Goal: Transaction & Acquisition: Book appointment/travel/reservation

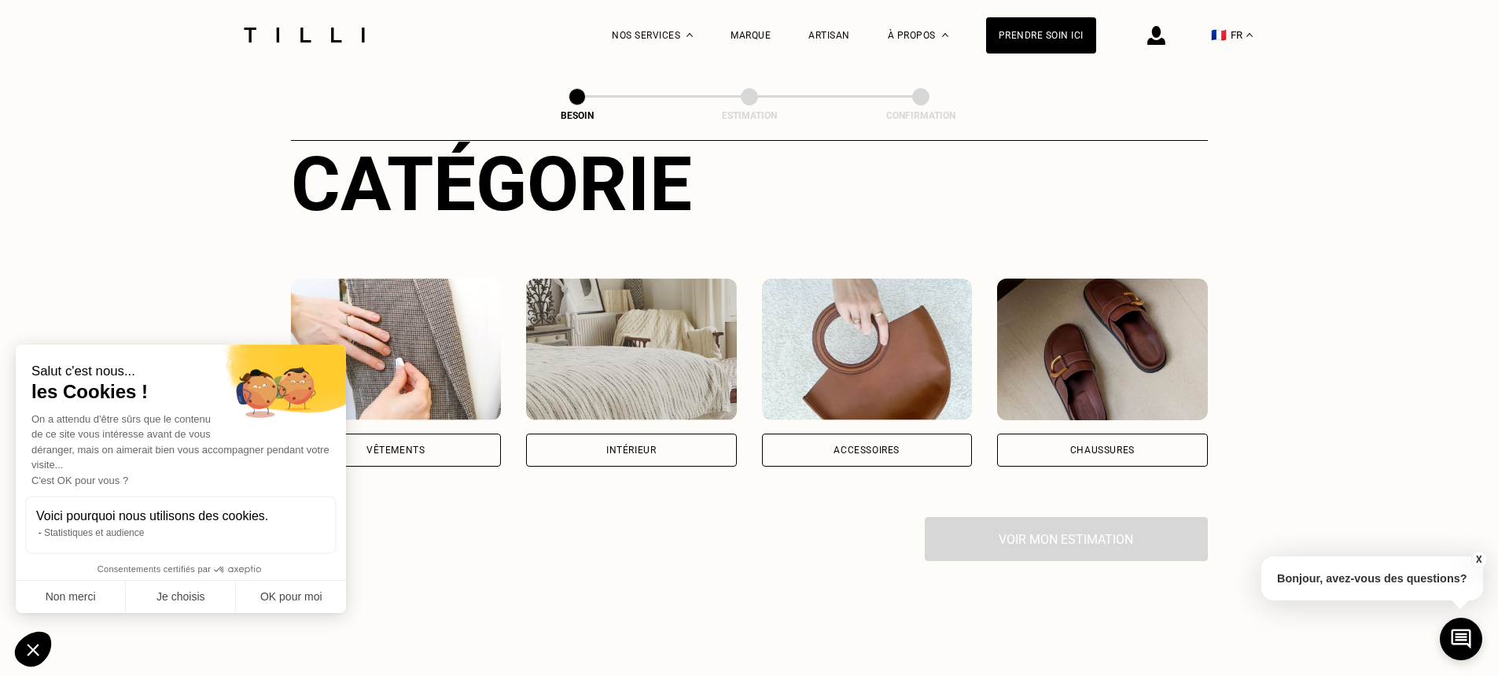
scroll to position [191, 0]
click at [292, 594] on button "OK pour moi" at bounding box center [291, 596] width 110 height 33
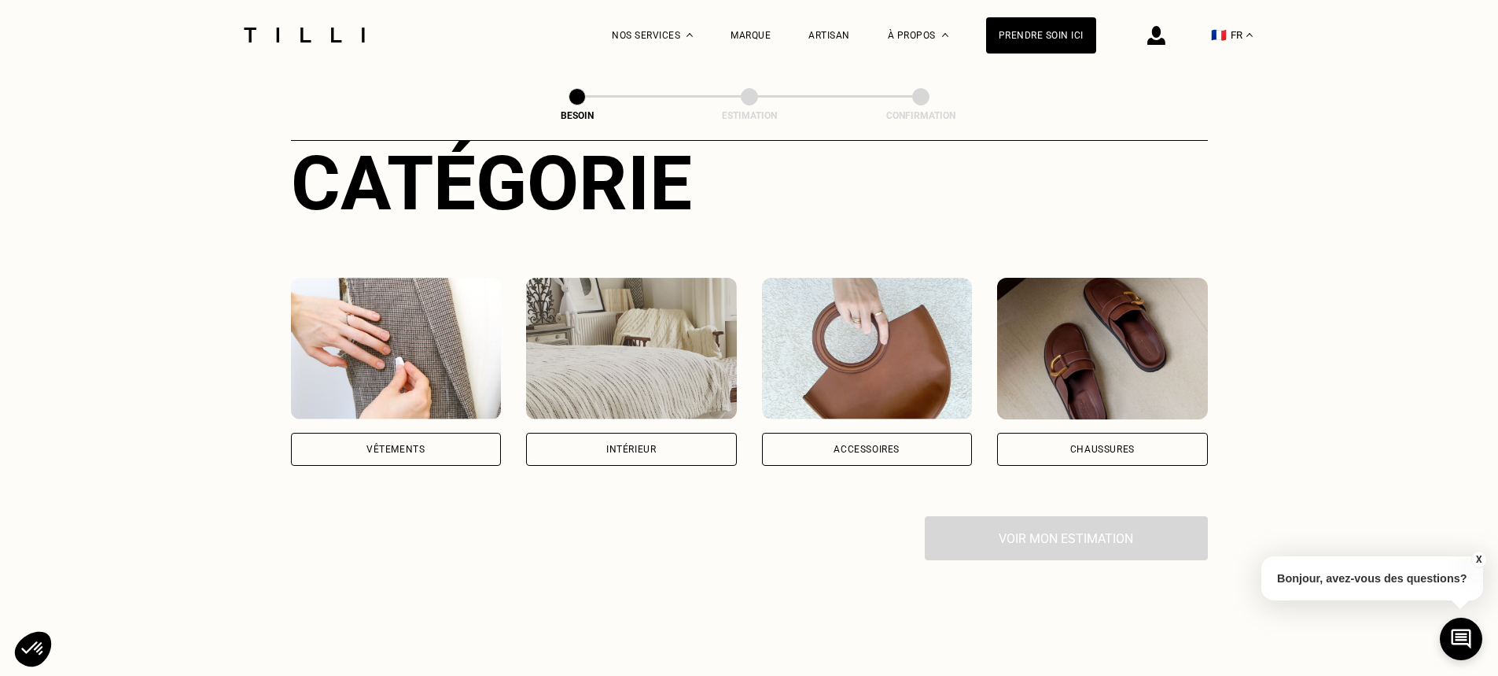
click at [411, 433] on div "Vêtements" at bounding box center [396, 449] width 211 height 33
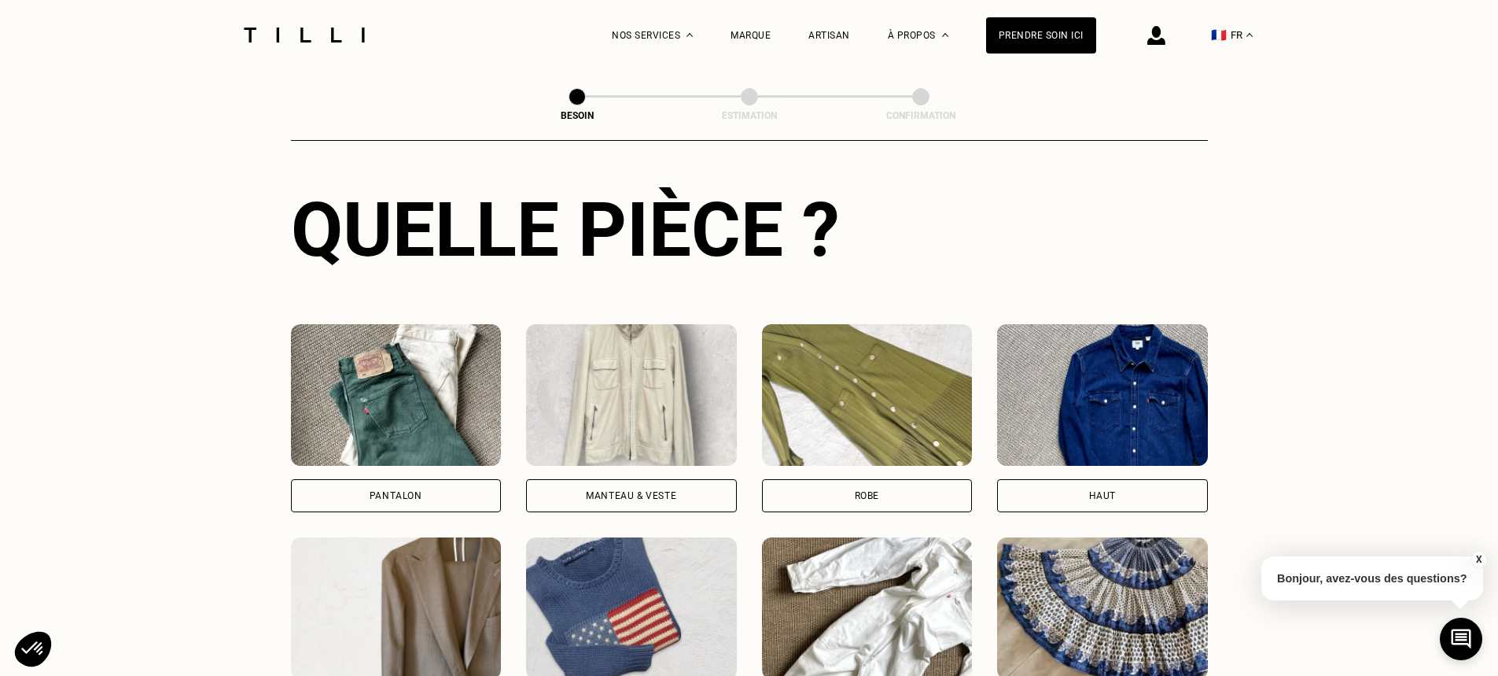
scroll to position [573, 0]
click at [462, 478] on div "Pantalon" at bounding box center [396, 494] width 211 height 33
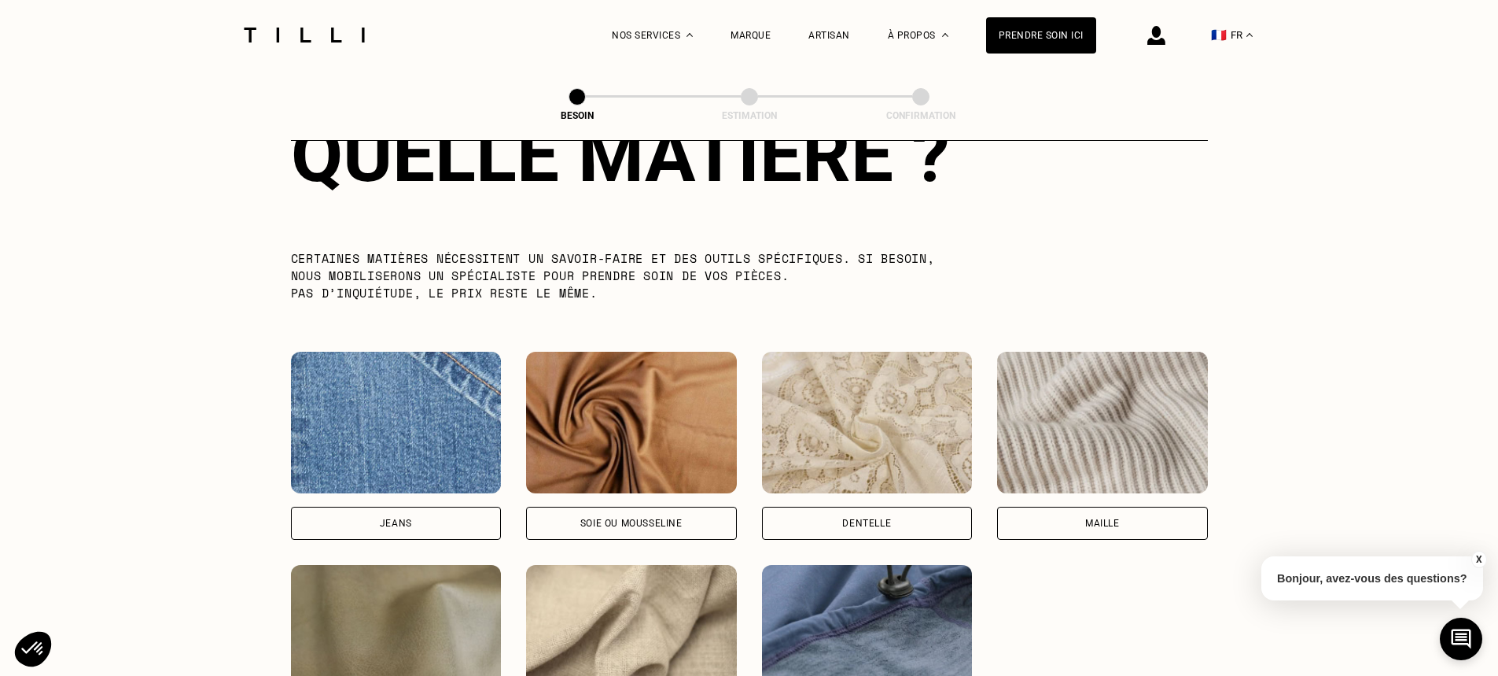
scroll to position [1501, 0]
click at [470, 514] on div "Jeans" at bounding box center [396, 522] width 211 height 33
select select "FR"
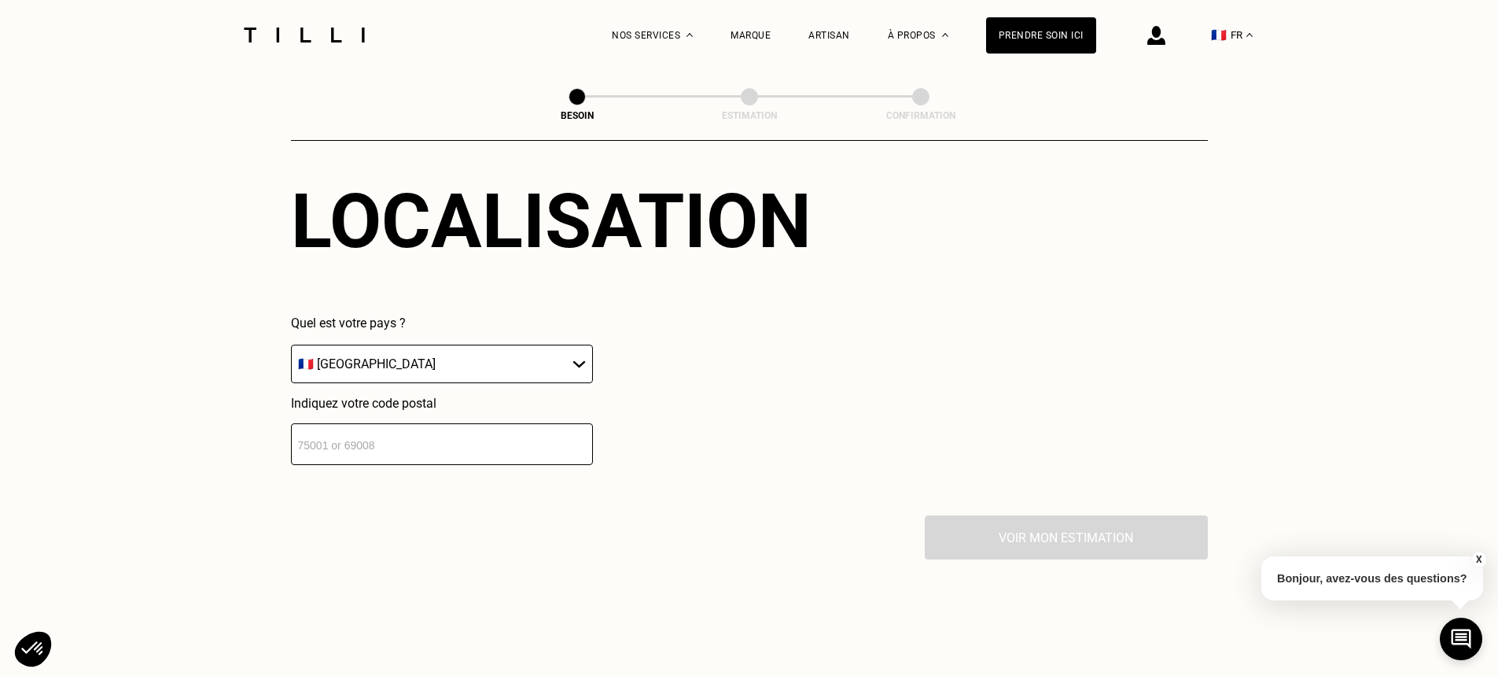
scroll to position [2177, 0]
click at [440, 378] on div "Quel est votre pays ? 🇩🇪 [GEOGRAPHIC_DATA] 🇦🇹 [GEOGRAPHIC_DATA] 🇧🇪 [GEOGRAPHIC_…" at bounding box center [442, 389] width 302 height 149
click at [404, 425] on input "number" at bounding box center [442, 443] width 302 height 42
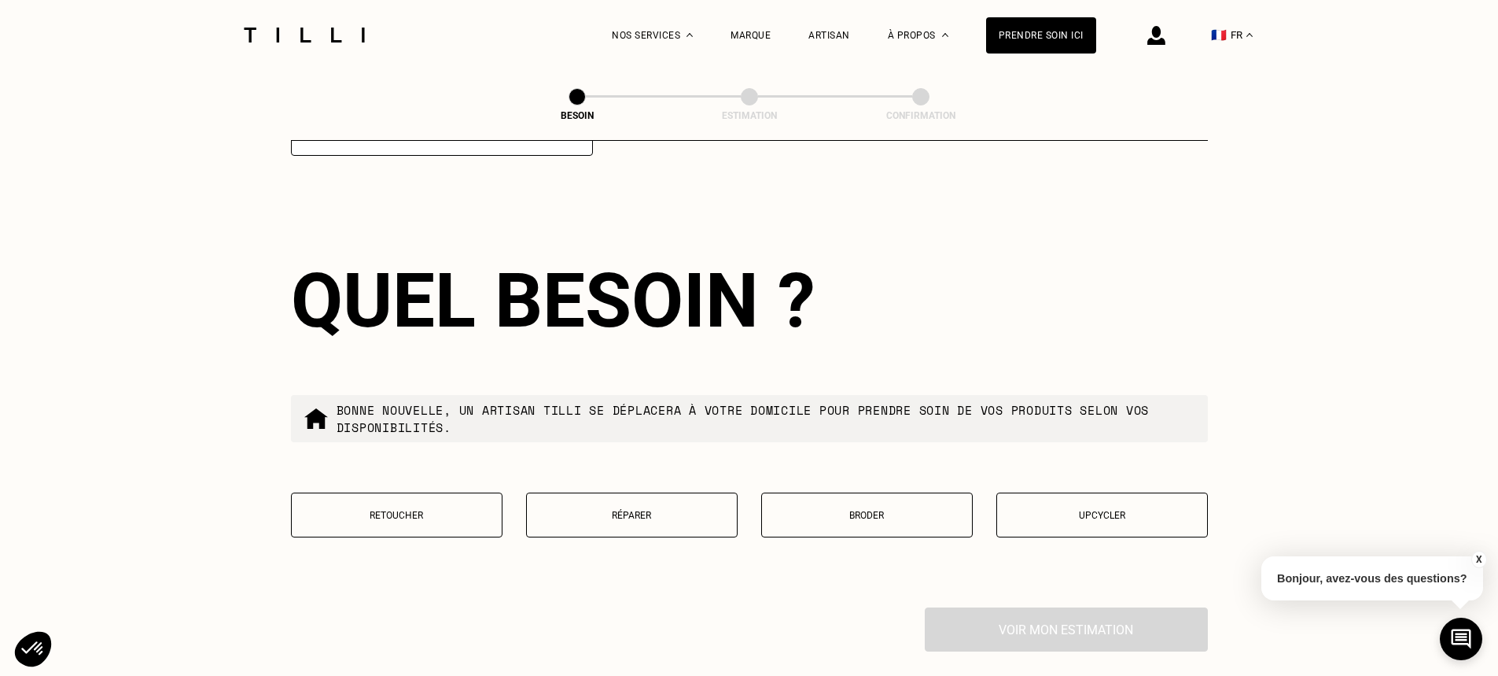
scroll to position [2506, 0]
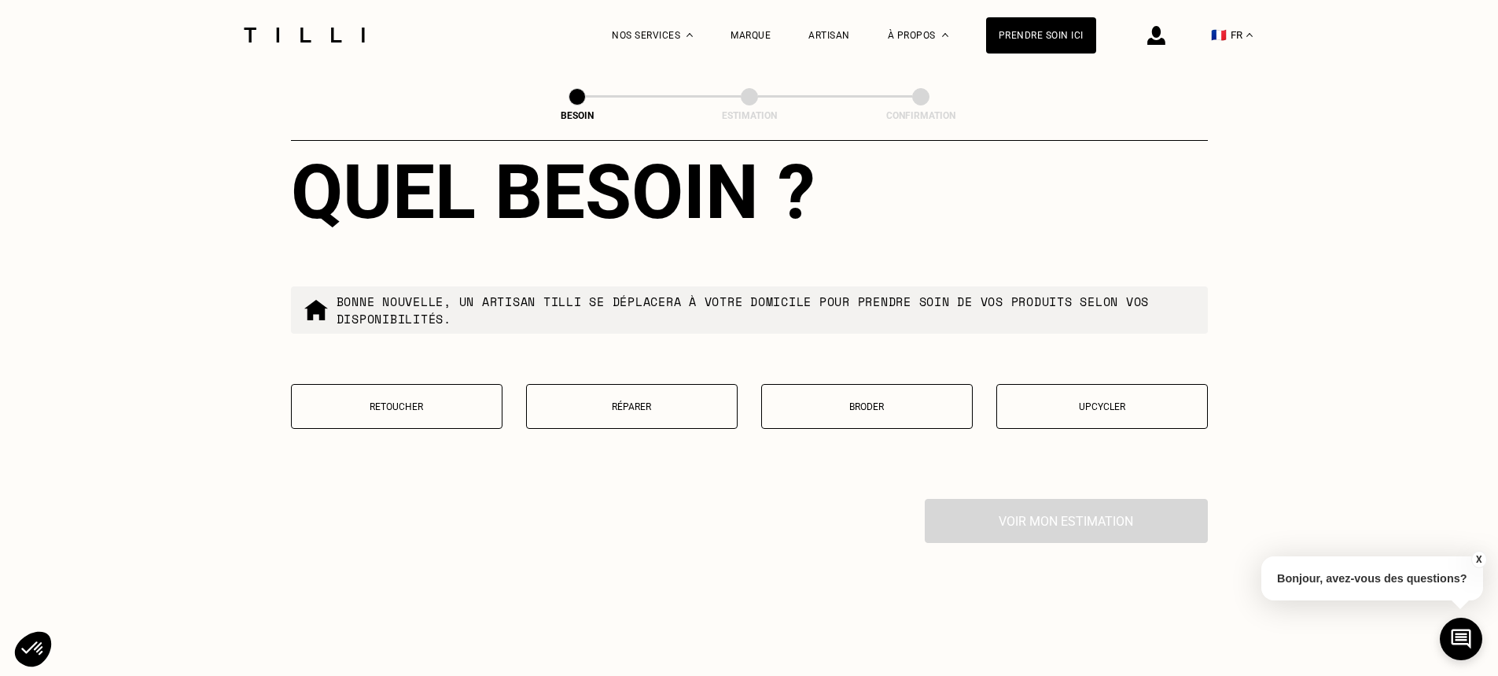
type input "69007"
click at [382, 401] on p "Retoucher" at bounding box center [397, 406] width 194 height 11
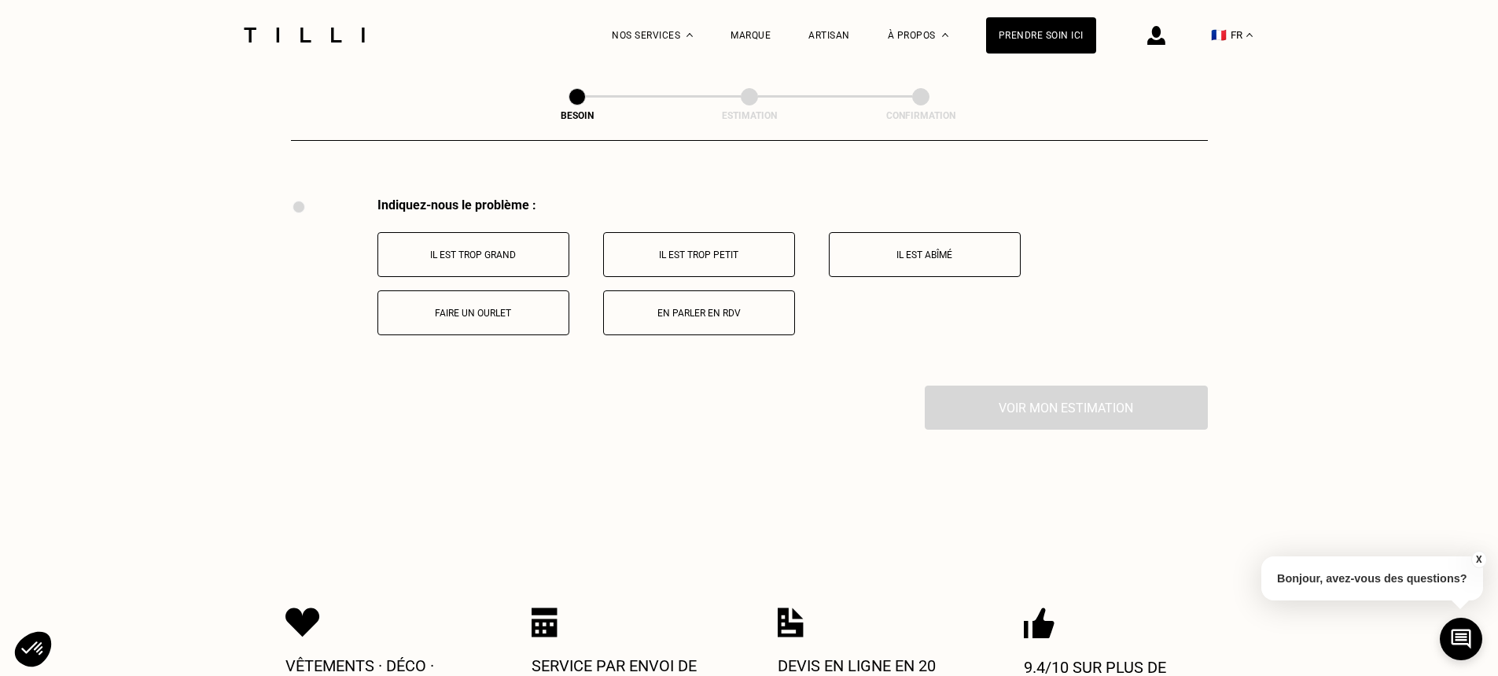
scroll to position [2909, 0]
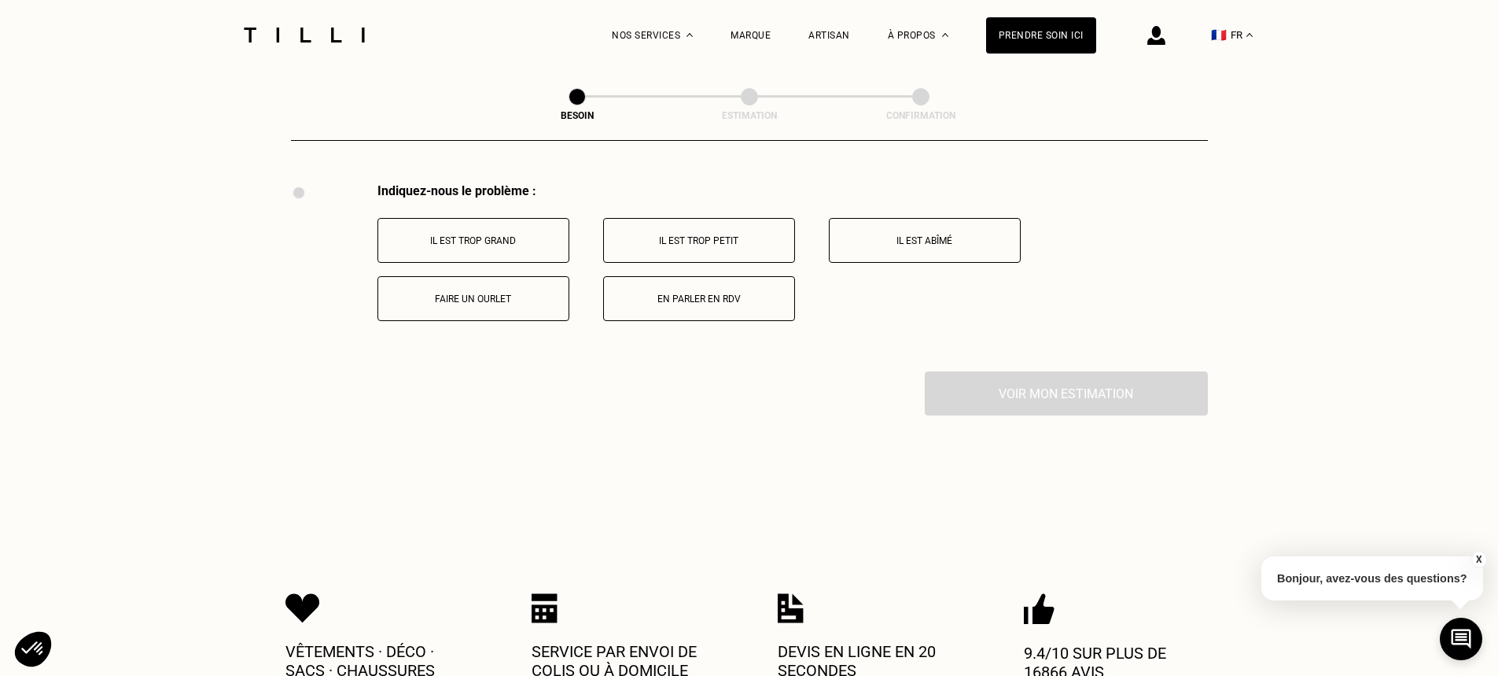
click at [499, 238] on p "Il est trop grand" at bounding box center [473, 240] width 175 height 11
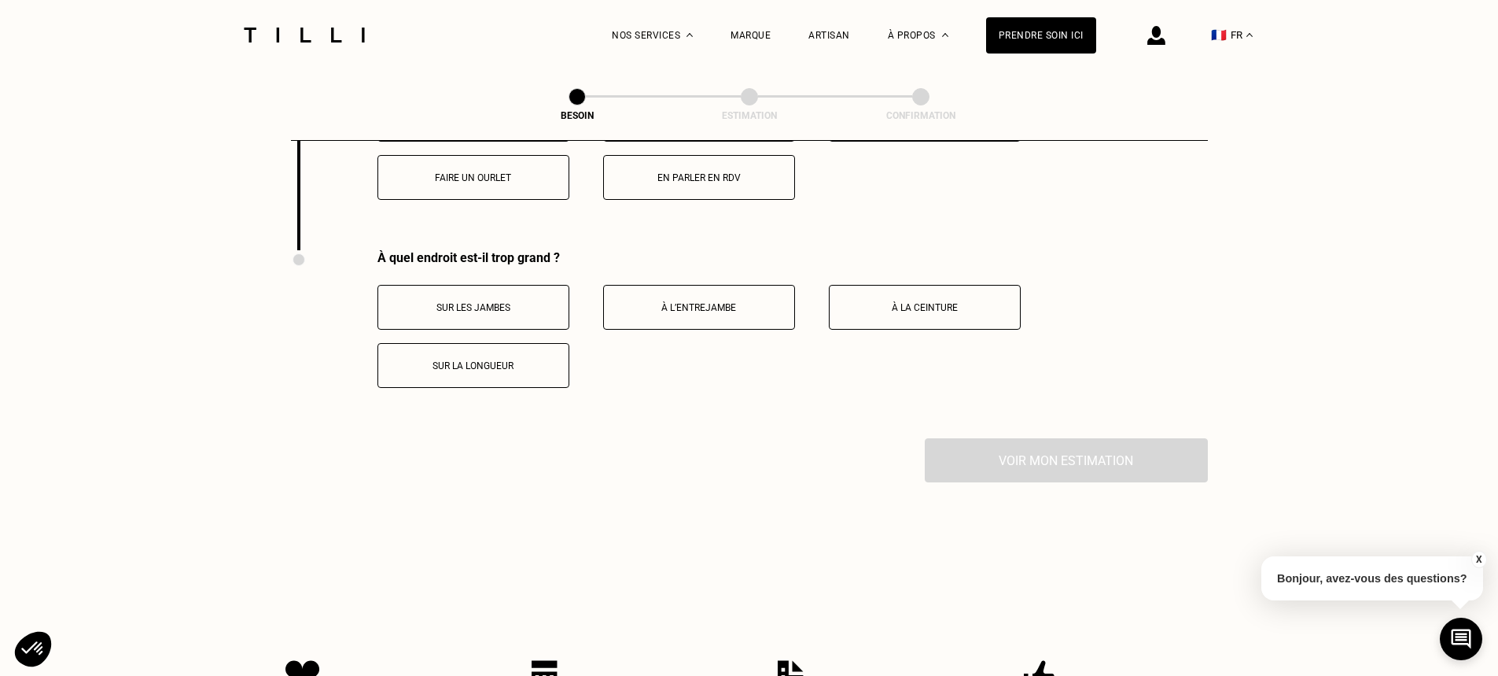
scroll to position [3026, 0]
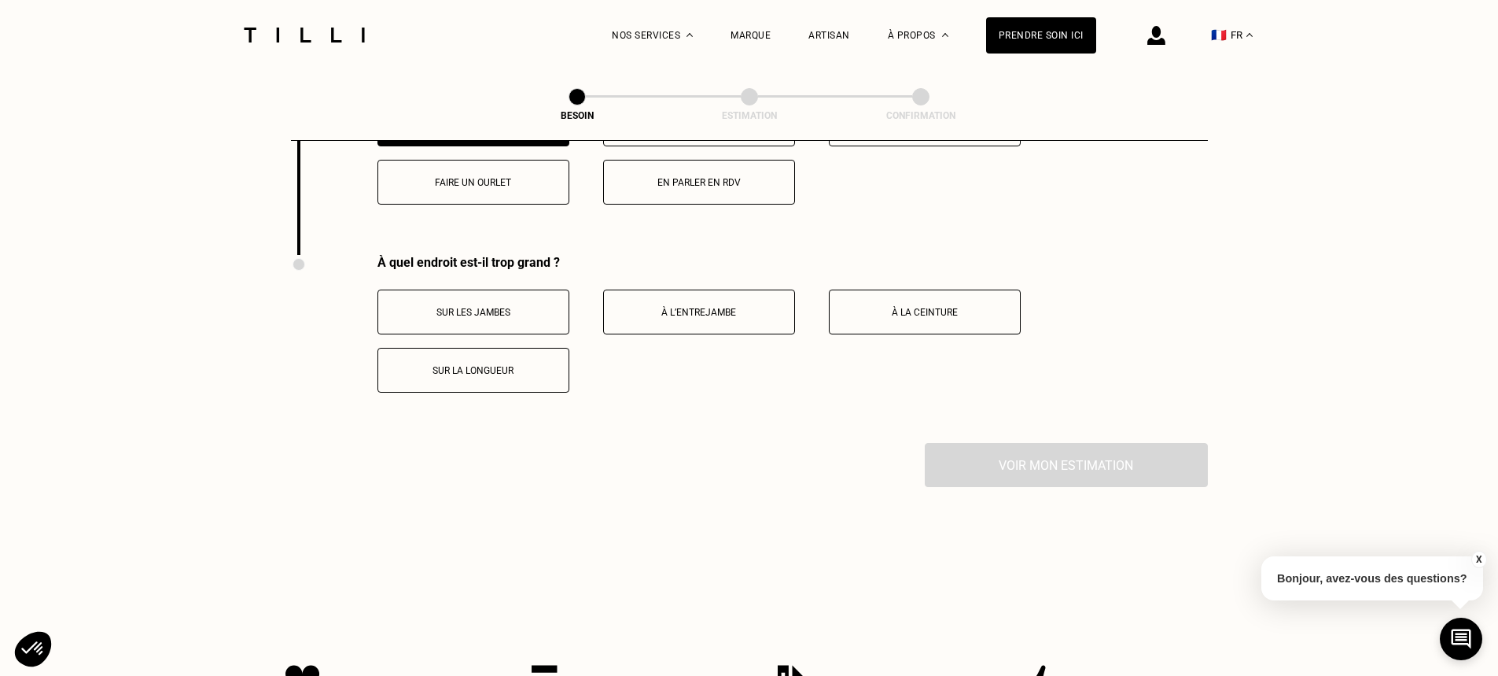
click at [531, 308] on p "Sur les jambes" at bounding box center [473, 312] width 175 height 11
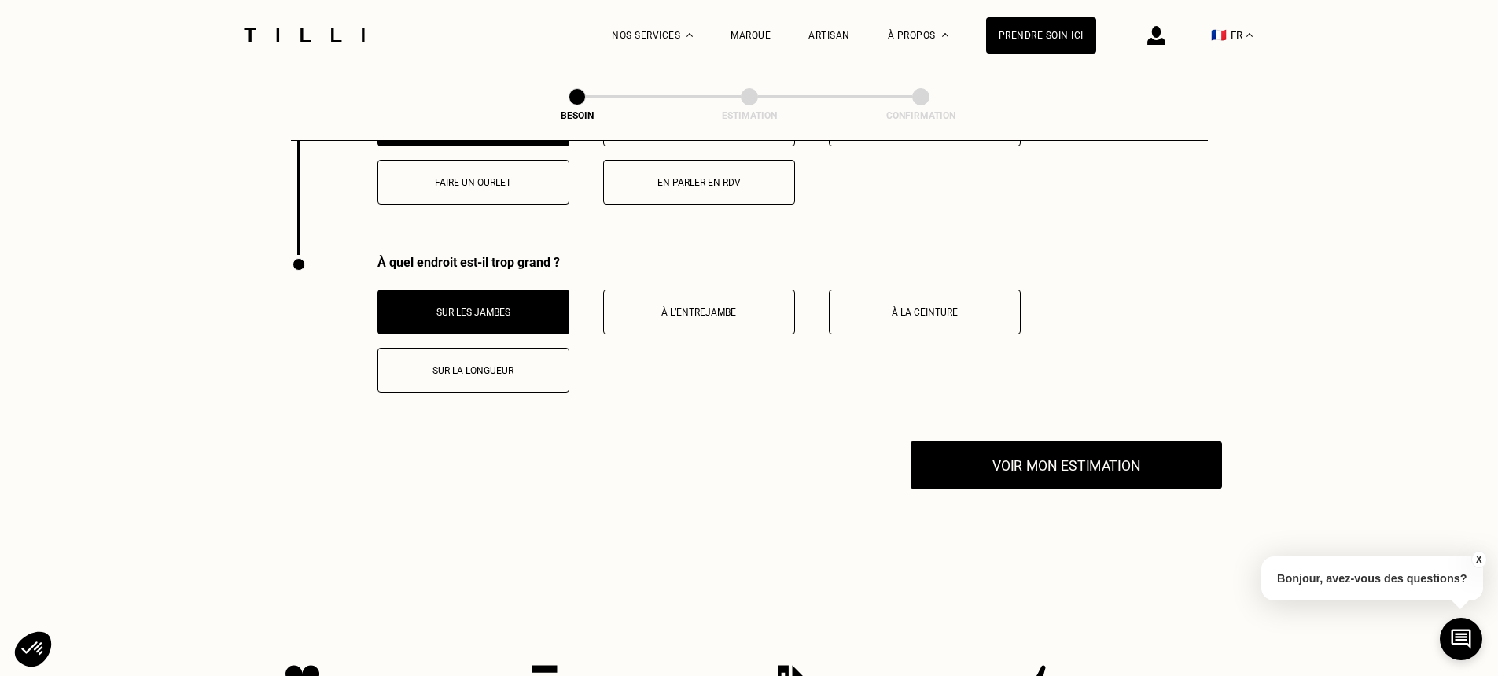
click at [1097, 445] on button "Voir mon estimation" at bounding box center [1066, 464] width 311 height 49
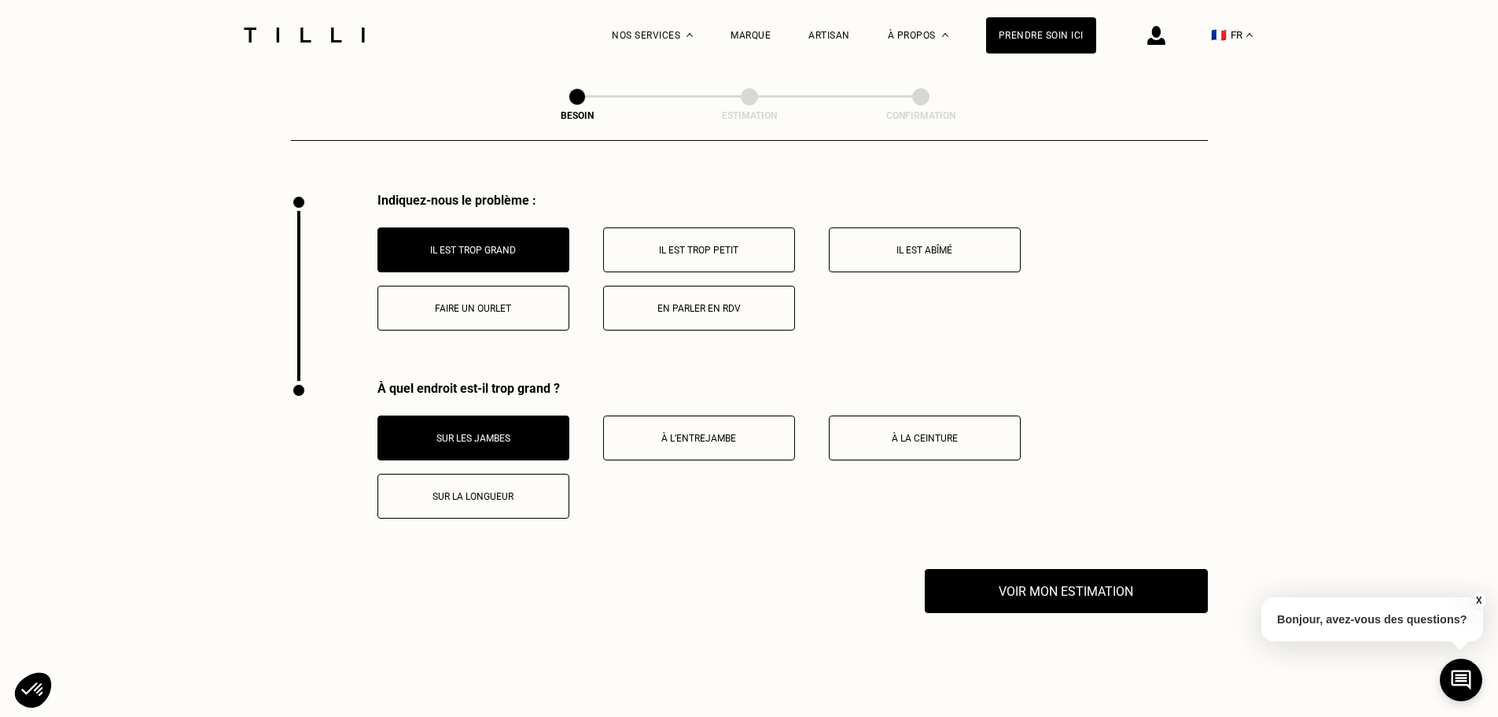
scroll to position [2897, 0]
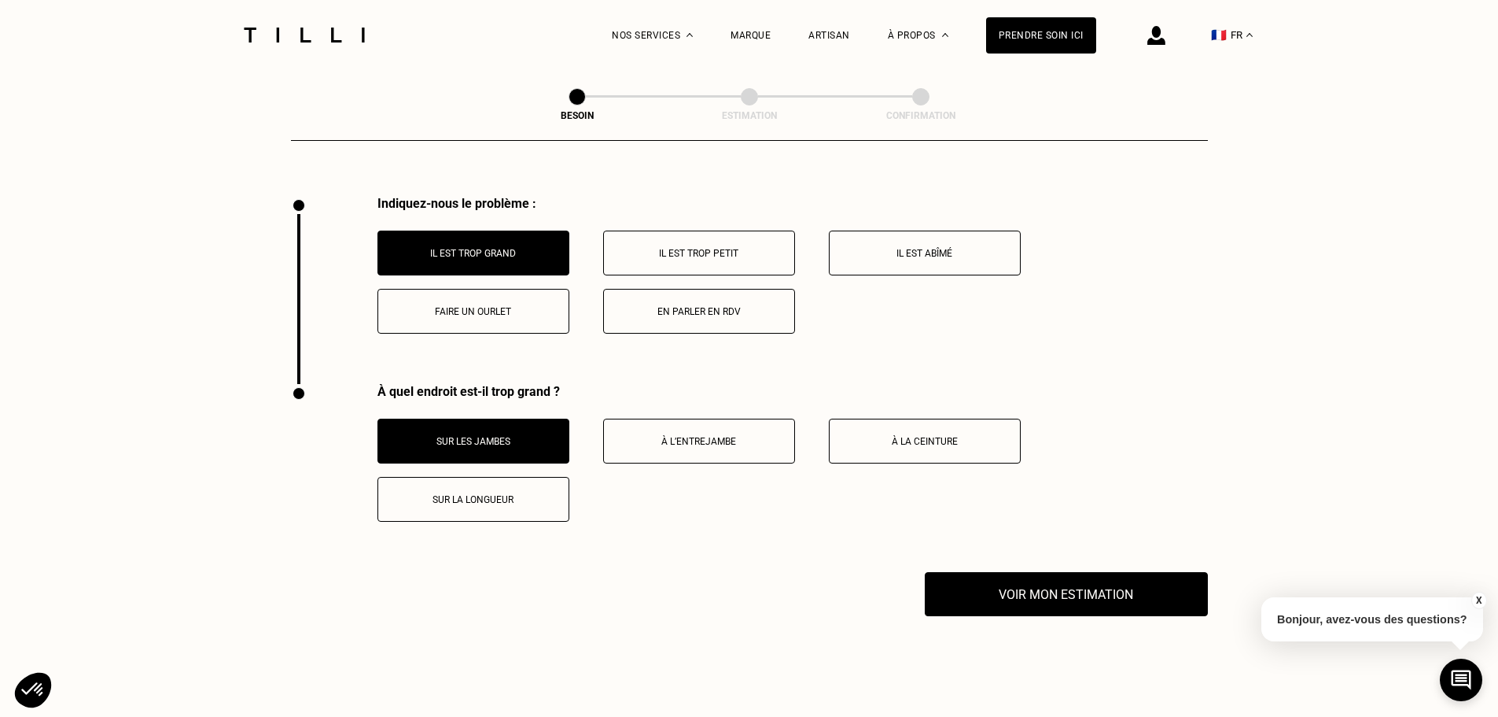
click at [490, 436] on p "Sur les jambes" at bounding box center [473, 441] width 175 height 11
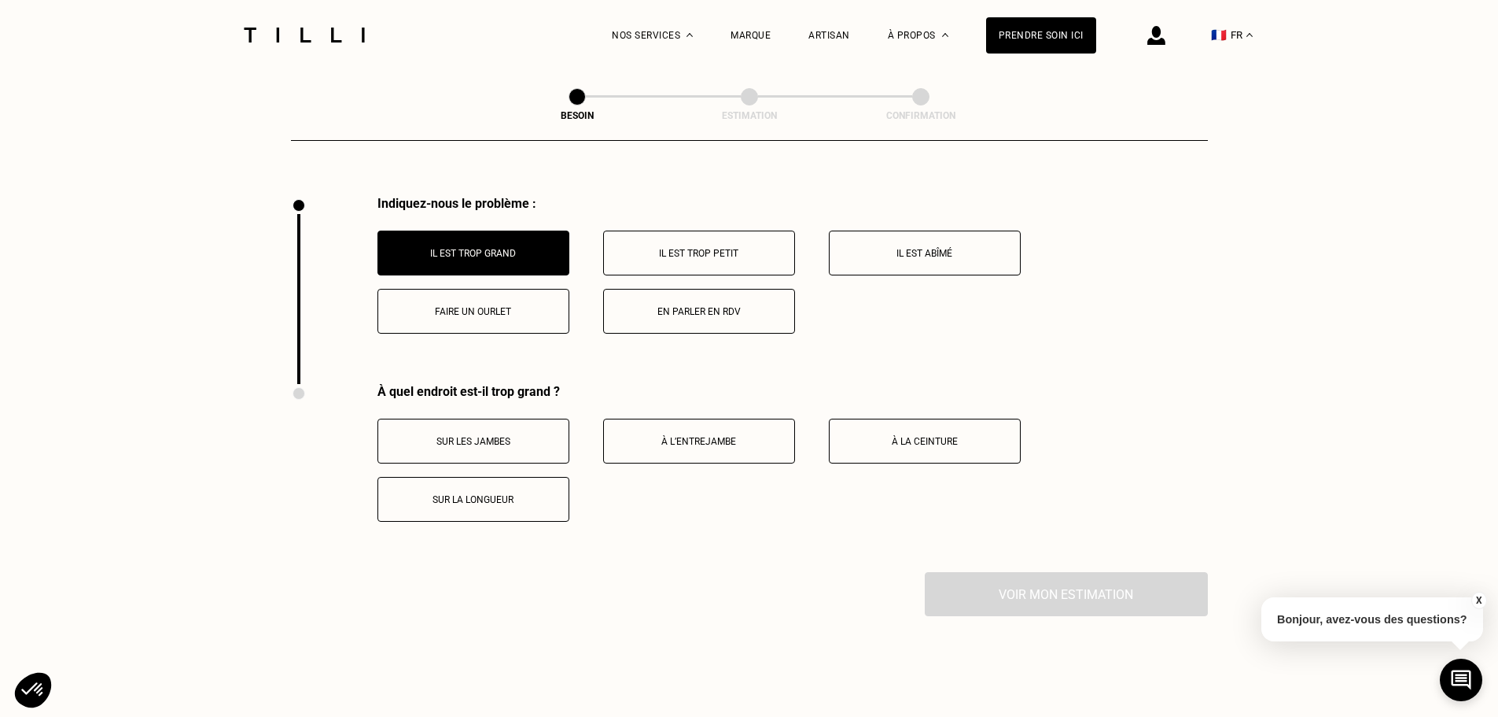
click at [469, 306] on p "Faire un ourlet" at bounding box center [473, 311] width 175 height 11
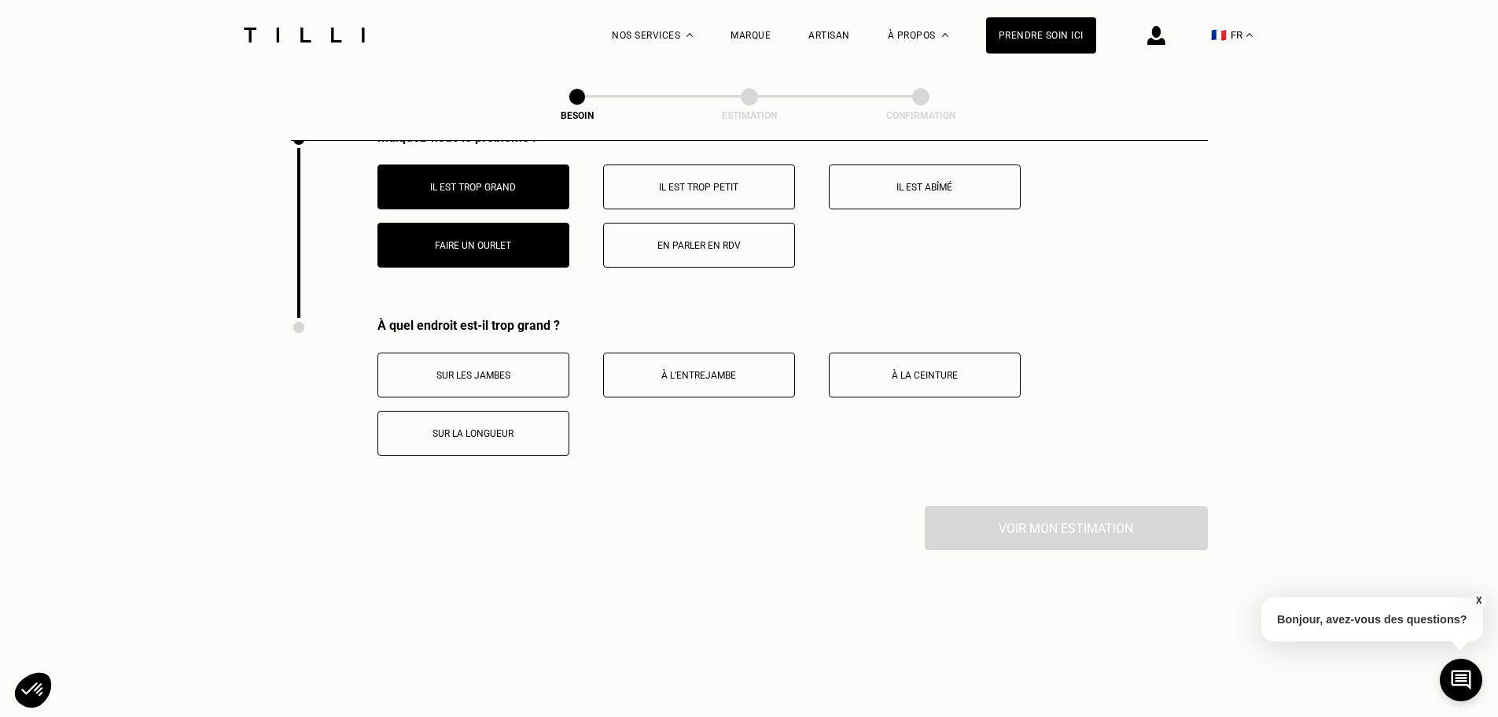
click at [451, 185] on p "Il est trop grand" at bounding box center [473, 187] width 175 height 11
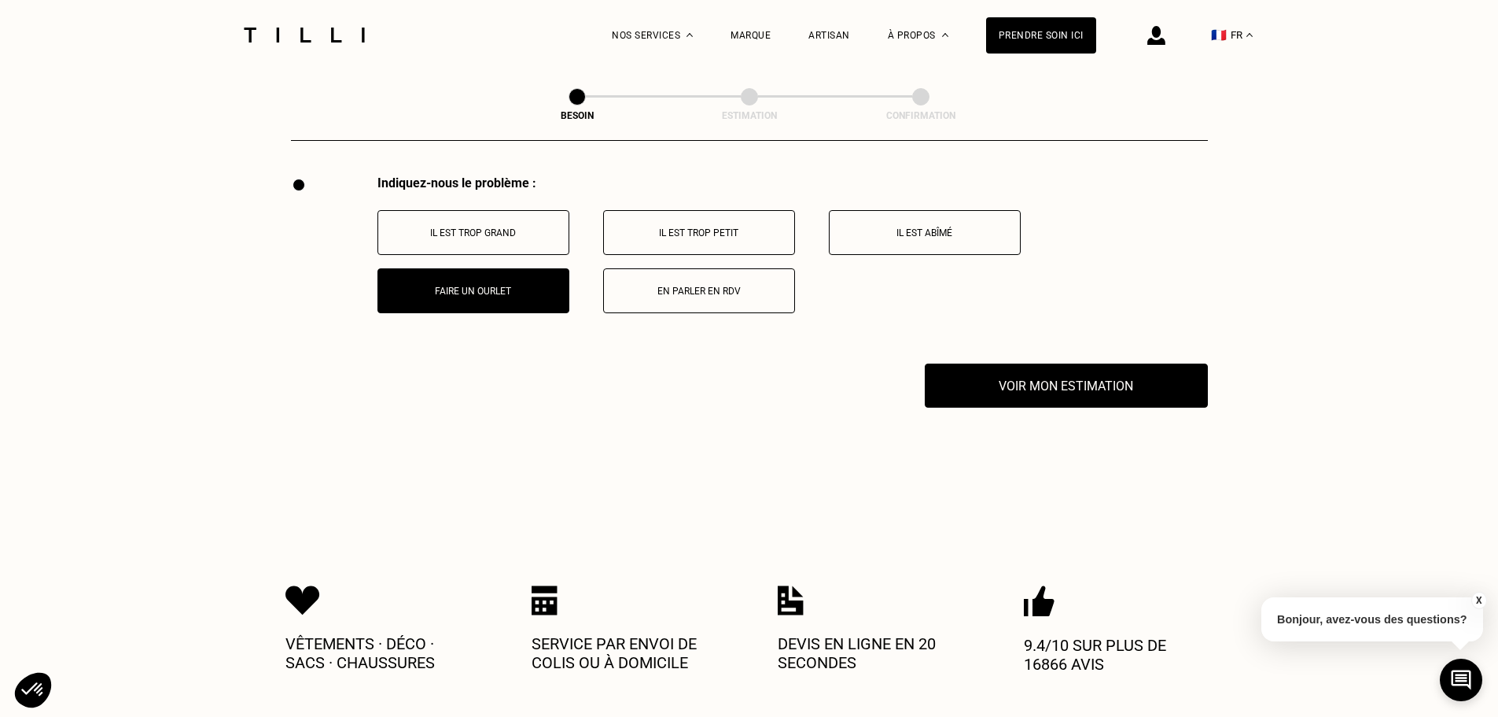
scroll to position [2916, 0]
click at [1041, 341] on div "Indiquez-nous le problème : Il est trop grand Il est trop petit Il est abîmé Fa…" at bounding box center [749, 270] width 917 height 188
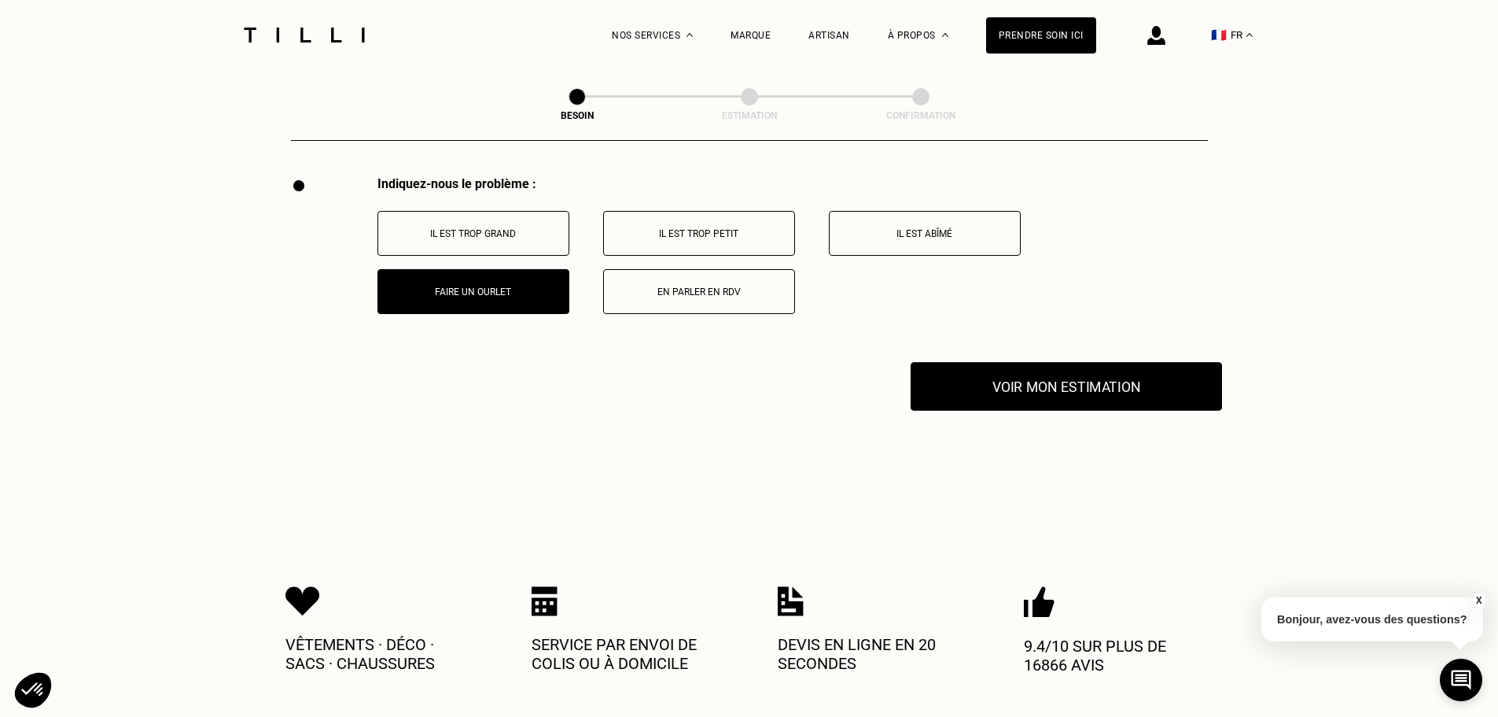
click at [1022, 372] on button "Voir mon estimation" at bounding box center [1066, 386] width 311 height 49
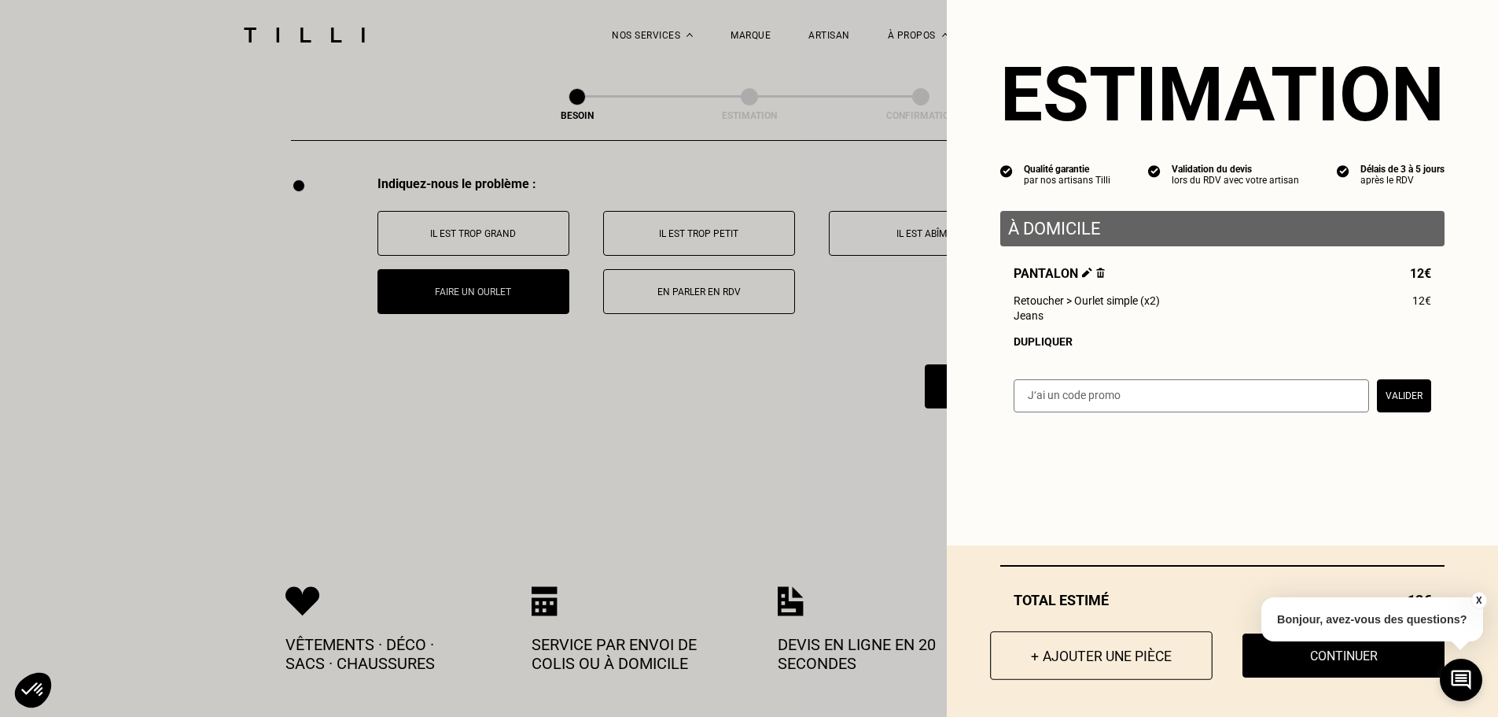
click at [1157, 665] on button "+ Ajouter une pièce" at bounding box center [1101, 655] width 223 height 49
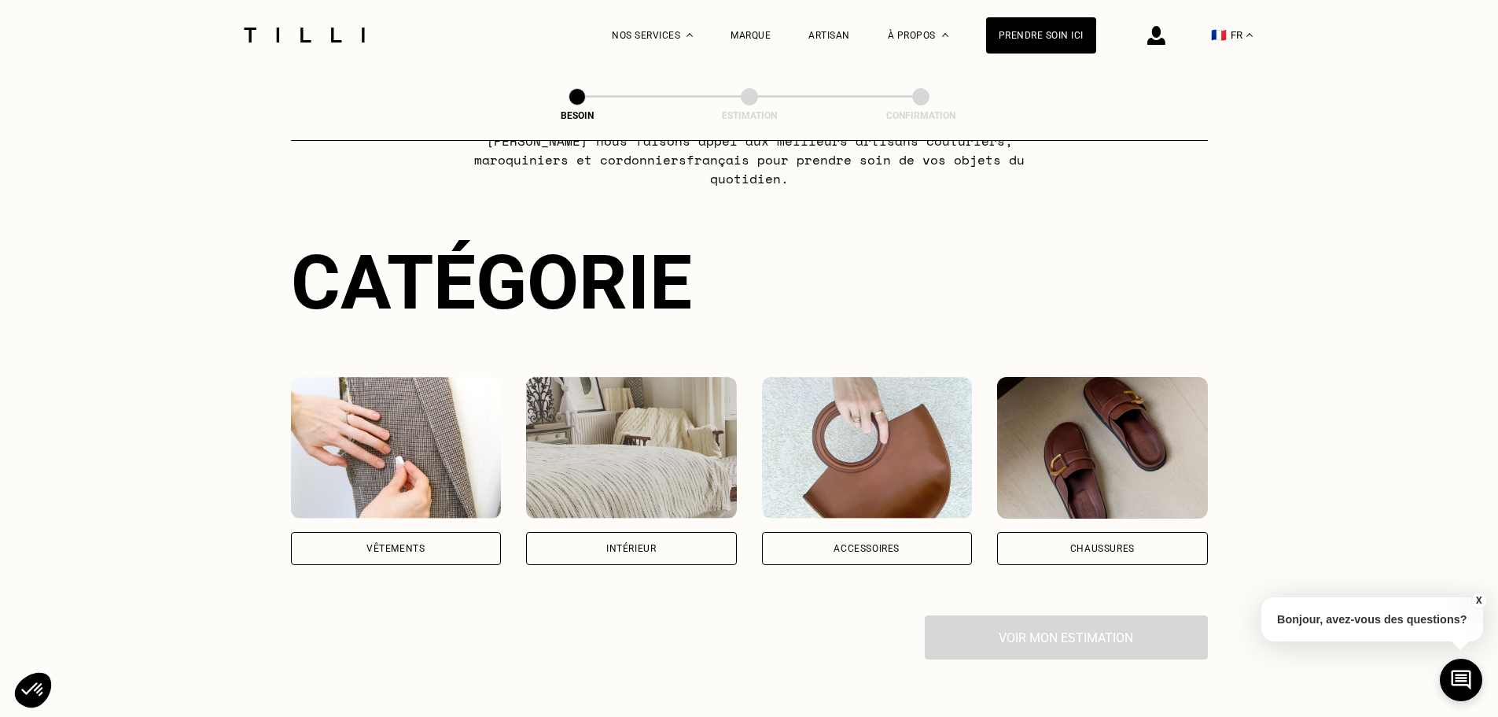
scroll to position [85, 0]
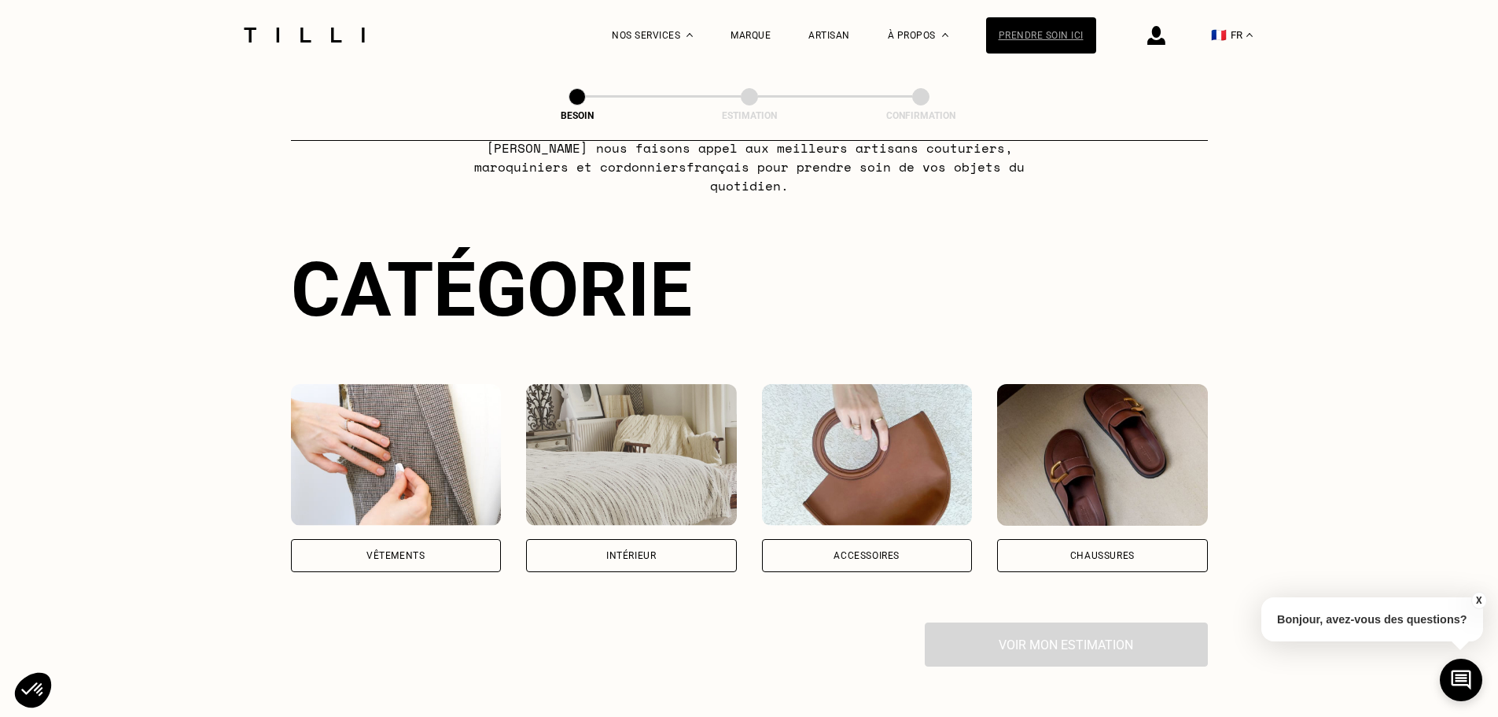
click at [1046, 29] on div "Prendre soin ici" at bounding box center [1041, 35] width 110 height 36
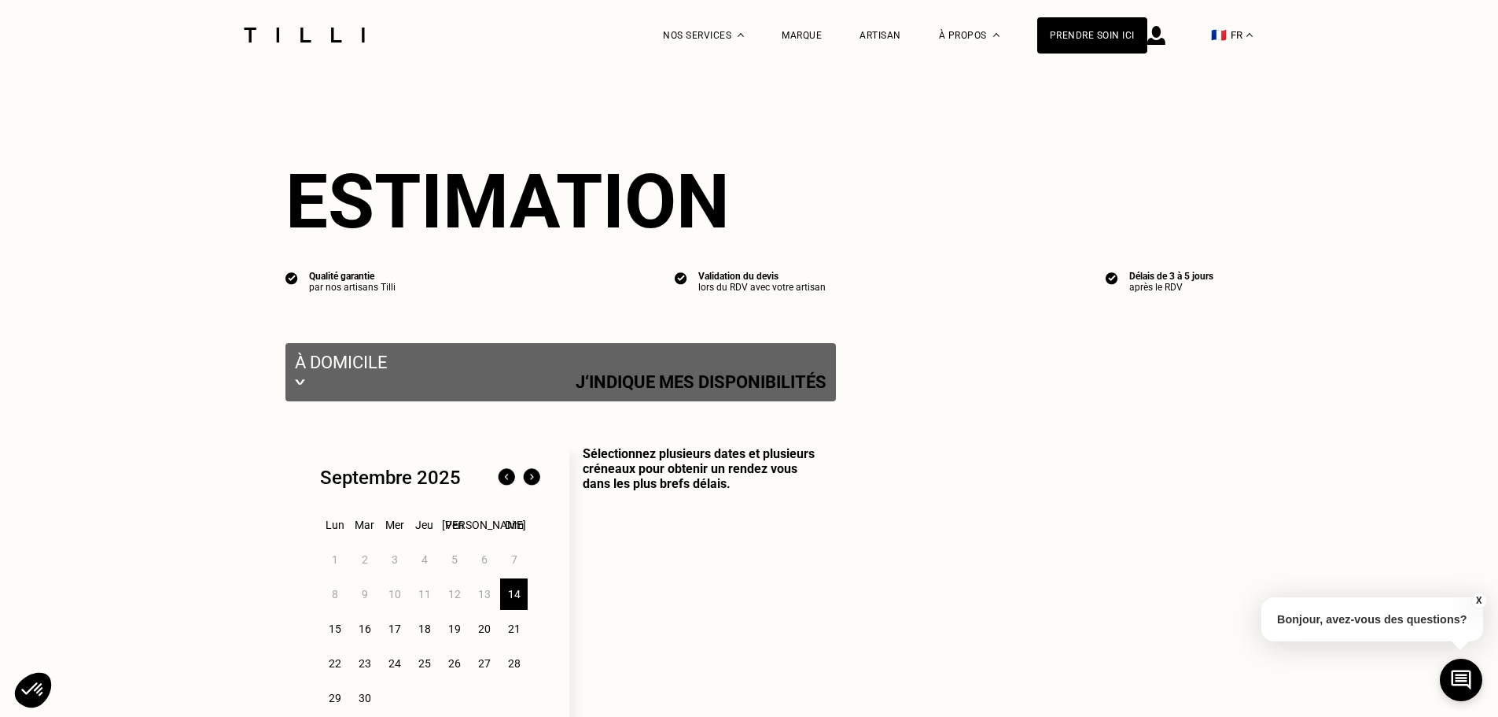
select select "FR"
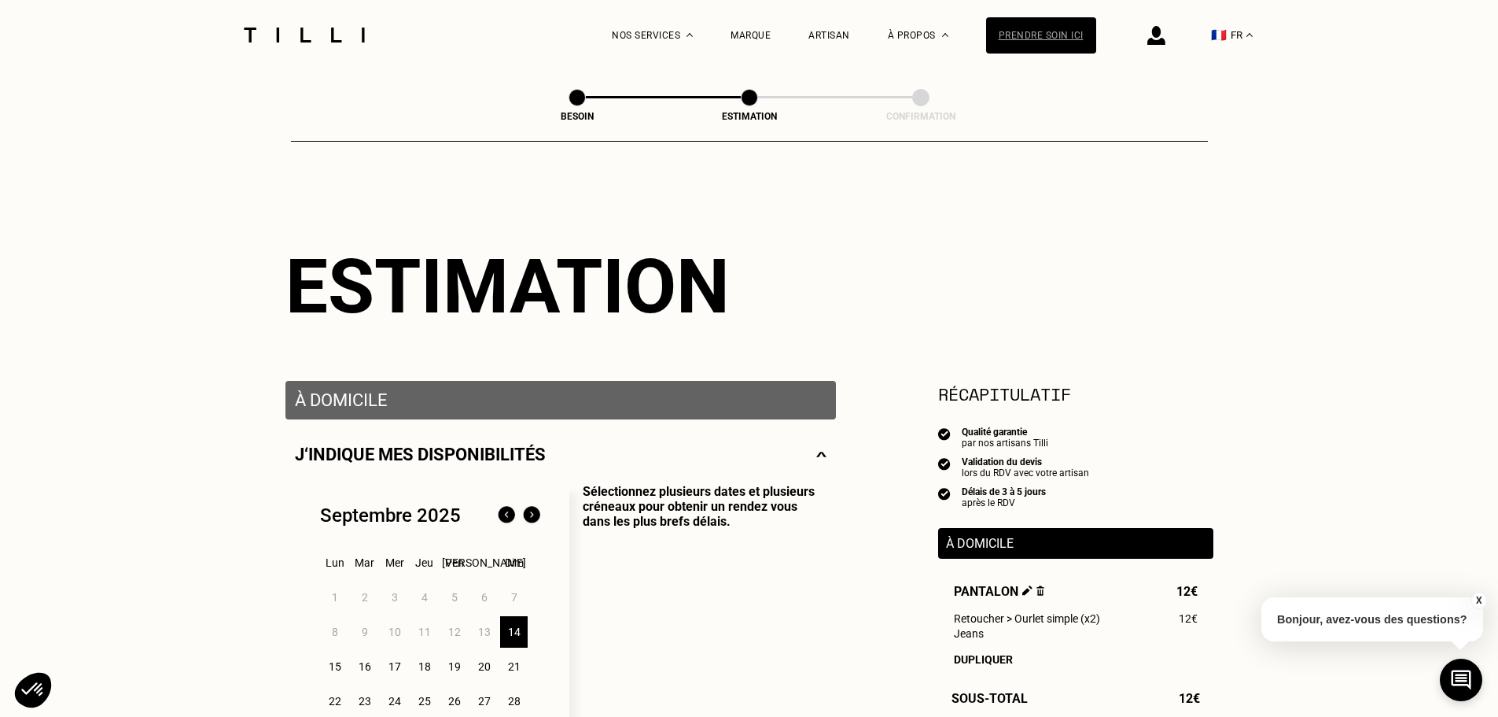
click at [1008, 34] on div "Prendre soin ici" at bounding box center [1041, 35] width 110 height 36
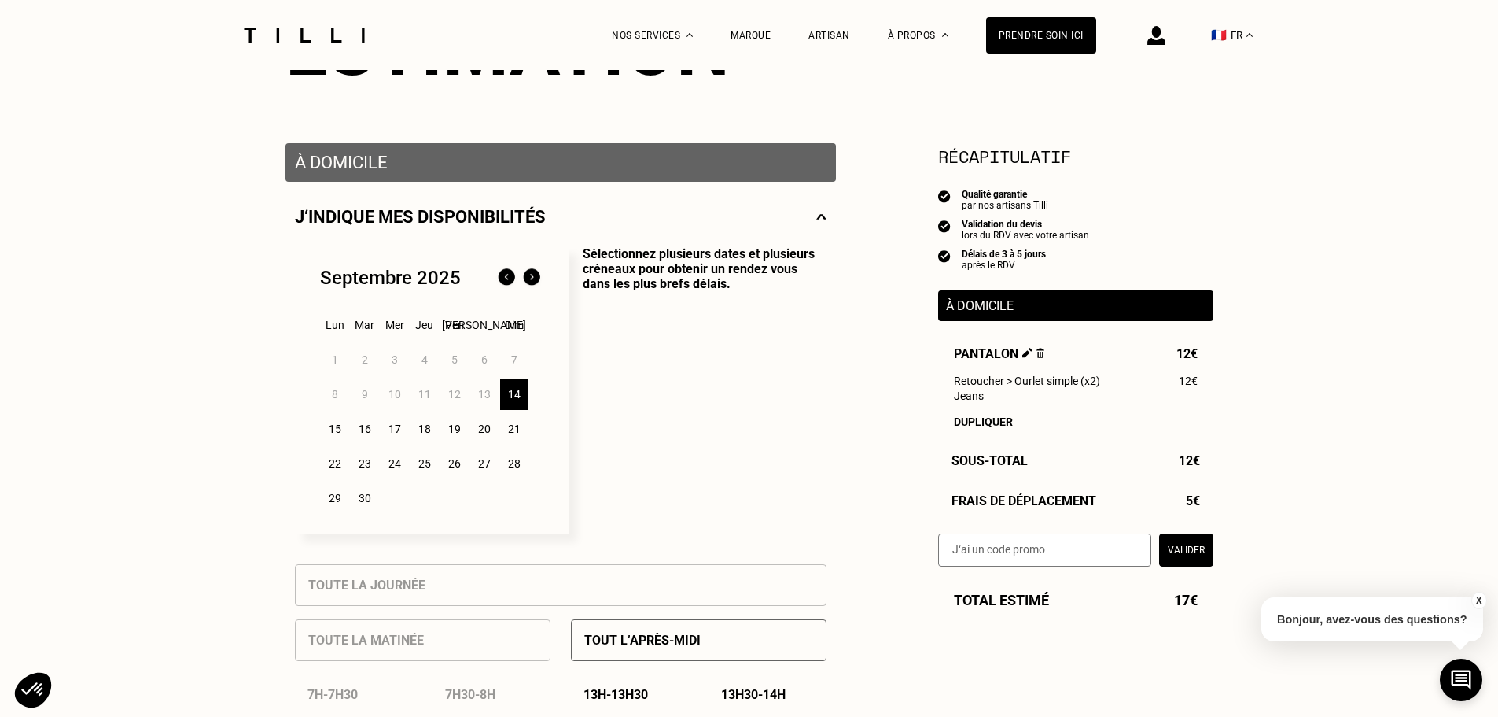
scroll to position [238, 0]
click at [1027, 25] on div "Prendre soin ici" at bounding box center [1041, 35] width 110 height 36
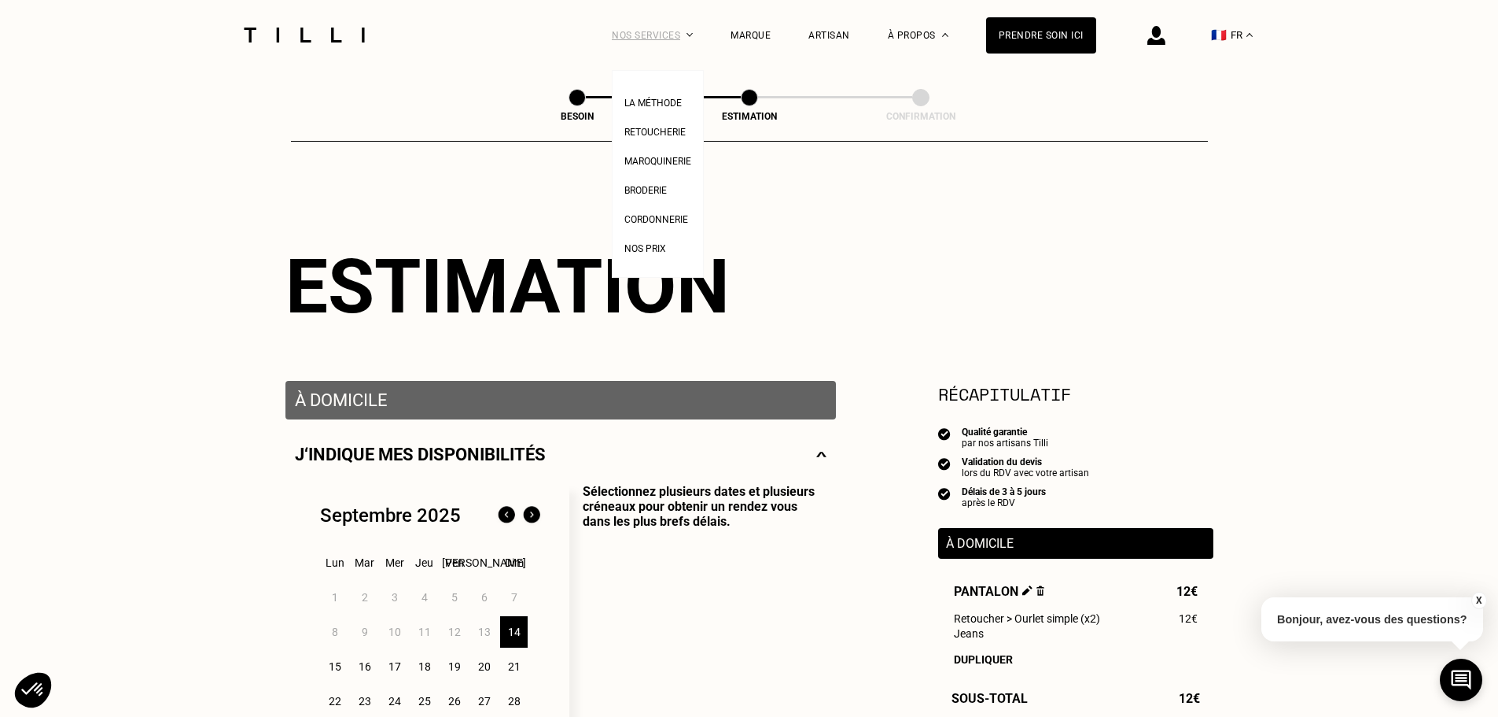
click at [645, 33] on div "Nos services" at bounding box center [652, 35] width 81 height 70
click at [669, 129] on span "Retoucherie" at bounding box center [654, 132] width 61 height 11
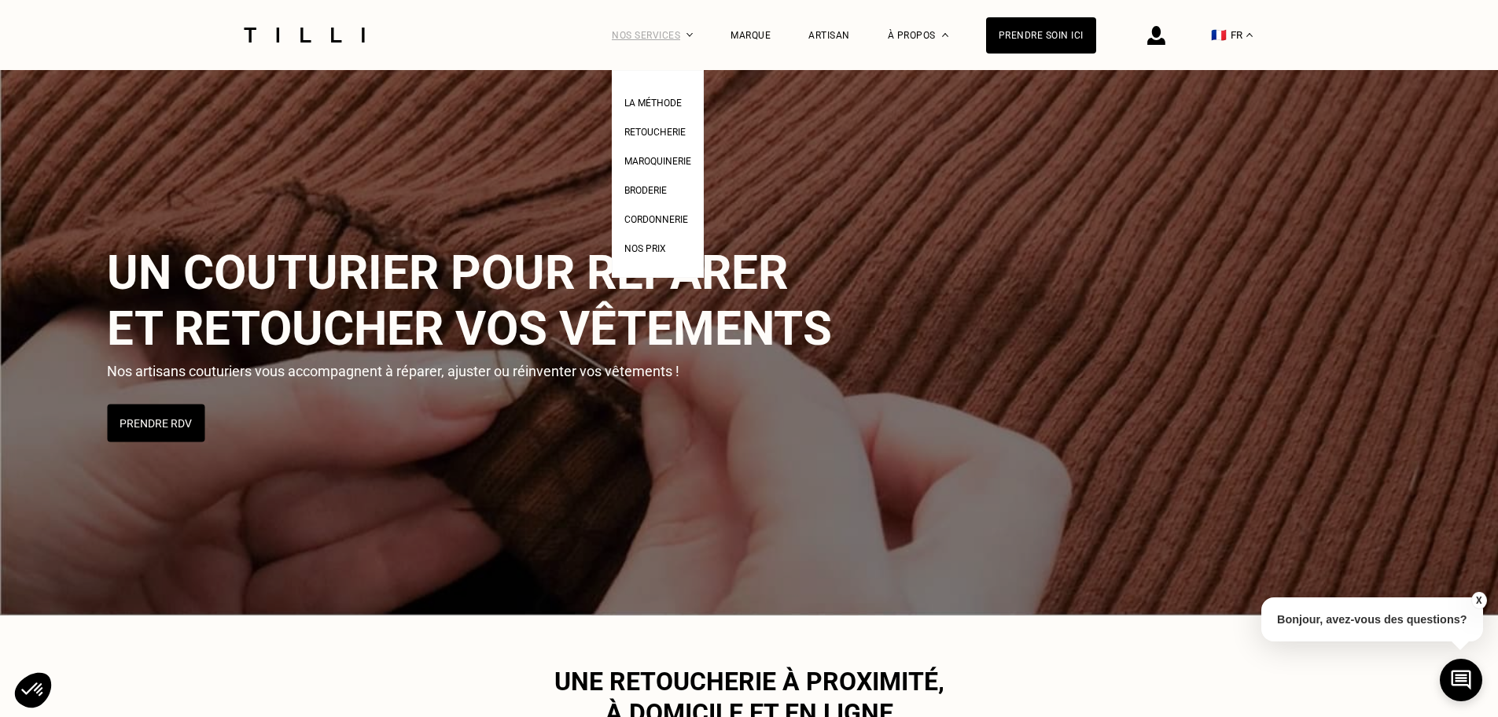
click at [671, 36] on div "Nos services" at bounding box center [652, 35] width 81 height 70
click at [665, 100] on span "La Méthode" at bounding box center [652, 103] width 57 height 11
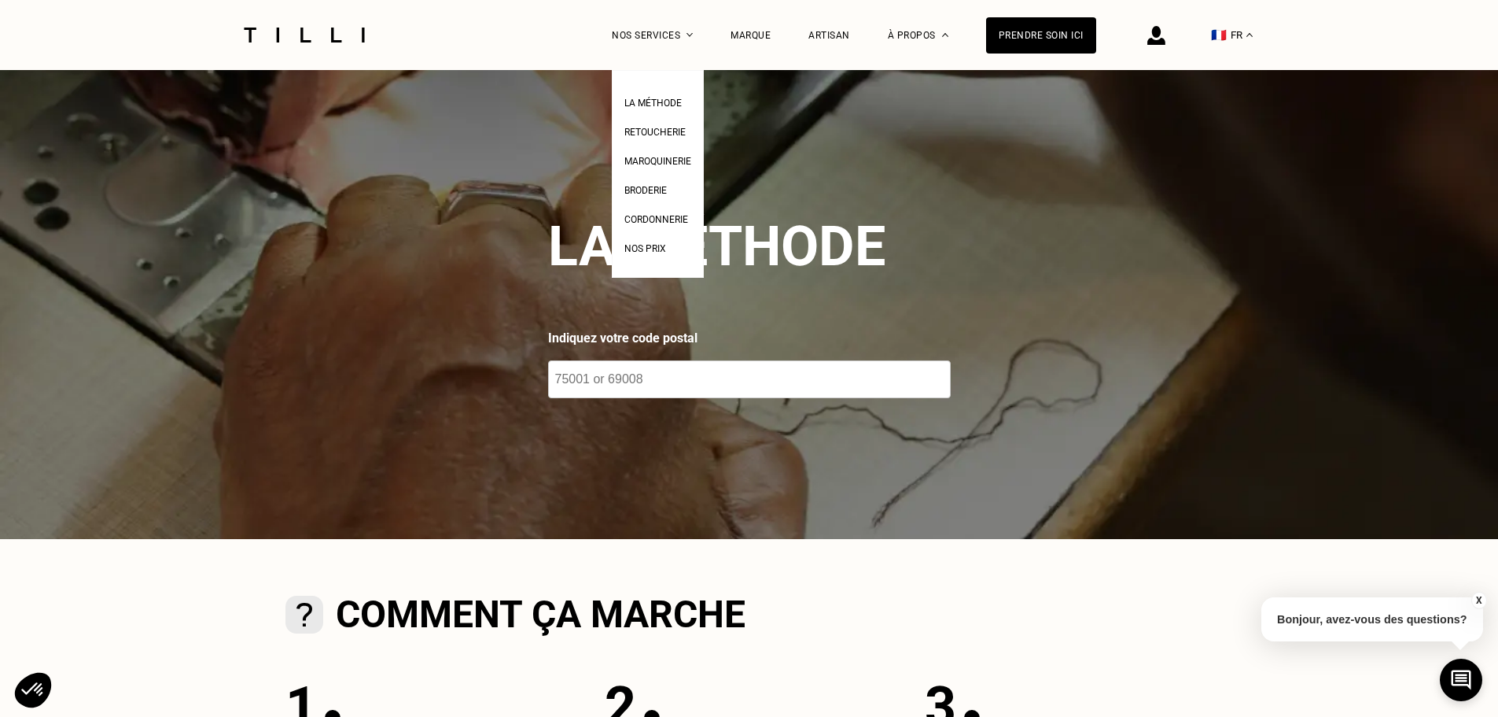
click at [665, 78] on ul "La Méthode Retoucherie Maroquinerie Broderie Cordonnerie Nos prix" at bounding box center [658, 174] width 92 height 208
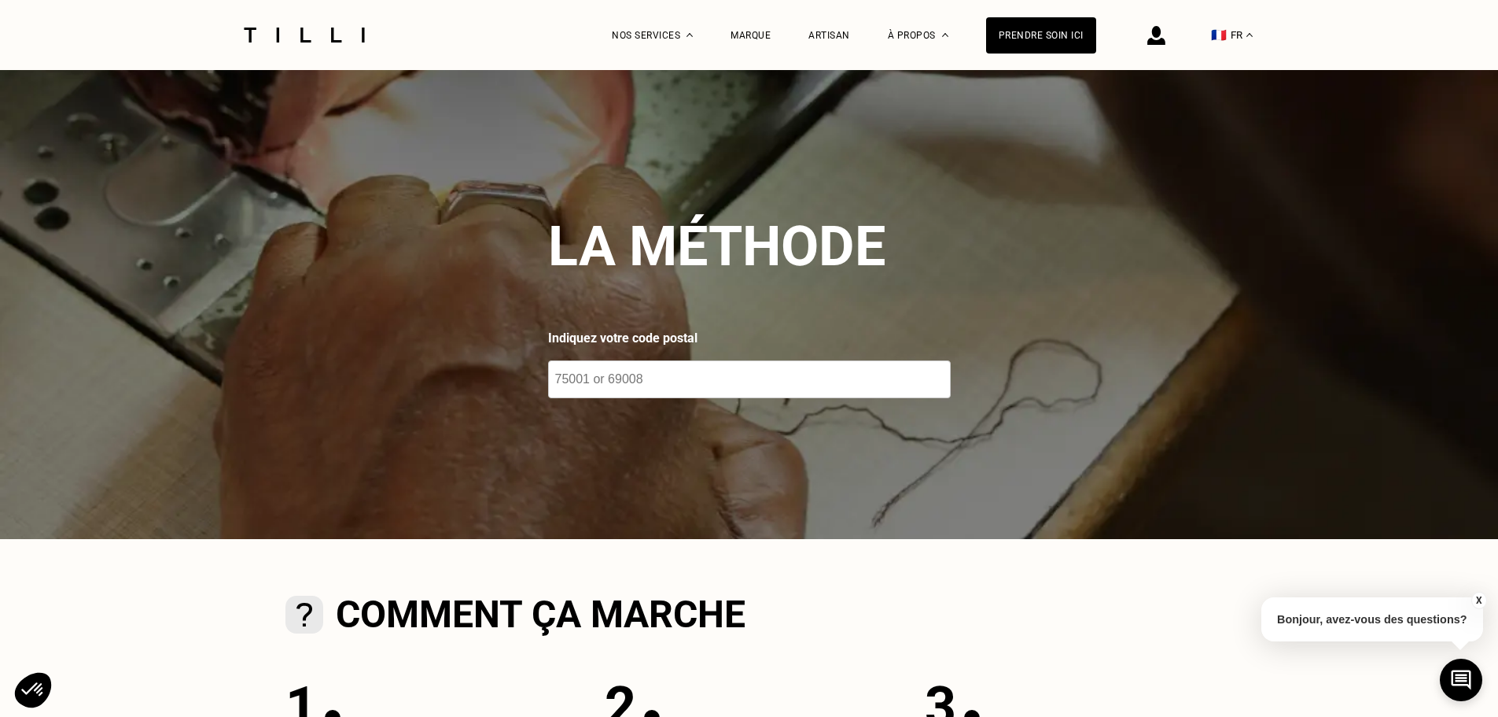
click at [344, 23] on div at bounding box center [304, 35] width 132 height 70
click at [299, 47] on div at bounding box center [304, 35] width 132 height 70
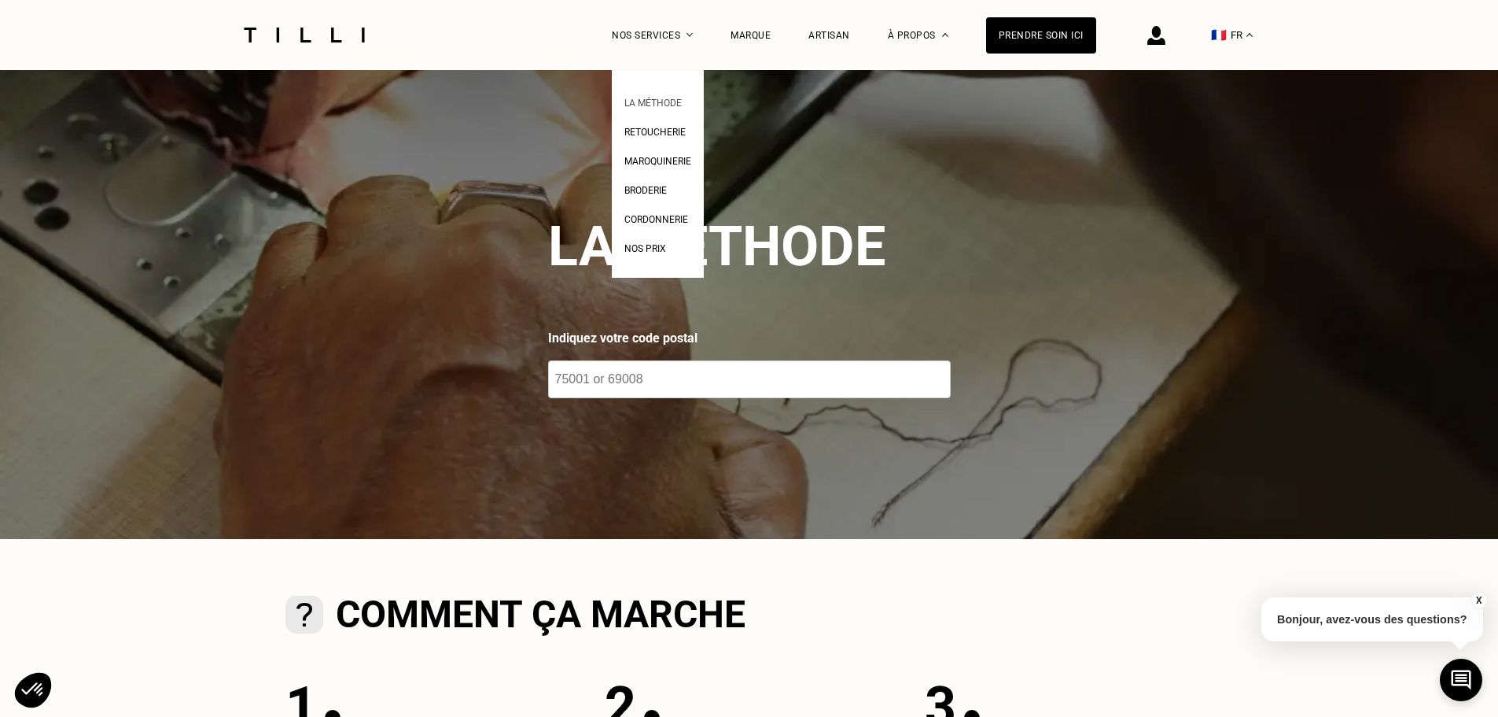
click at [678, 87] on li "La Méthode" at bounding box center [657, 101] width 67 height 29
click at [677, 218] on span "Cordonnerie" at bounding box center [656, 219] width 64 height 11
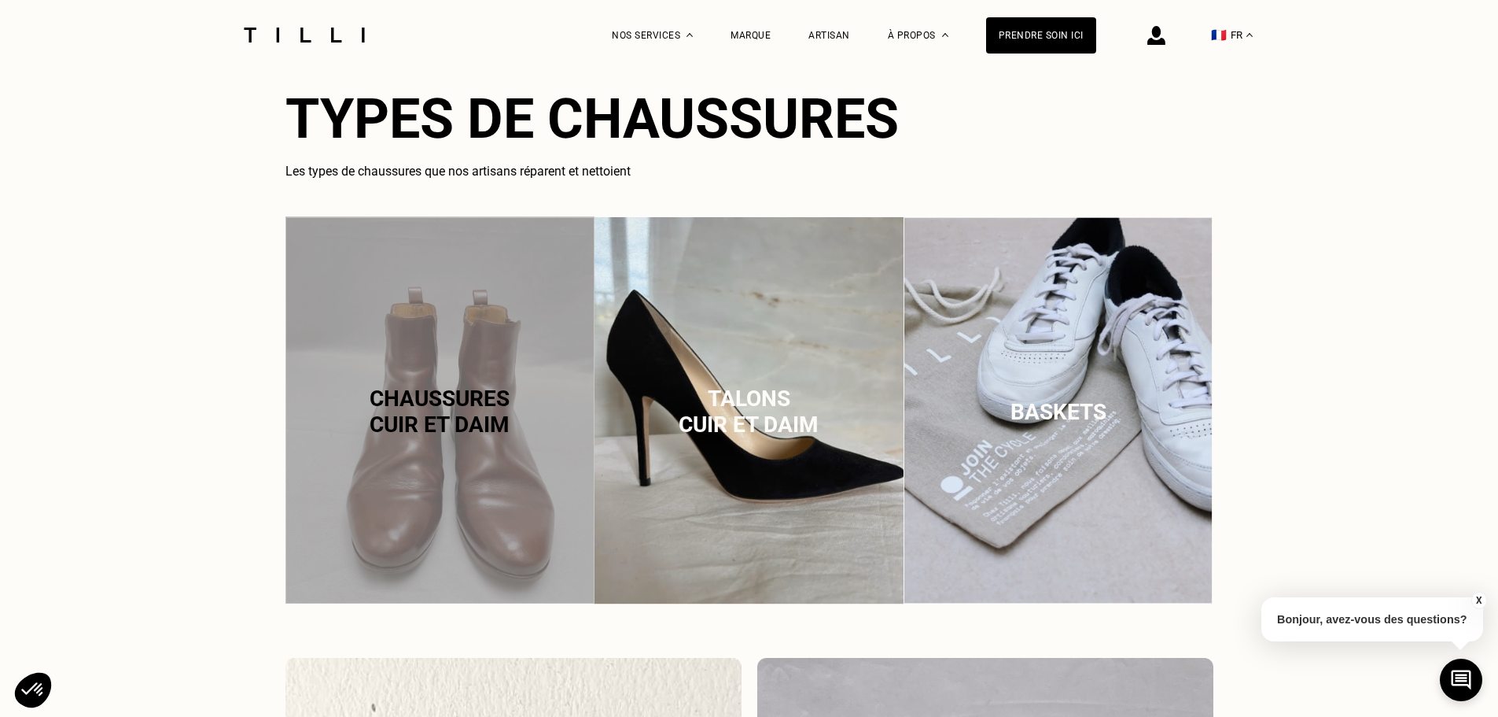
scroll to position [985, 0]
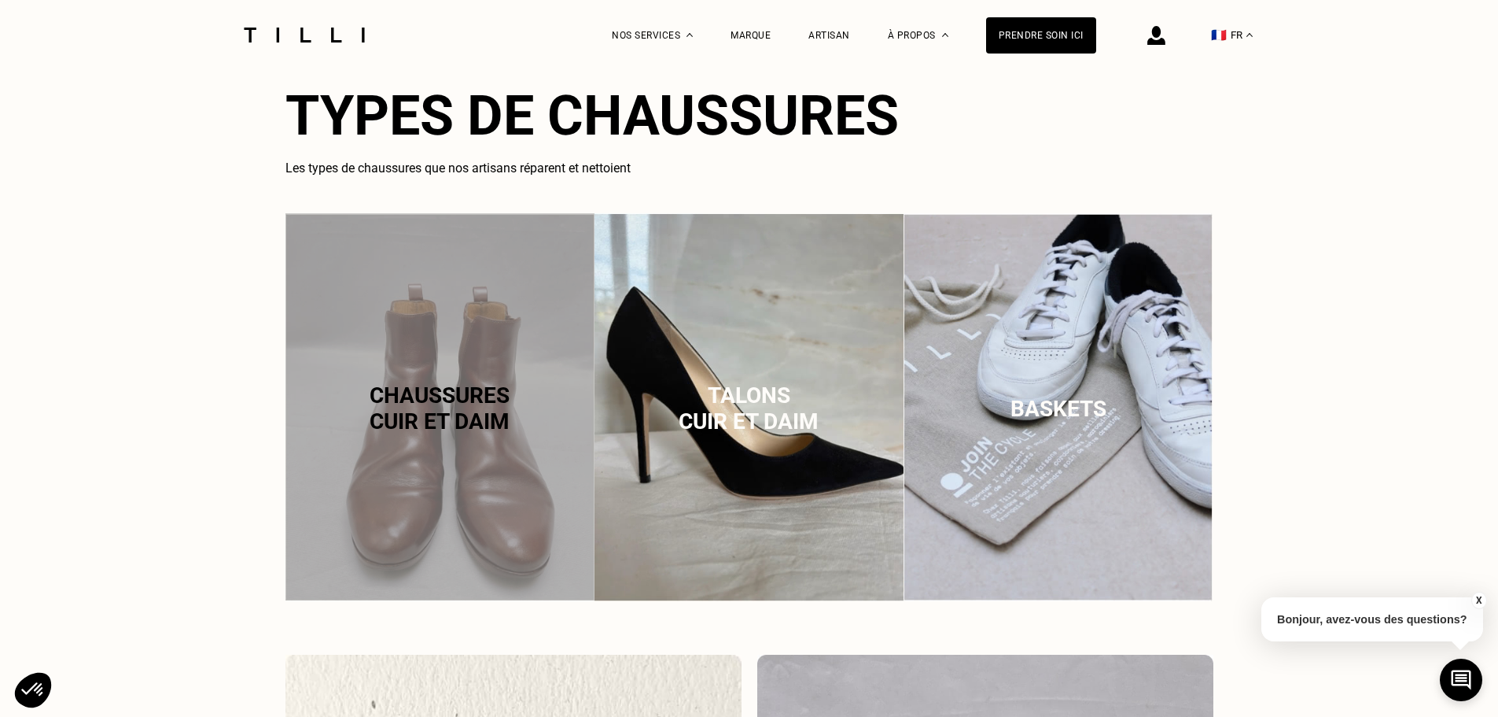
click at [433, 327] on div "Chaussures cuir et daim" at bounding box center [440, 408] width 309 height 391
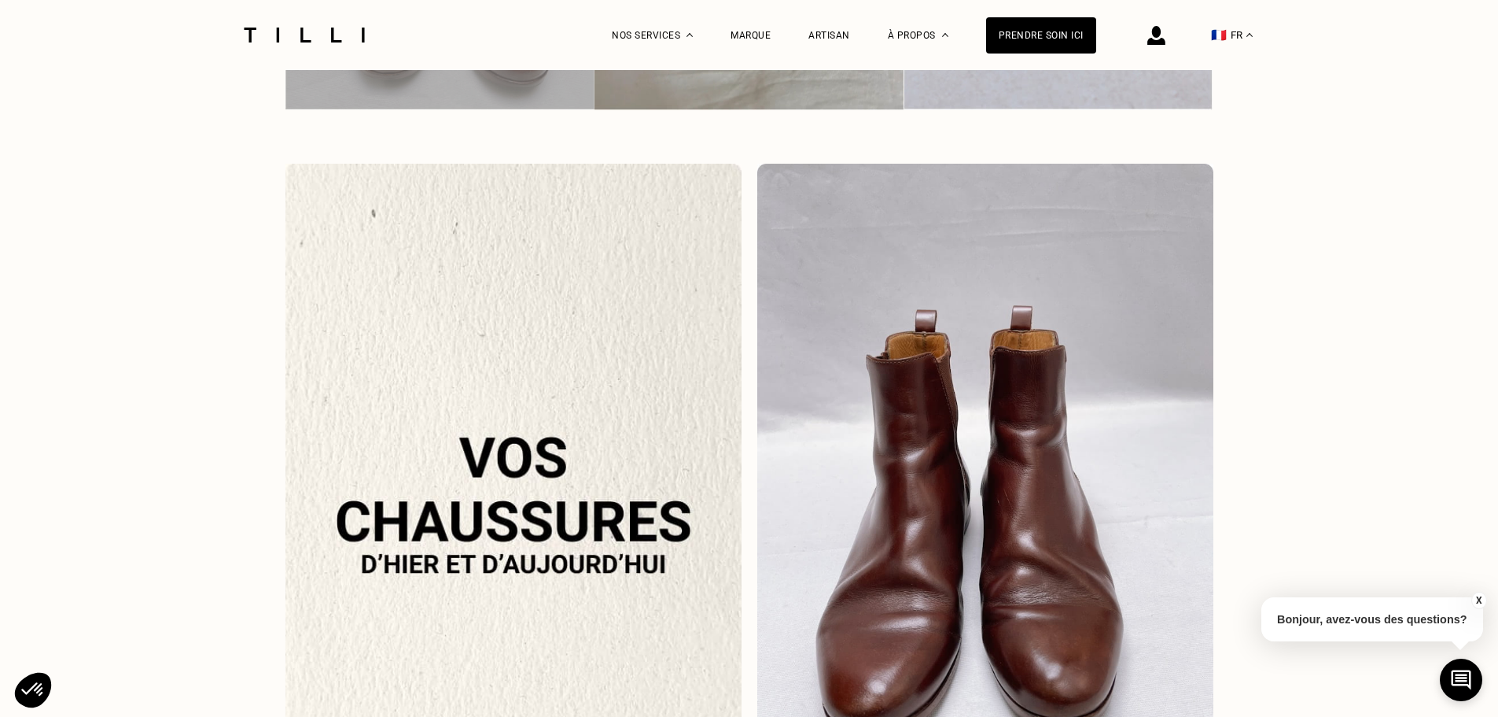
scroll to position [1506, 0]
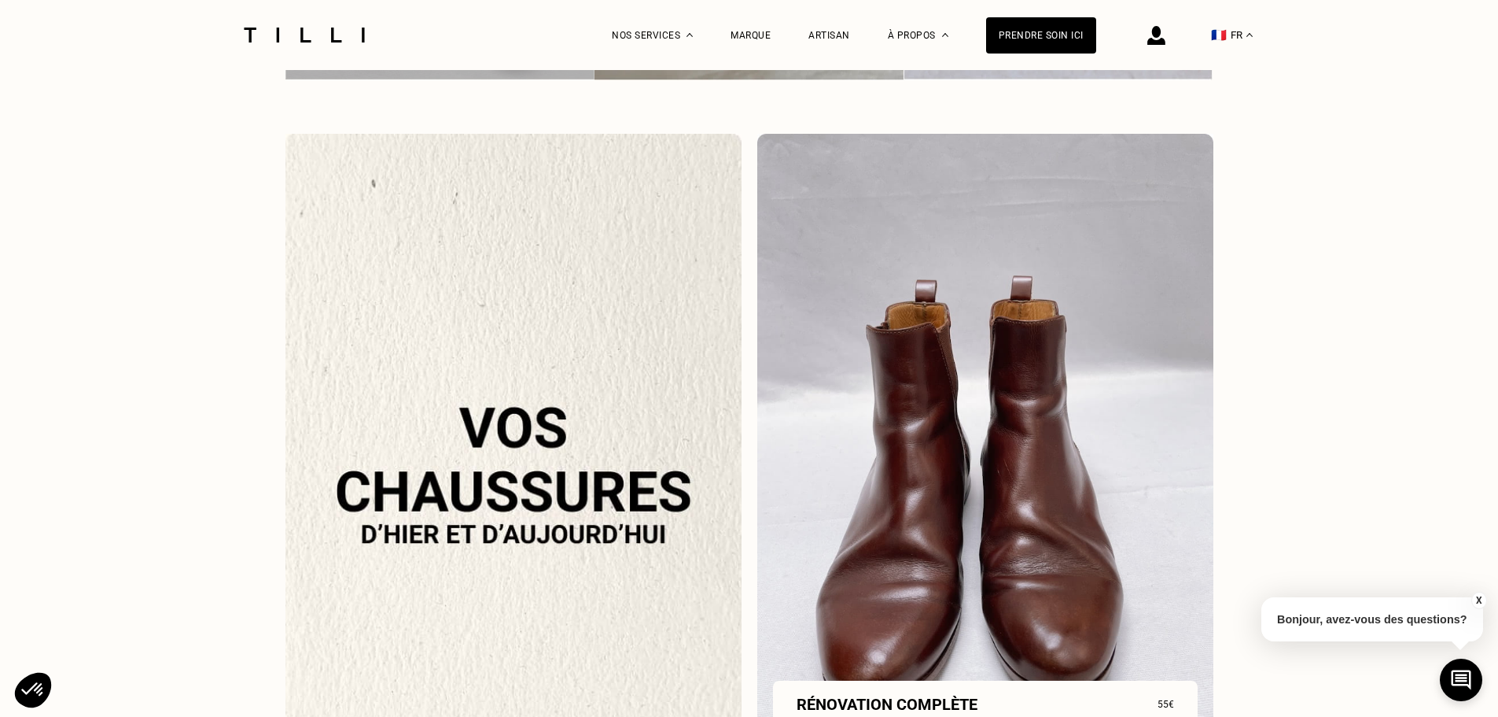
click at [882, 374] on img at bounding box center [985, 457] width 456 height 647
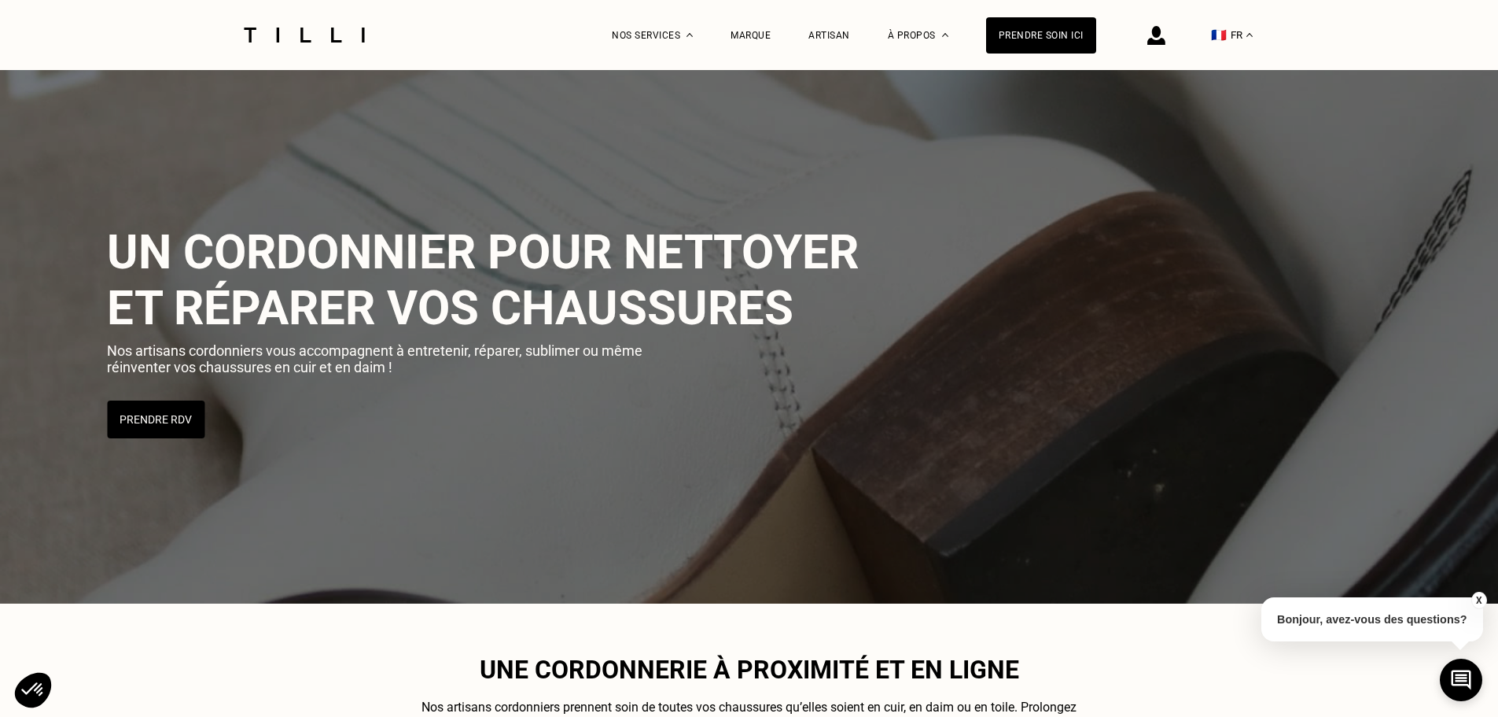
scroll to position [0, 0]
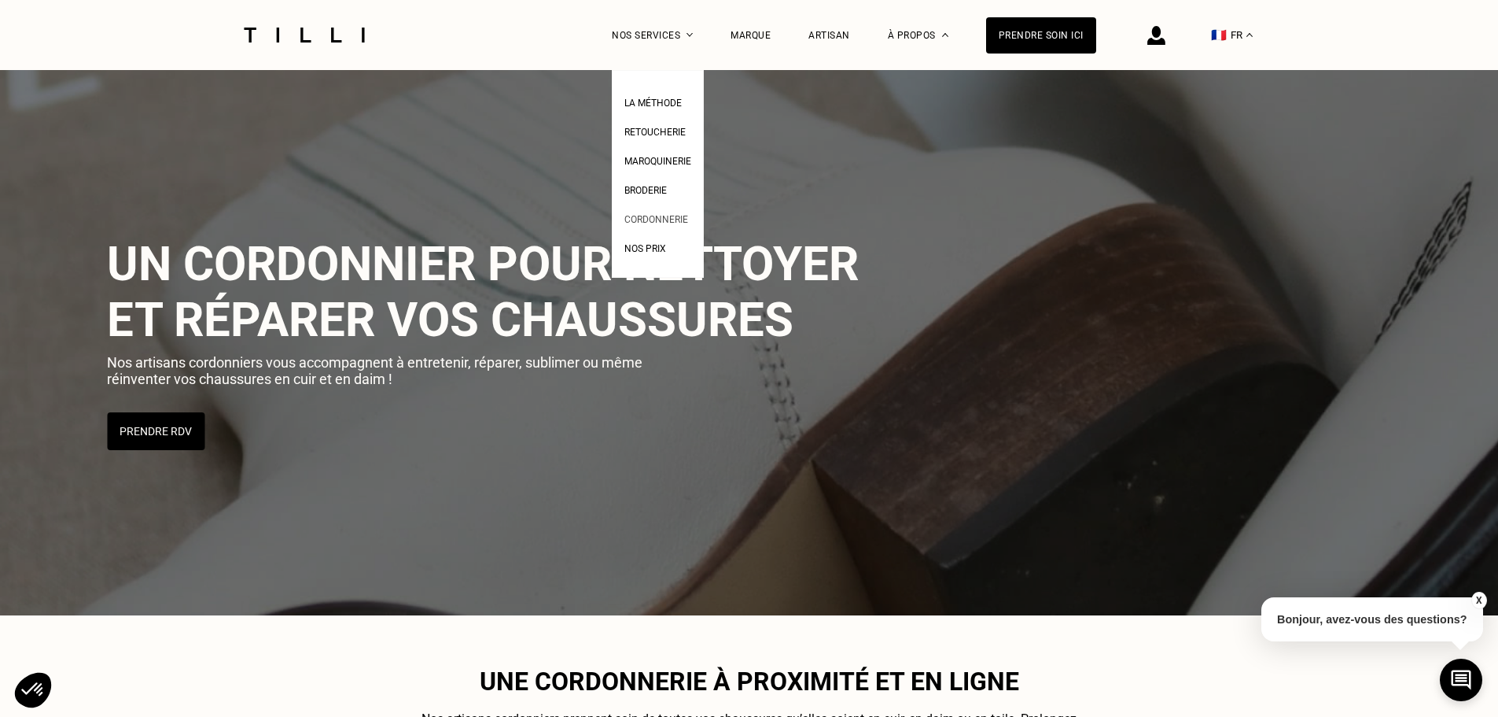
click at [669, 219] on span "Cordonnerie" at bounding box center [656, 219] width 64 height 11
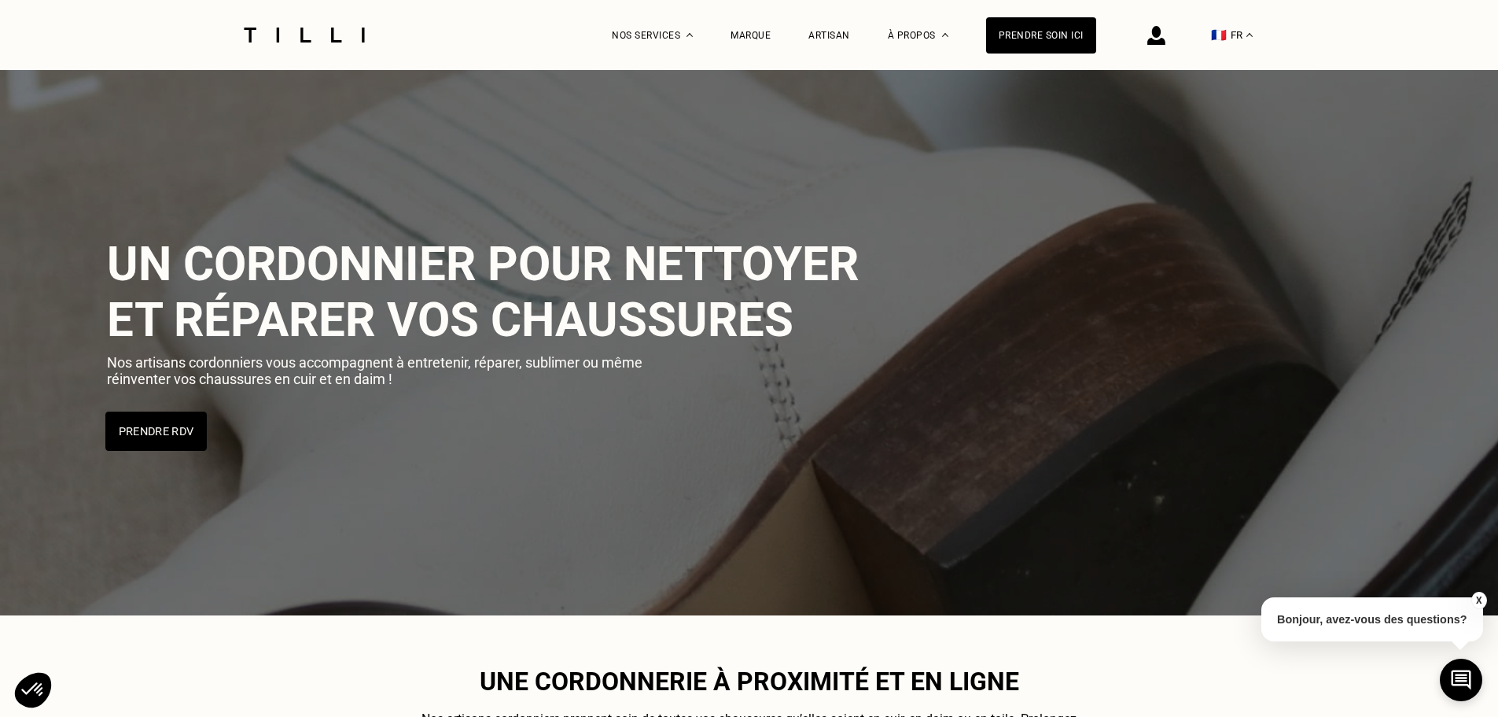
click at [160, 426] on button "Prendre RDV" at bounding box center [155, 430] width 101 height 39
select select "FR"
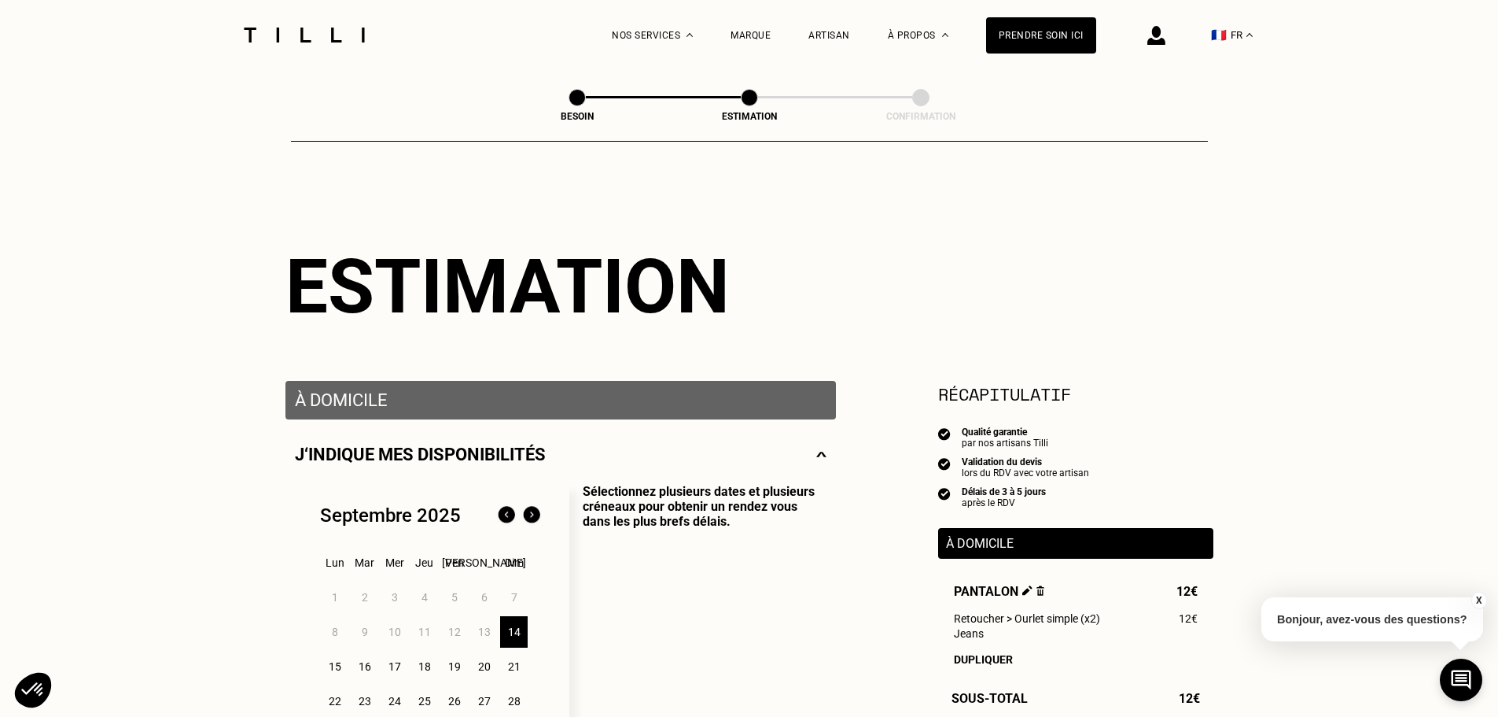
click at [312, 31] on img at bounding box center [304, 35] width 132 height 15
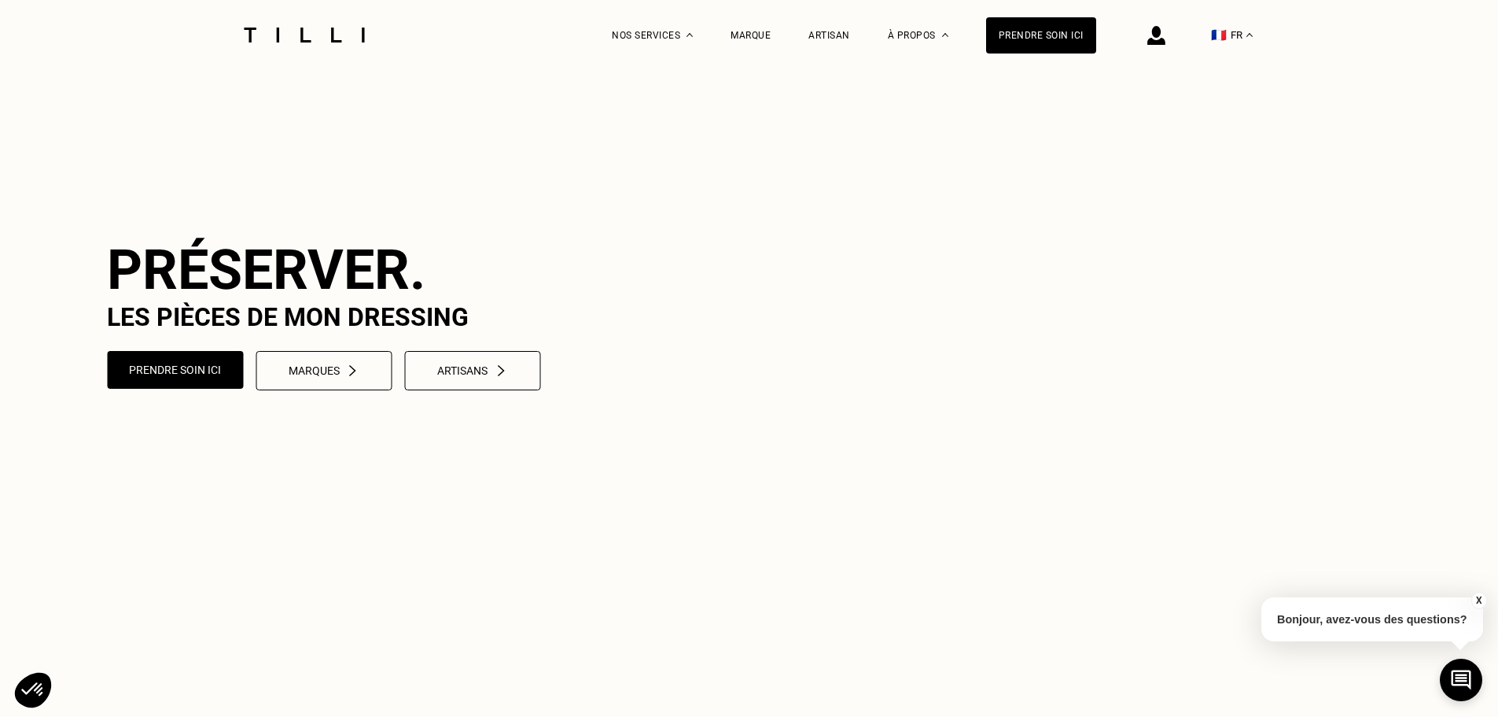
scroll to position [61, 0]
click at [210, 389] on button "Prendre soin ici" at bounding box center [176, 368] width 142 height 39
select select "FR"
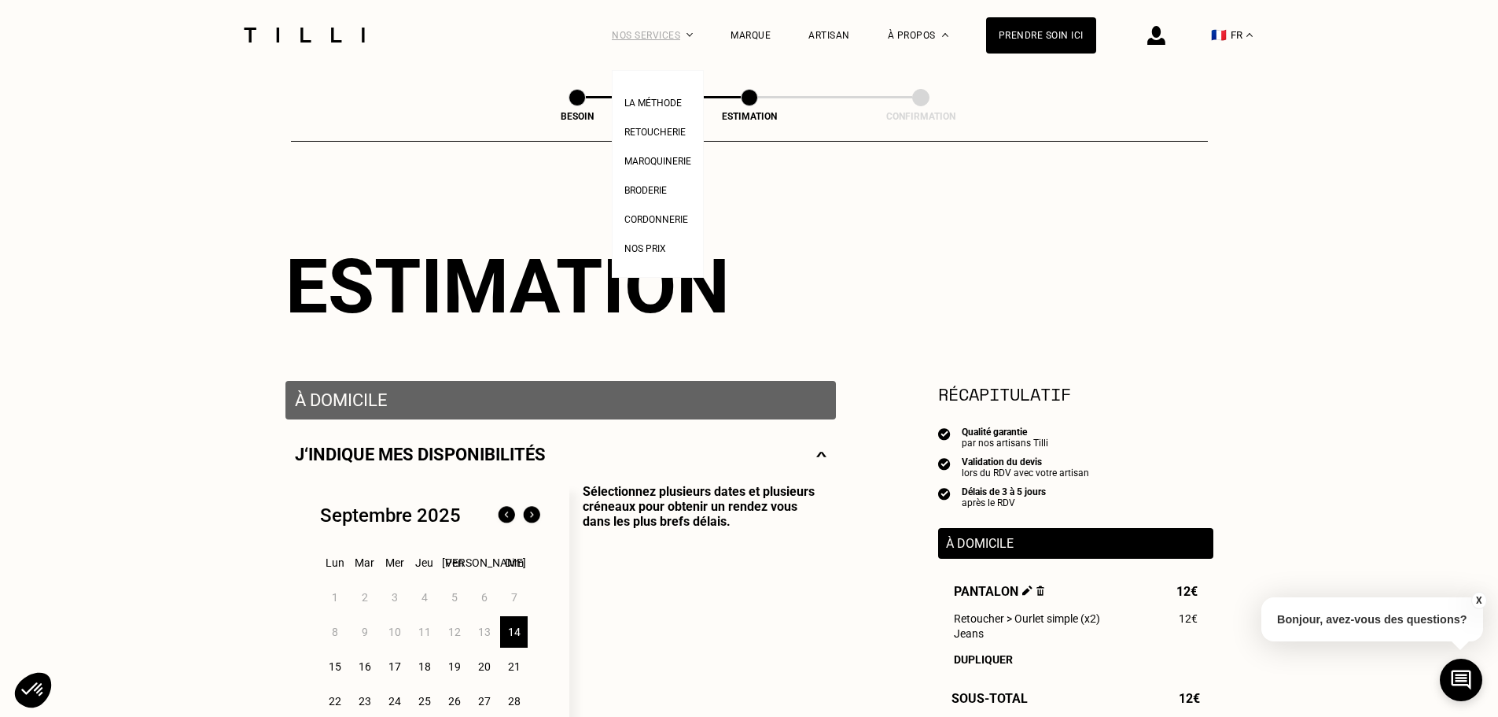
click at [659, 31] on div "Nos services" at bounding box center [652, 35] width 81 height 70
click at [651, 131] on span "Retoucherie" at bounding box center [654, 132] width 61 height 11
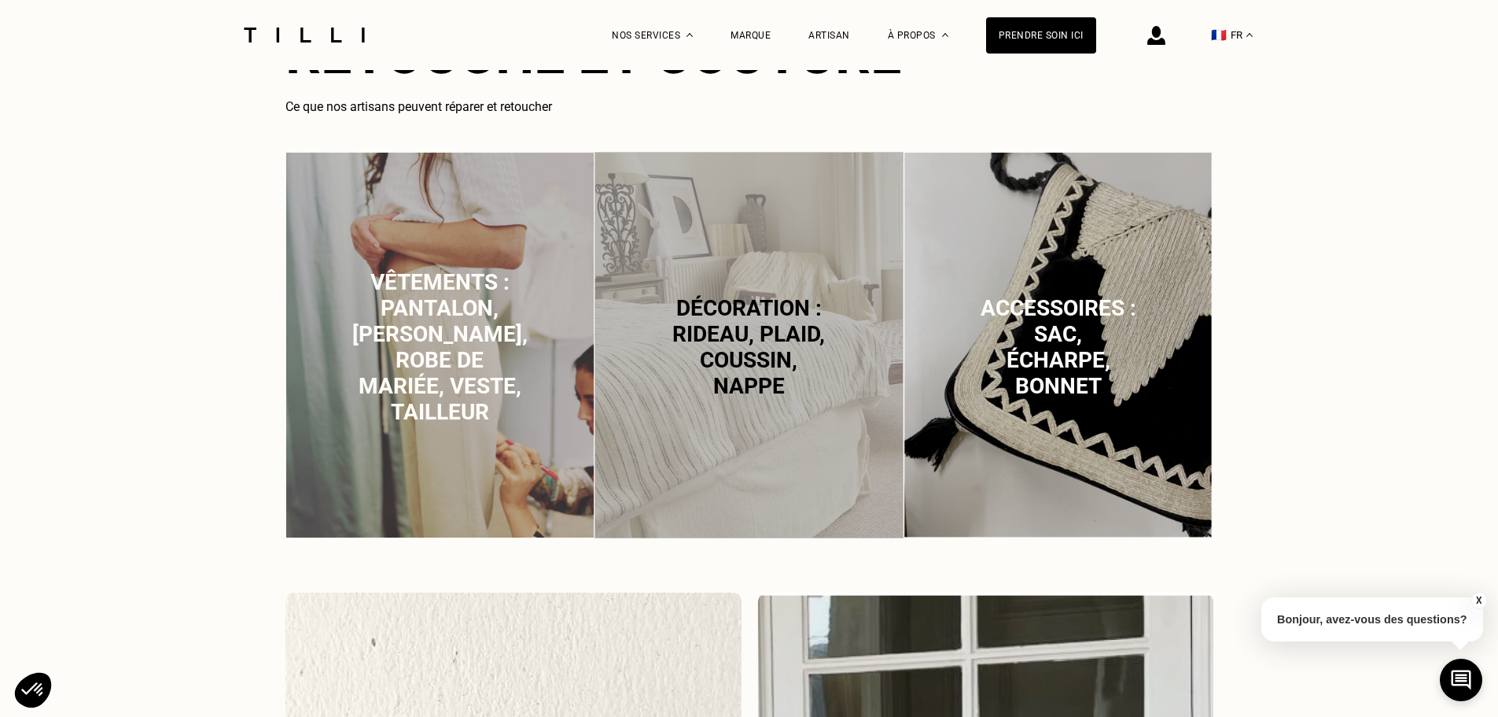
scroll to position [1079, 0]
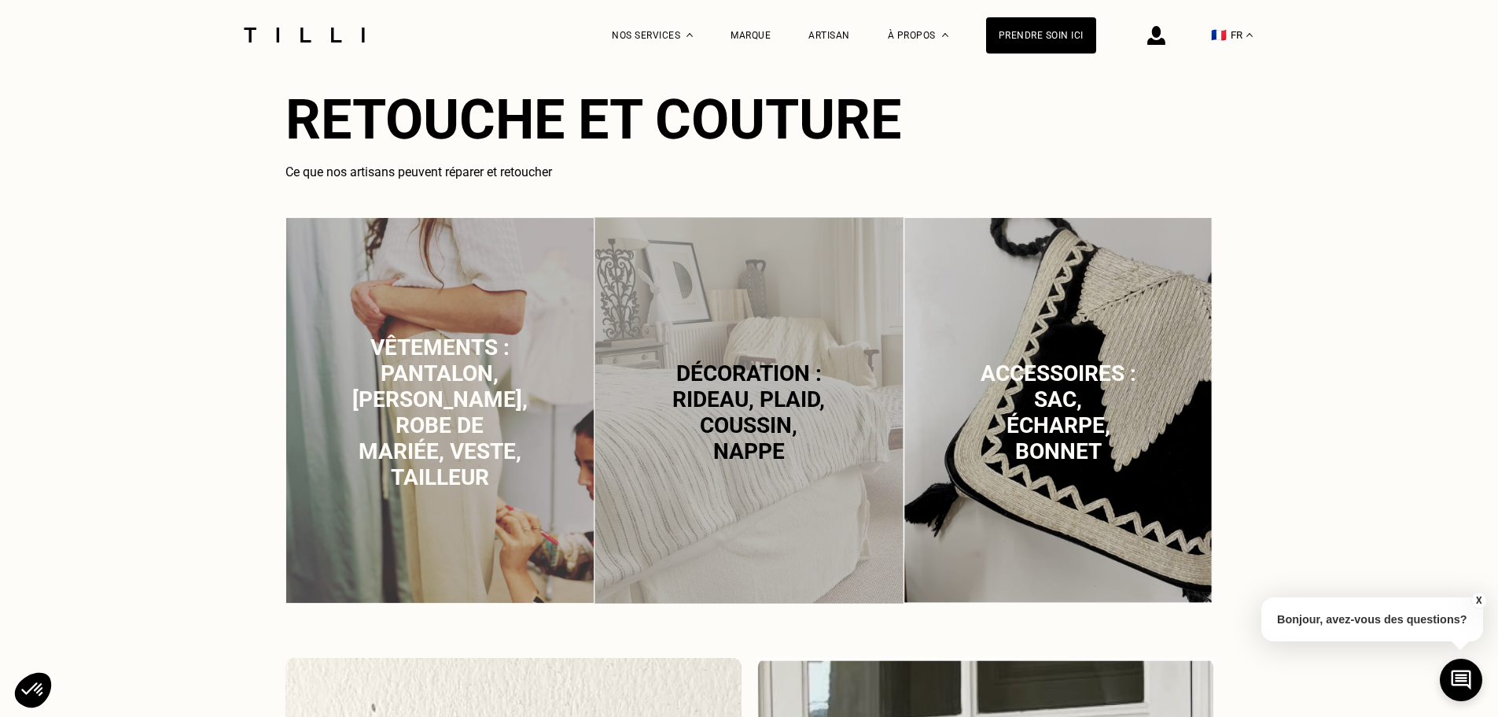
click at [521, 367] on img at bounding box center [440, 410] width 309 height 386
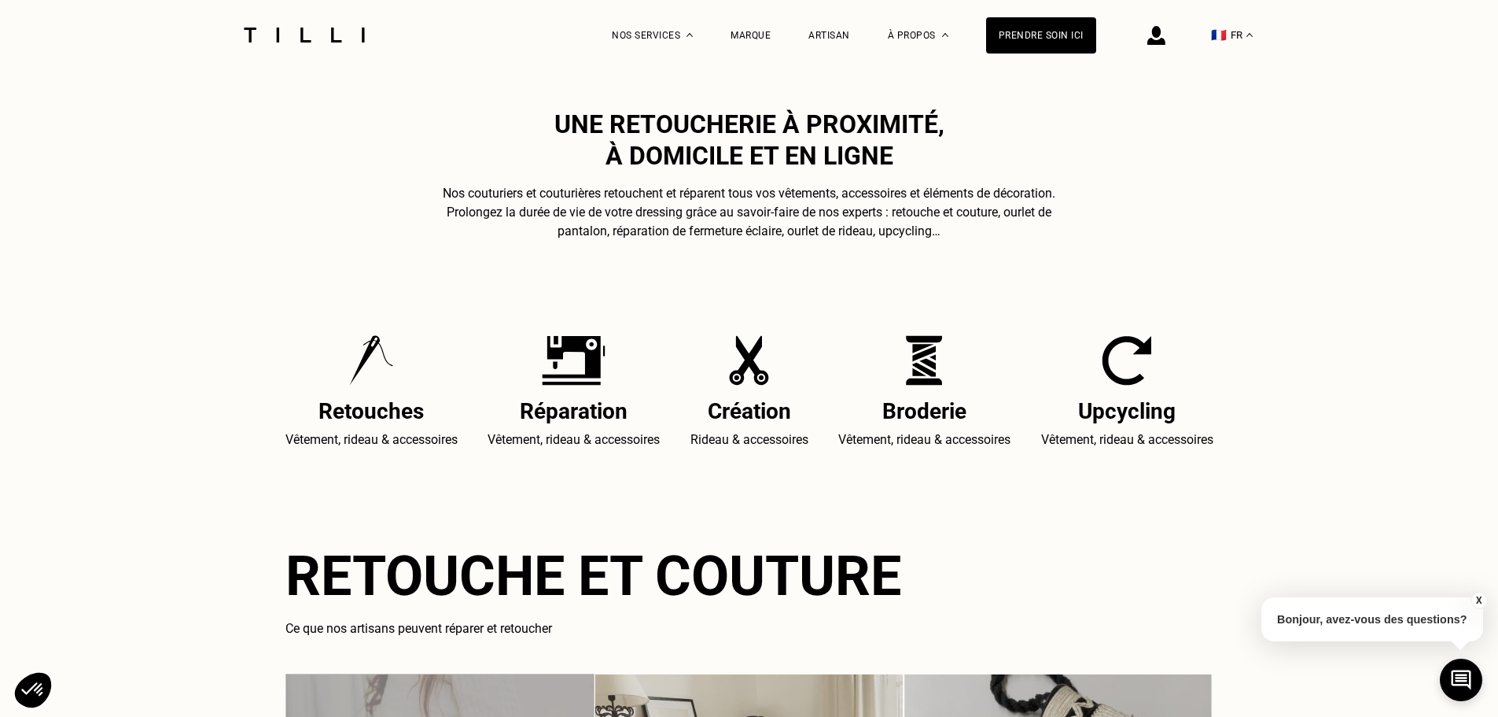
scroll to position [499, 0]
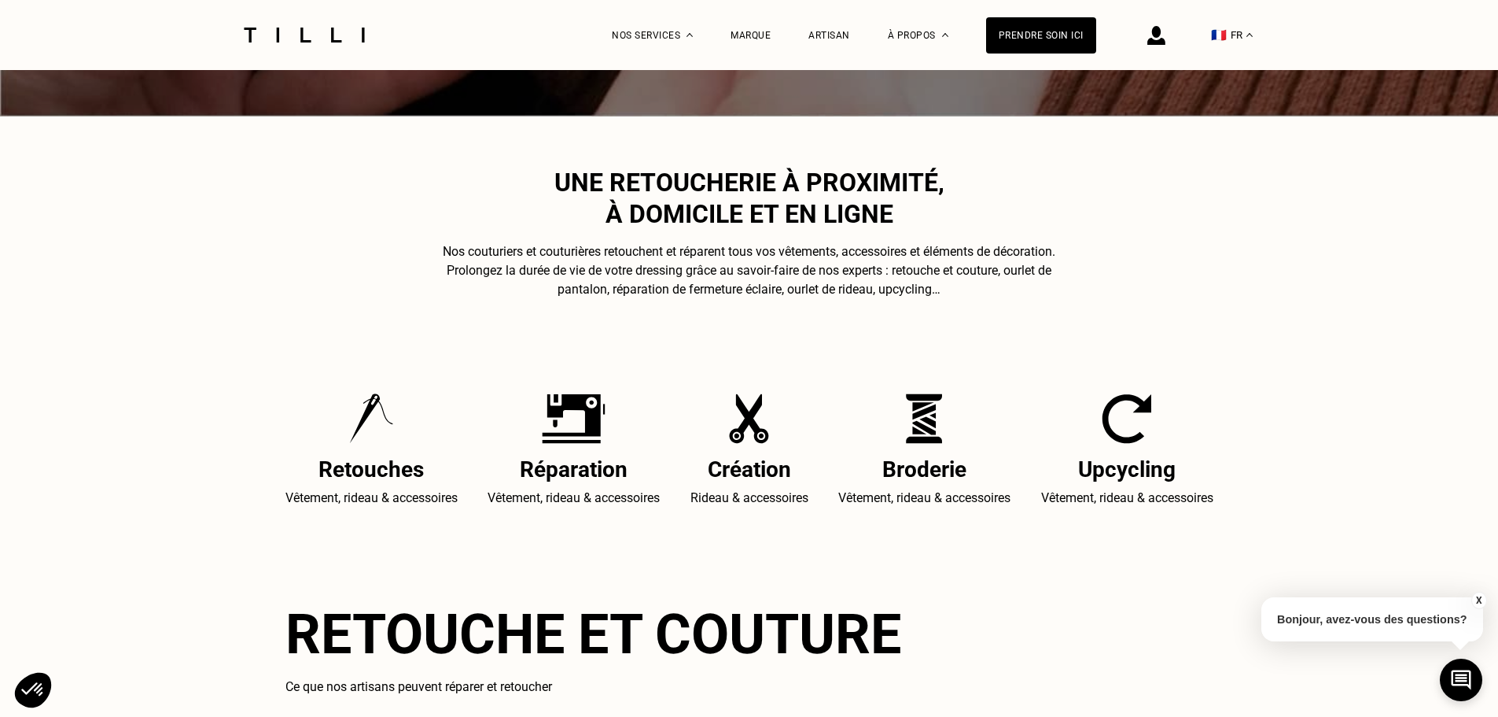
click at [1166, 45] on div at bounding box center [1157, 35] width 18 height 70
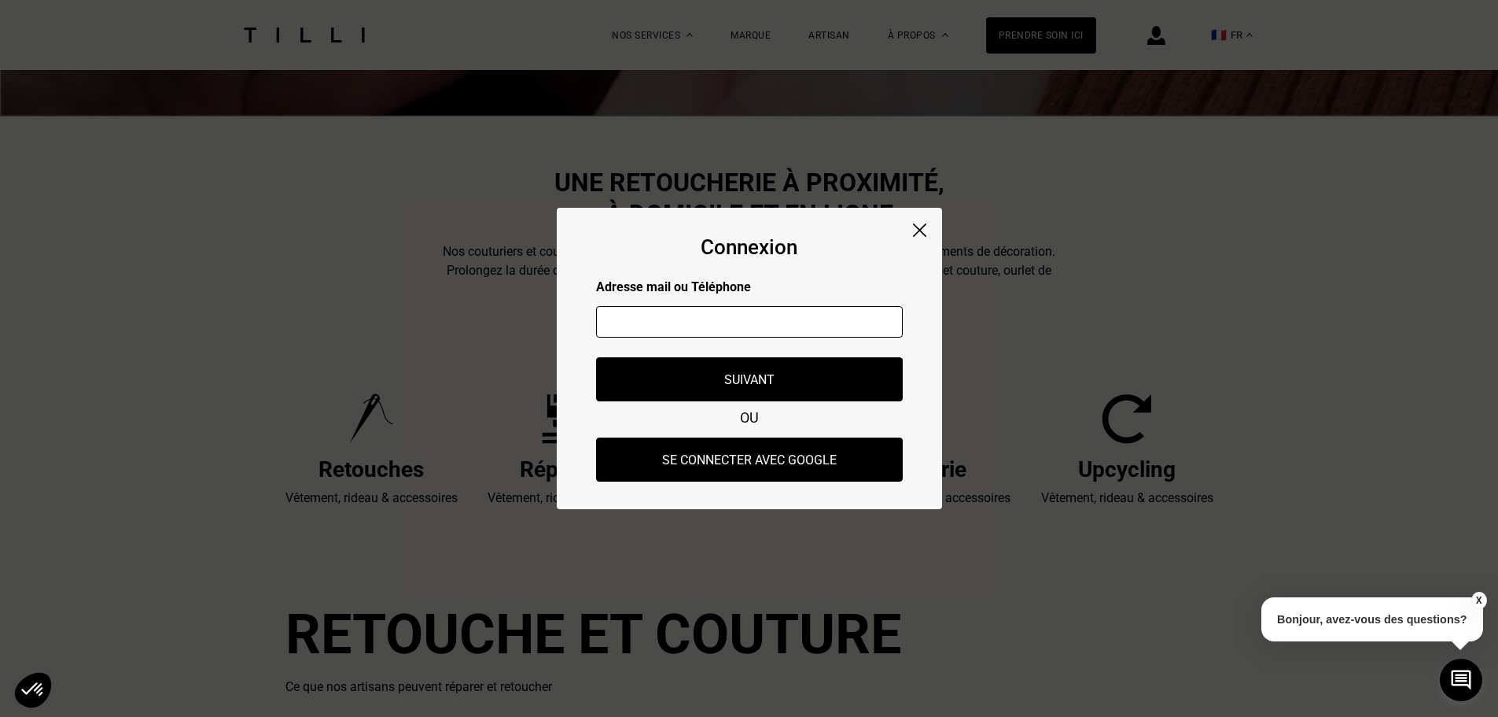
click at [916, 209] on div "Connexion Adresse mail ou Téléphone Adresse mail ou numéro de téléphone non val…" at bounding box center [749, 358] width 385 height 301
click at [921, 231] on img at bounding box center [919, 229] width 13 height 13
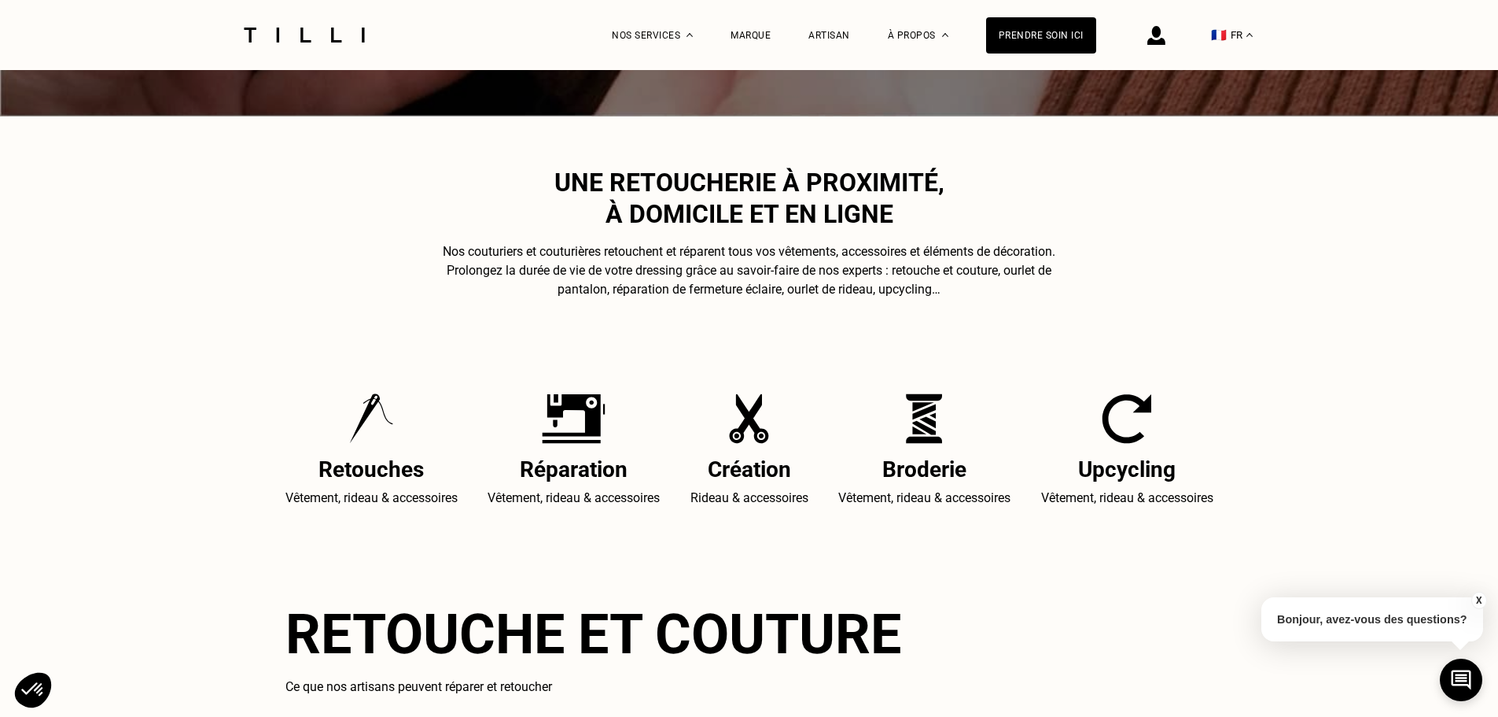
click at [1055, 54] on div "Prendre soin ici" at bounding box center [1041, 35] width 110 height 70
click at [1049, 47] on div "Prendre soin ici" at bounding box center [1041, 35] width 110 height 36
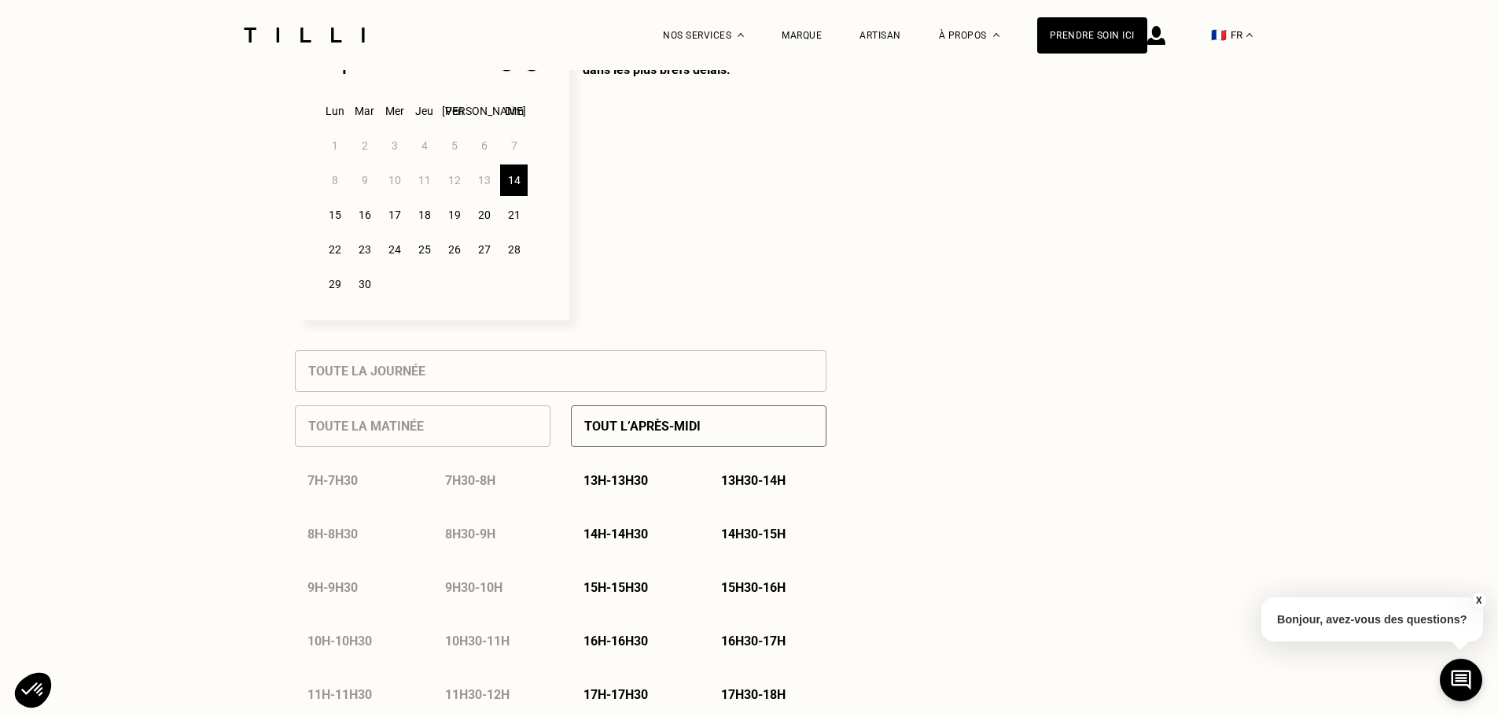
select select "FR"
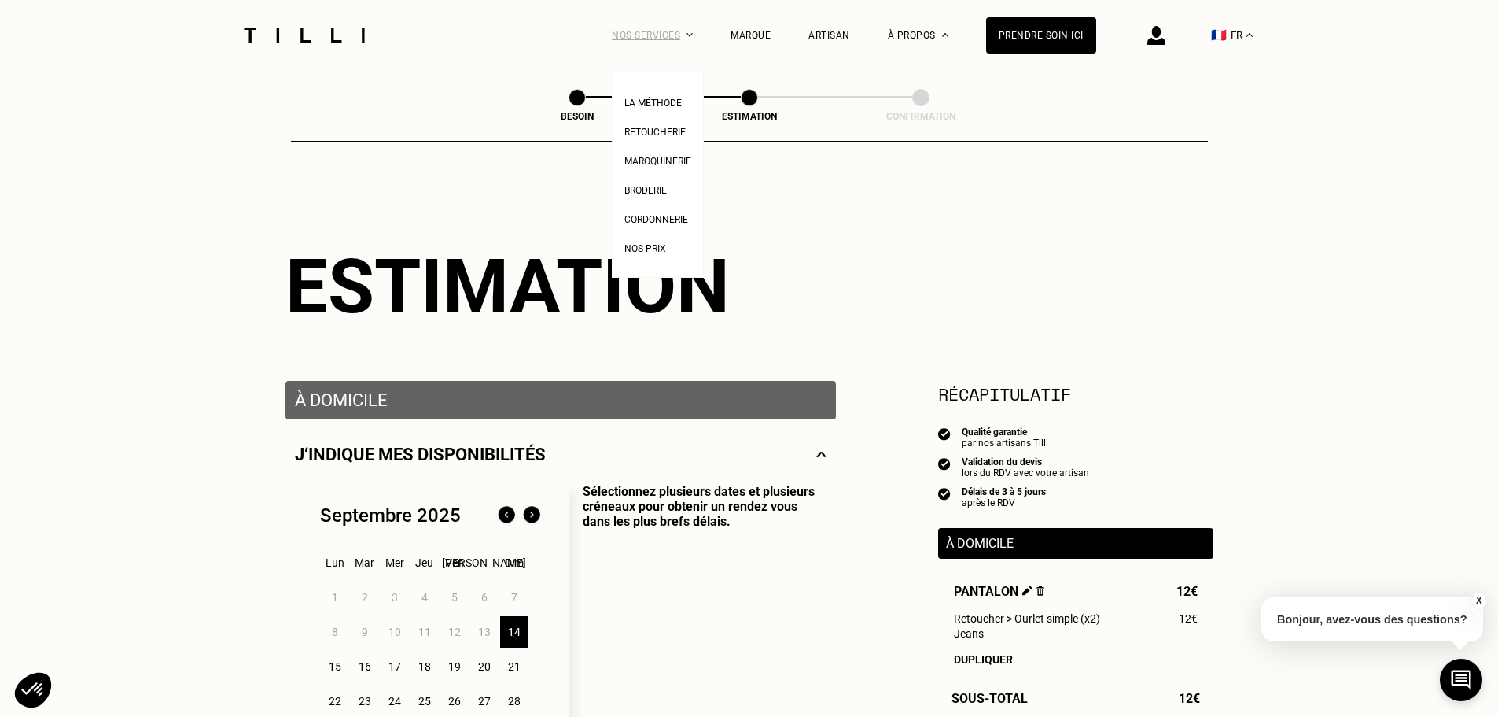
click at [668, 29] on div "Nos services" at bounding box center [652, 35] width 81 height 70
click at [662, 97] on link "La Méthode" at bounding box center [652, 101] width 57 height 17
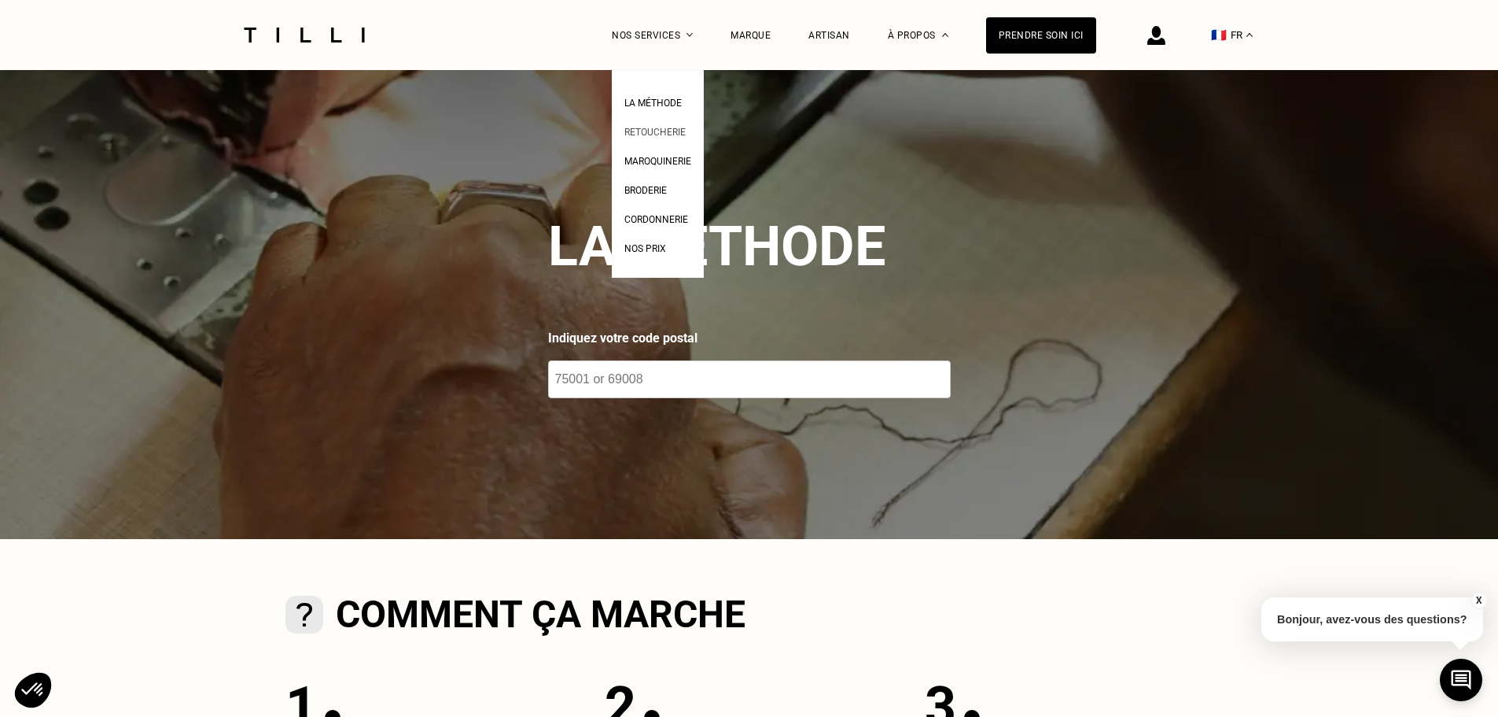
click at [669, 131] on span "Retoucherie" at bounding box center [654, 132] width 61 height 11
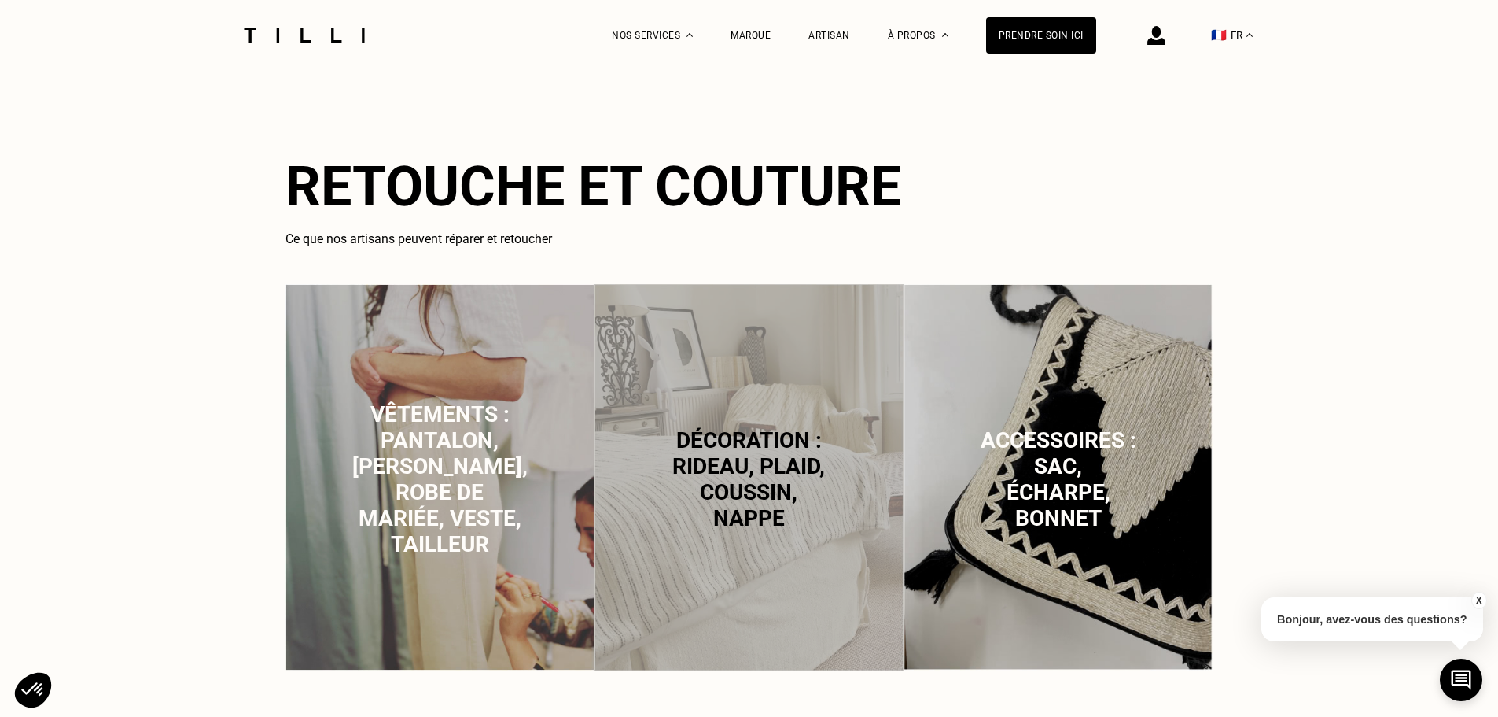
click at [550, 469] on img at bounding box center [440, 477] width 309 height 386
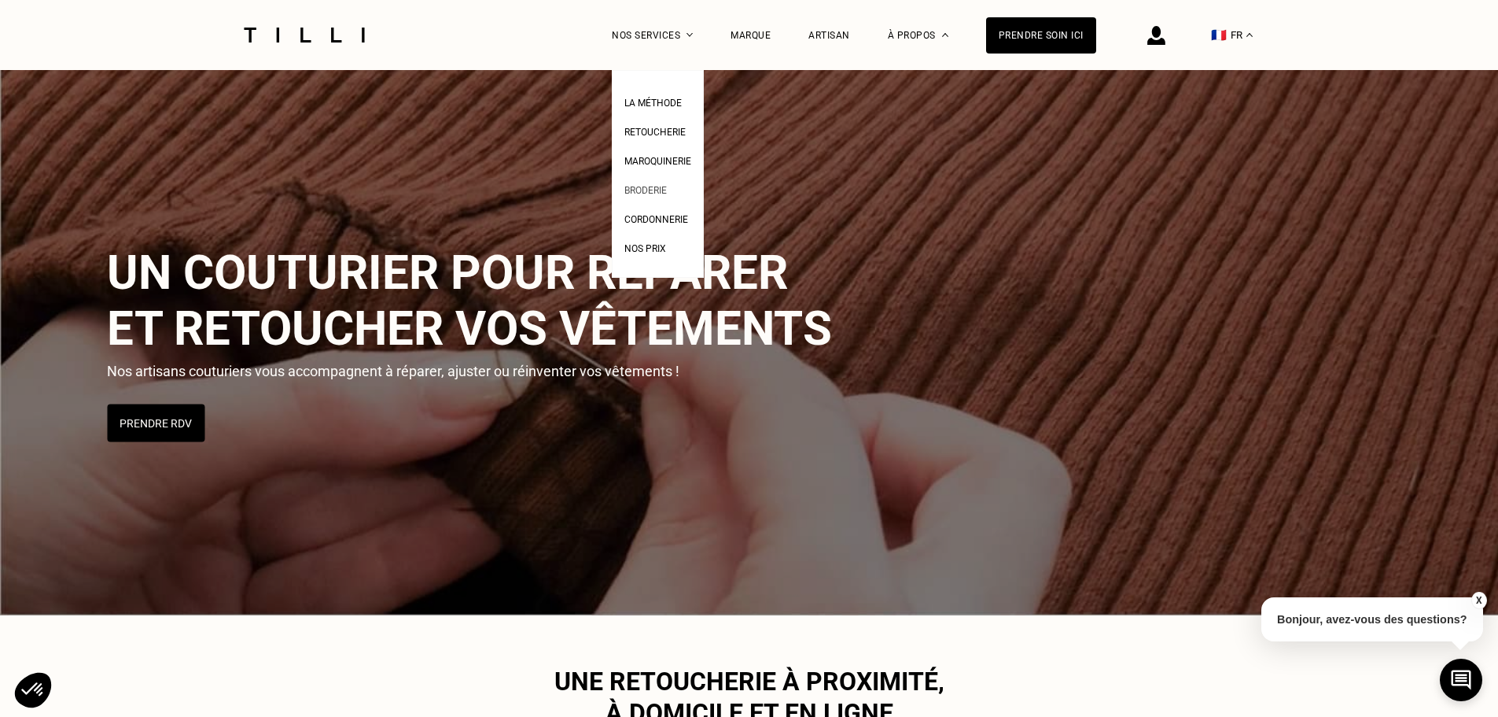
click at [655, 186] on link "Broderie" at bounding box center [645, 188] width 42 height 17
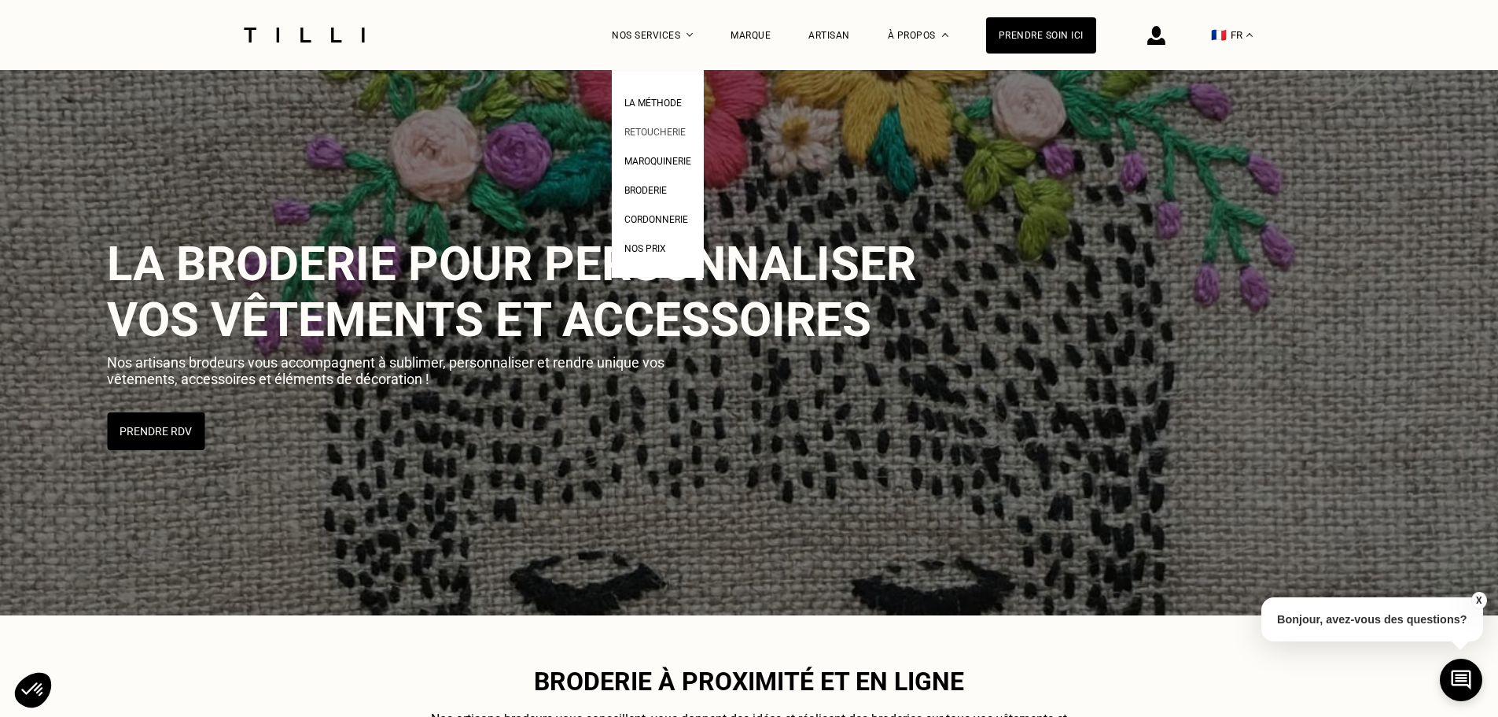
click at [663, 132] on span "Retoucherie" at bounding box center [654, 132] width 61 height 11
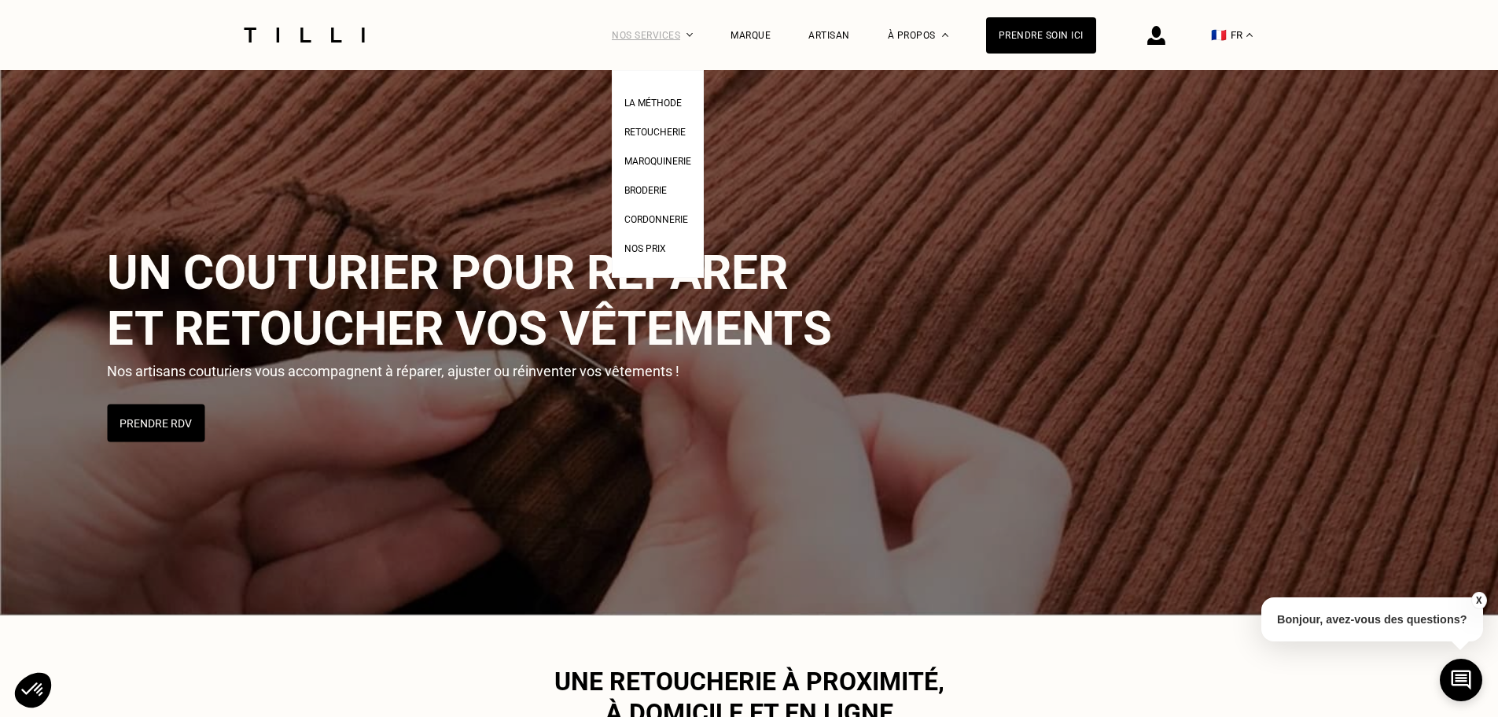
click at [634, 39] on div "Nos services" at bounding box center [652, 35] width 81 height 70
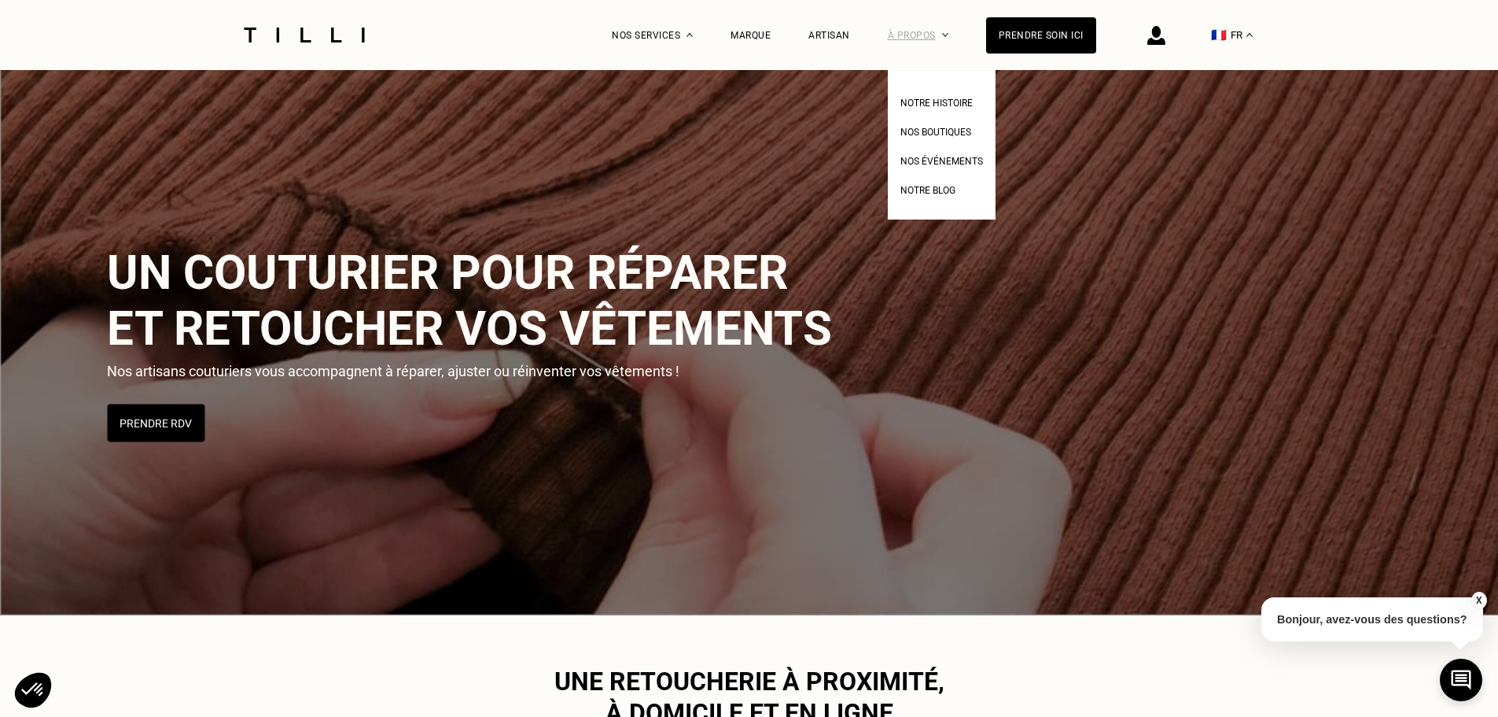
click at [925, 39] on div "À propos" at bounding box center [918, 35] width 61 height 70
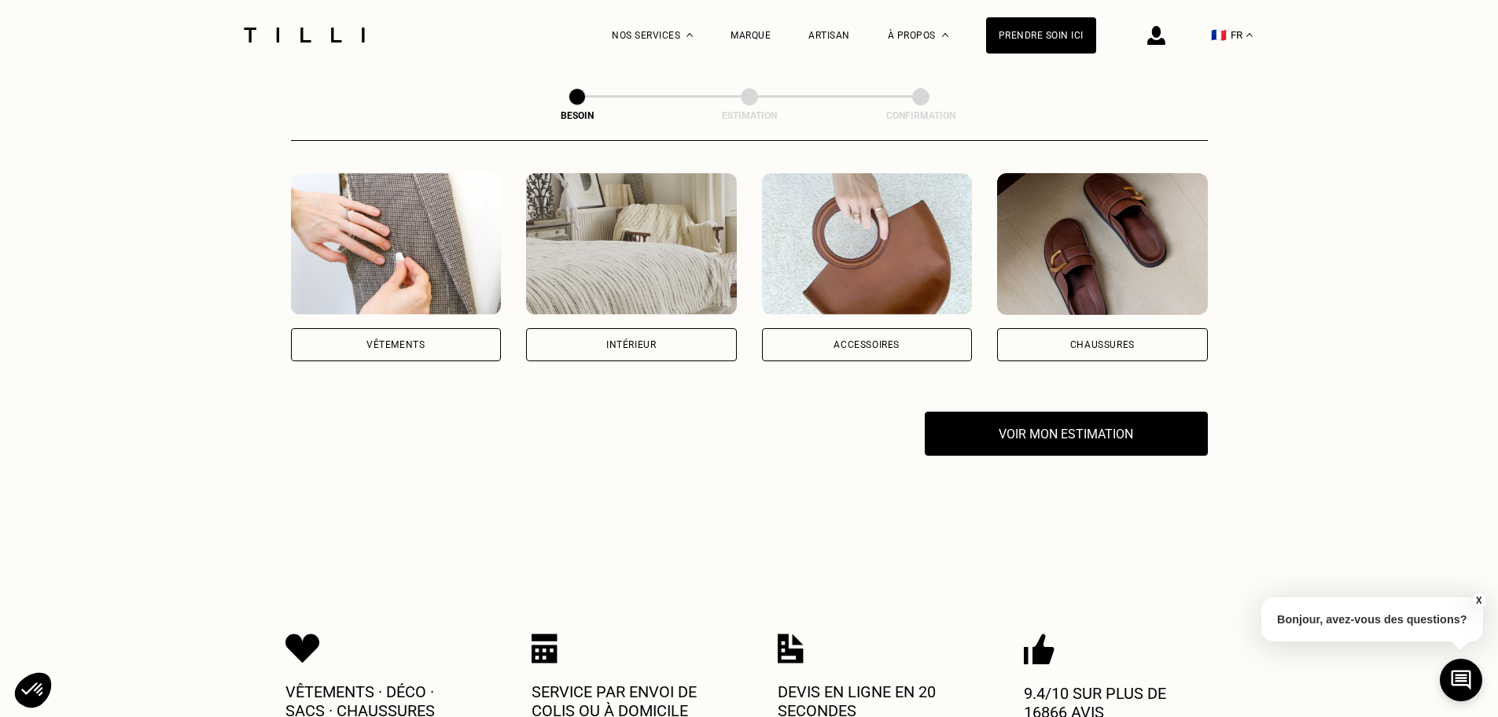
scroll to position [293, 0]
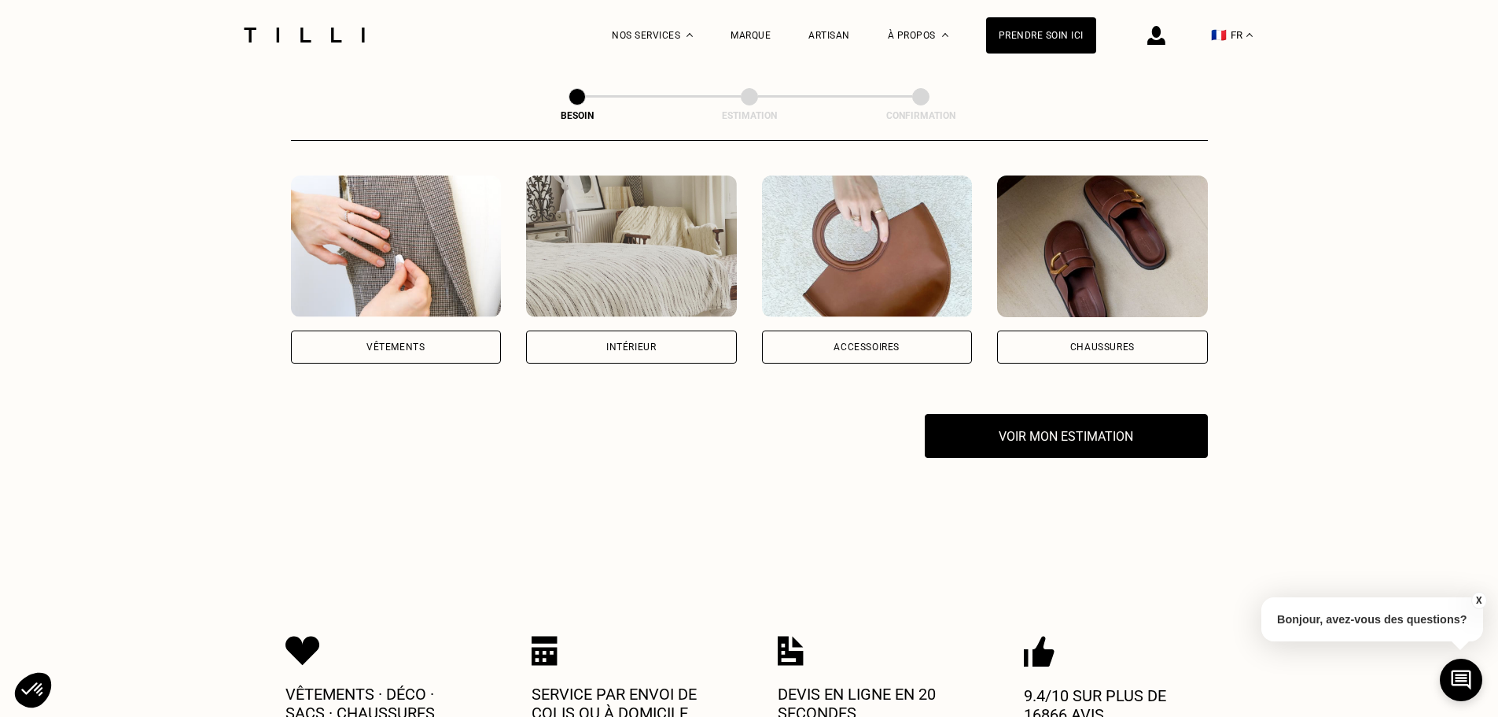
click at [1008, 335] on div "Chaussures" at bounding box center [1102, 346] width 211 height 33
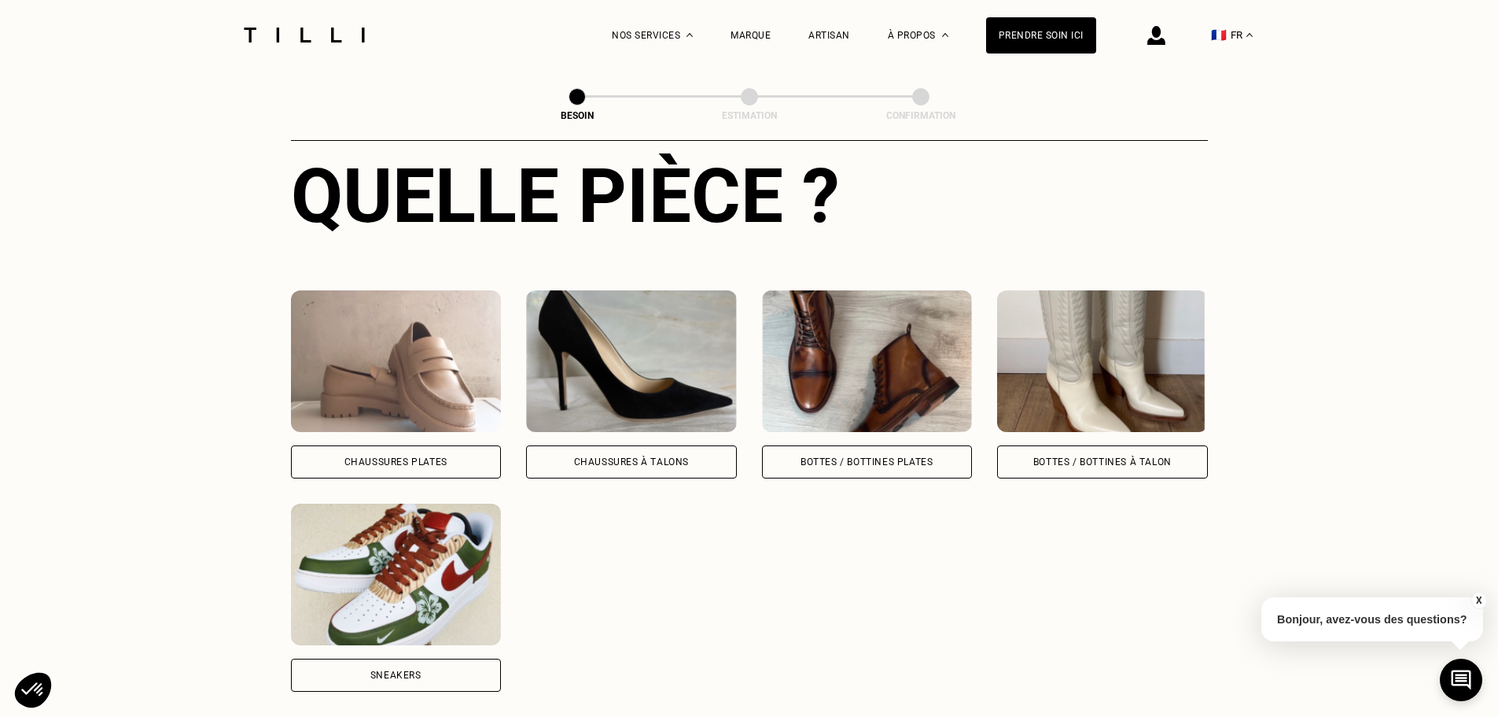
scroll to position [670, 0]
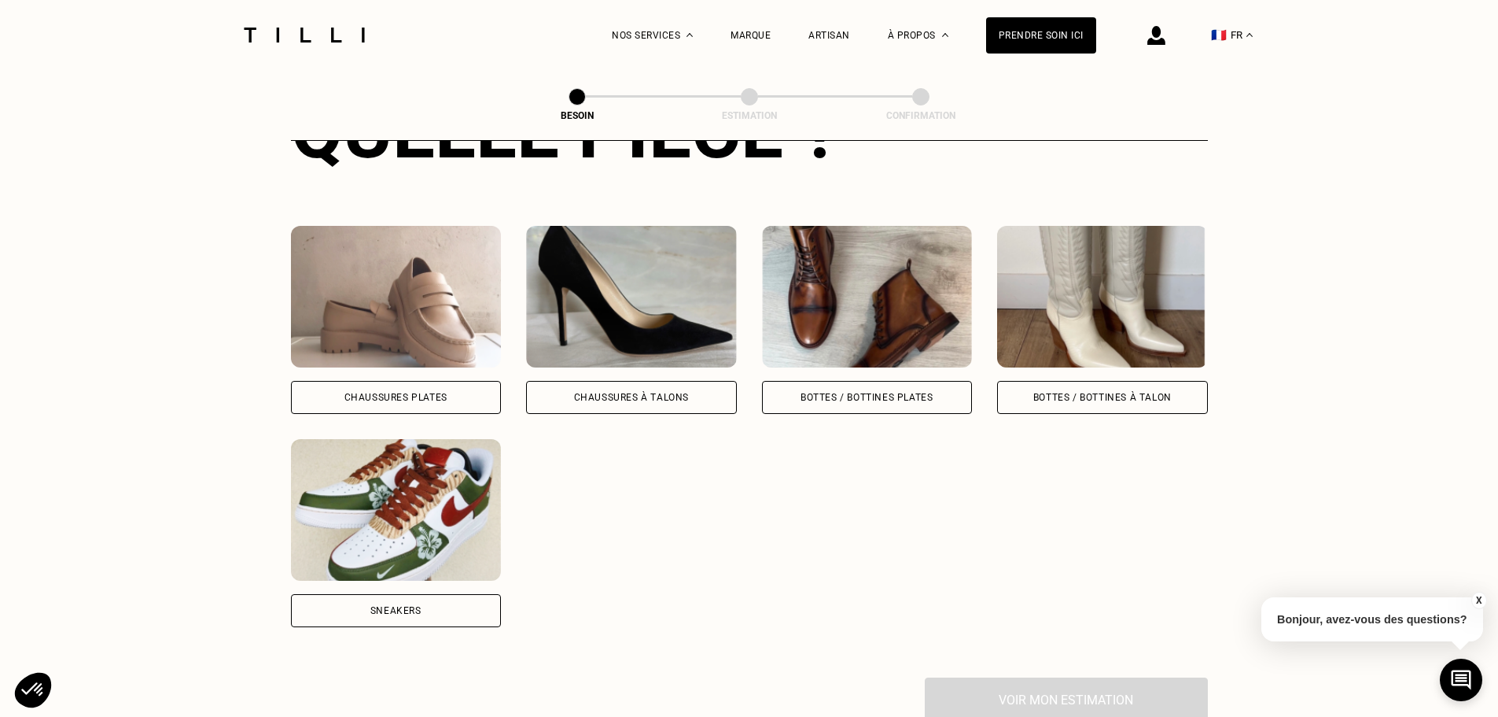
click at [897, 391] on div "Bottes / Bottines plates" at bounding box center [867, 397] width 211 height 33
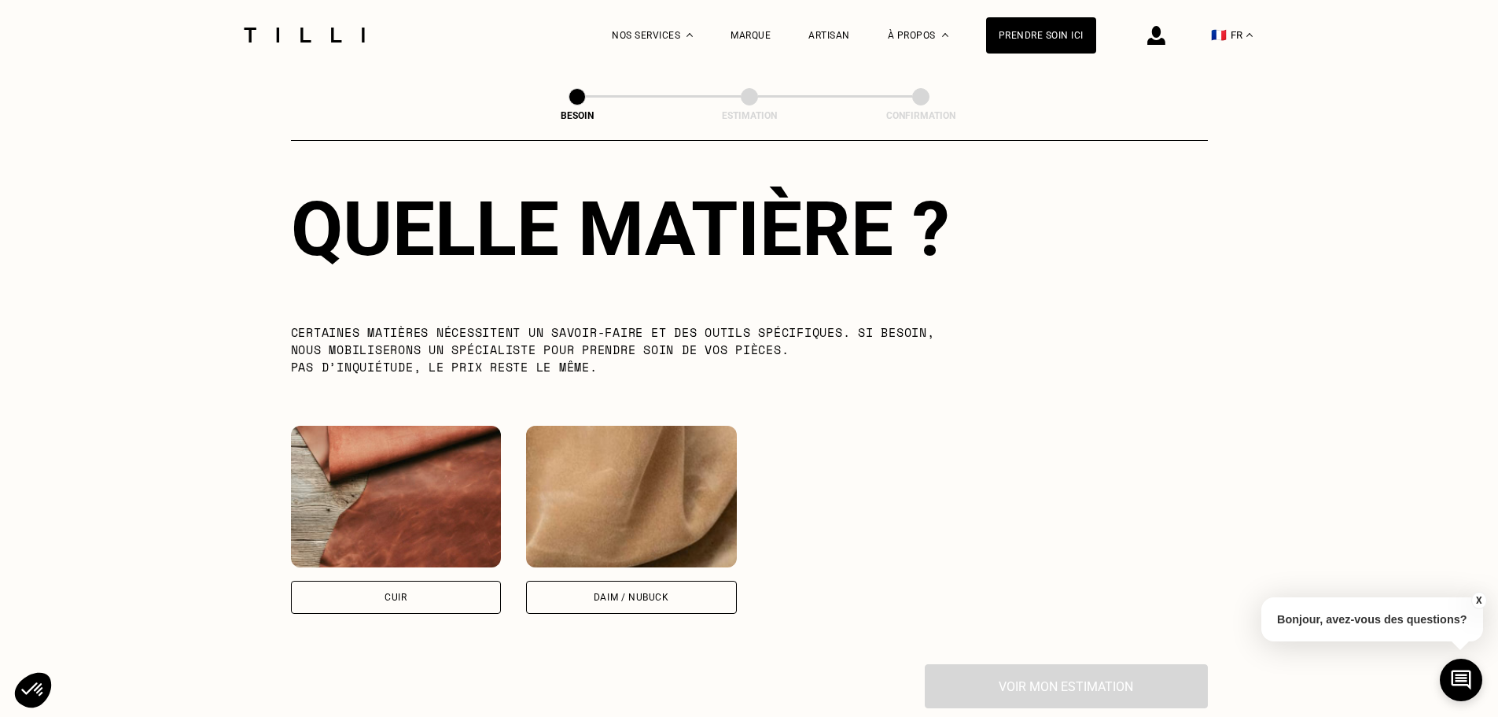
scroll to position [1220, 0]
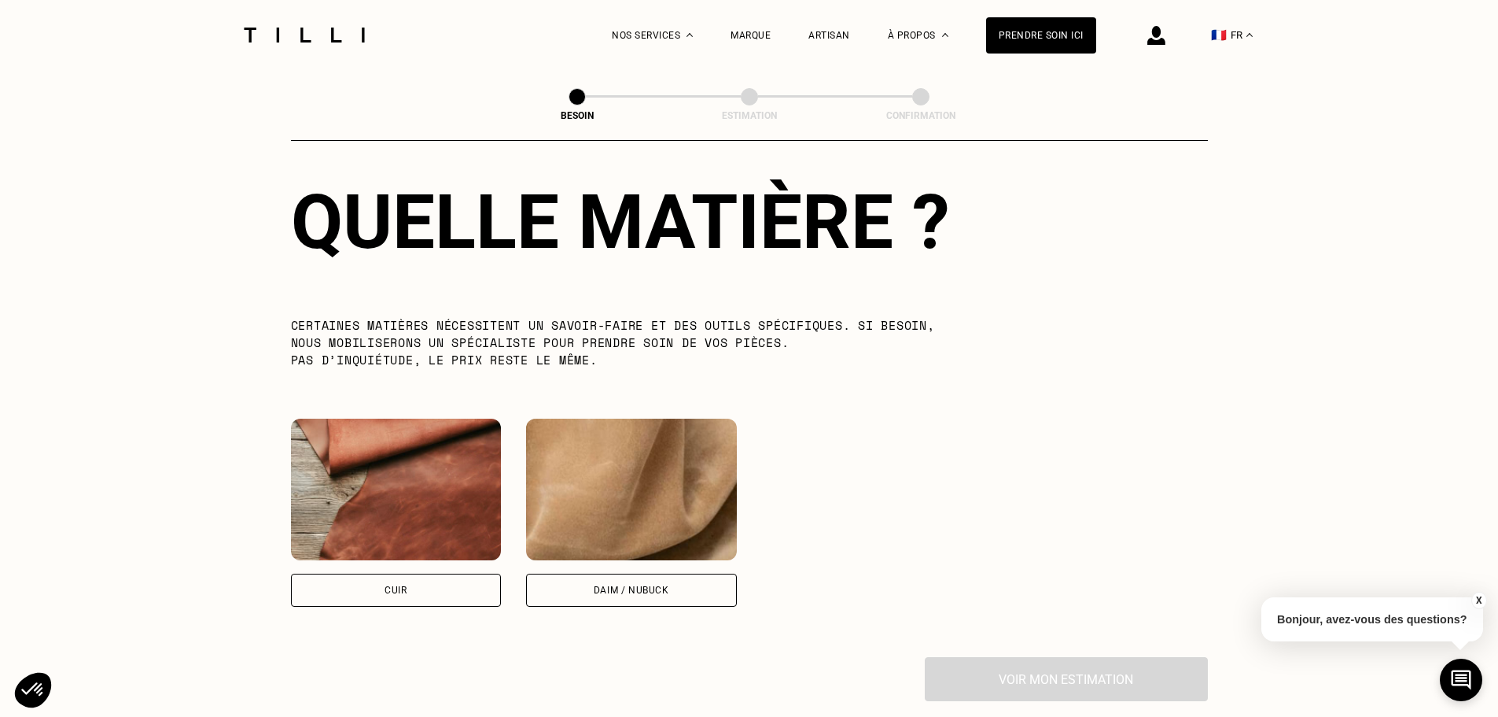
click at [654, 573] on div "Daim / Nubuck" at bounding box center [631, 589] width 211 height 33
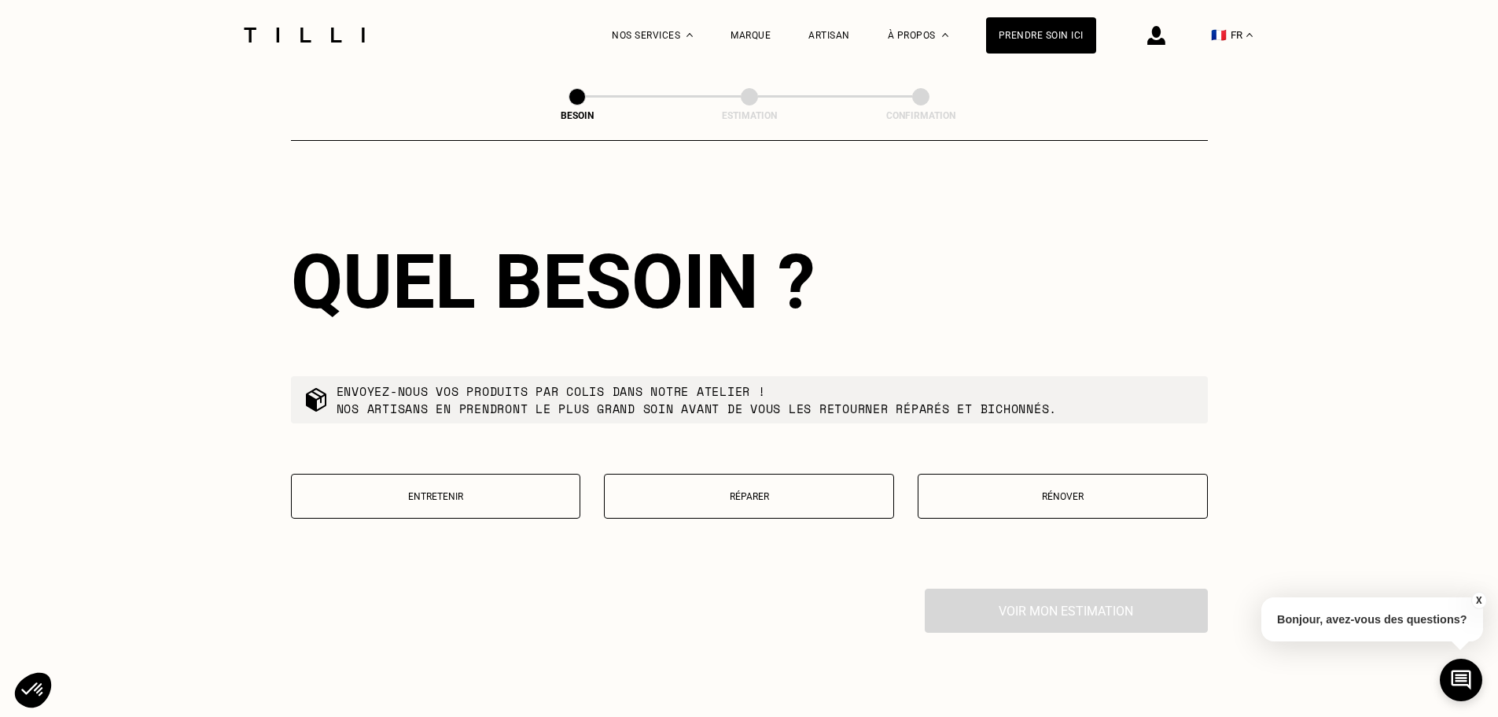
scroll to position [1690, 0]
click at [747, 496] on button "Réparer" at bounding box center [749, 495] width 290 height 45
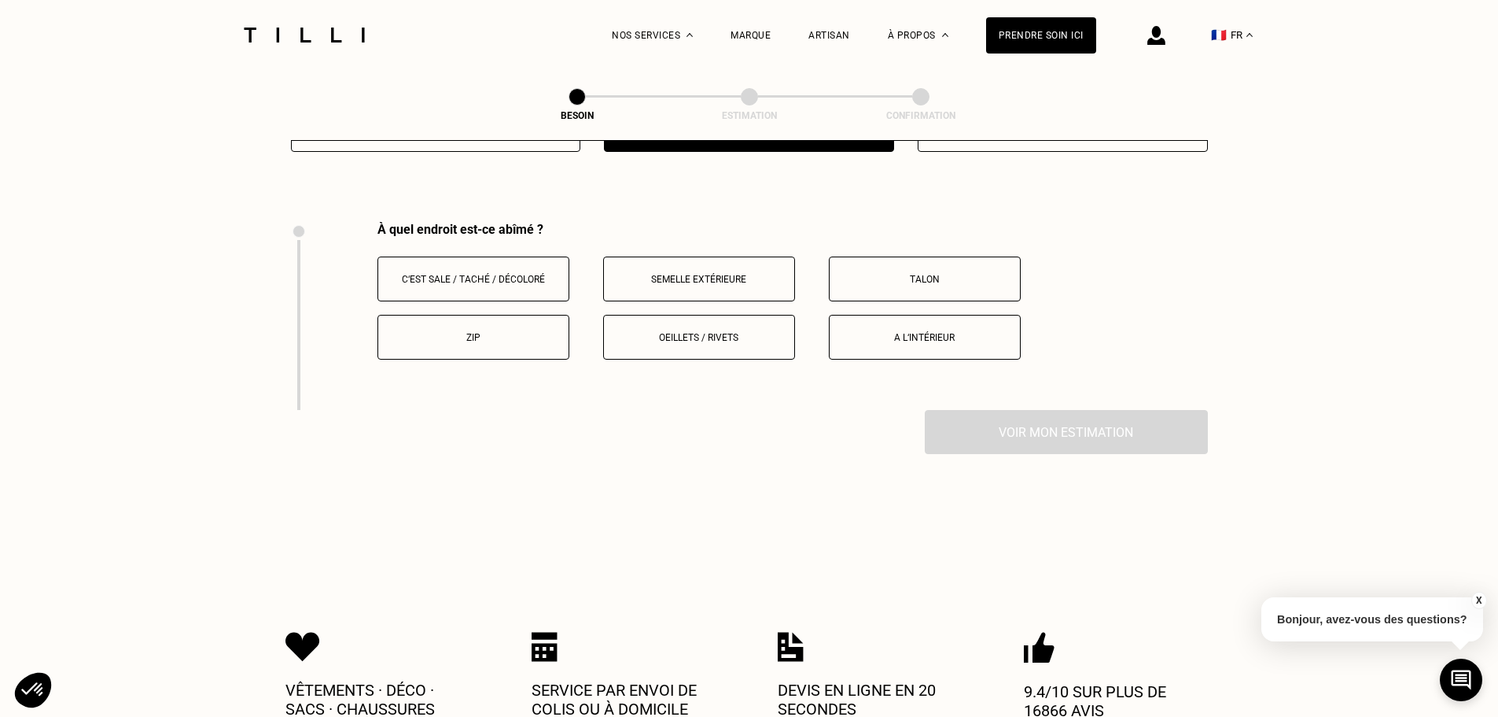
scroll to position [2055, 0]
click at [742, 259] on button "Semelle extérieure" at bounding box center [699, 279] width 192 height 45
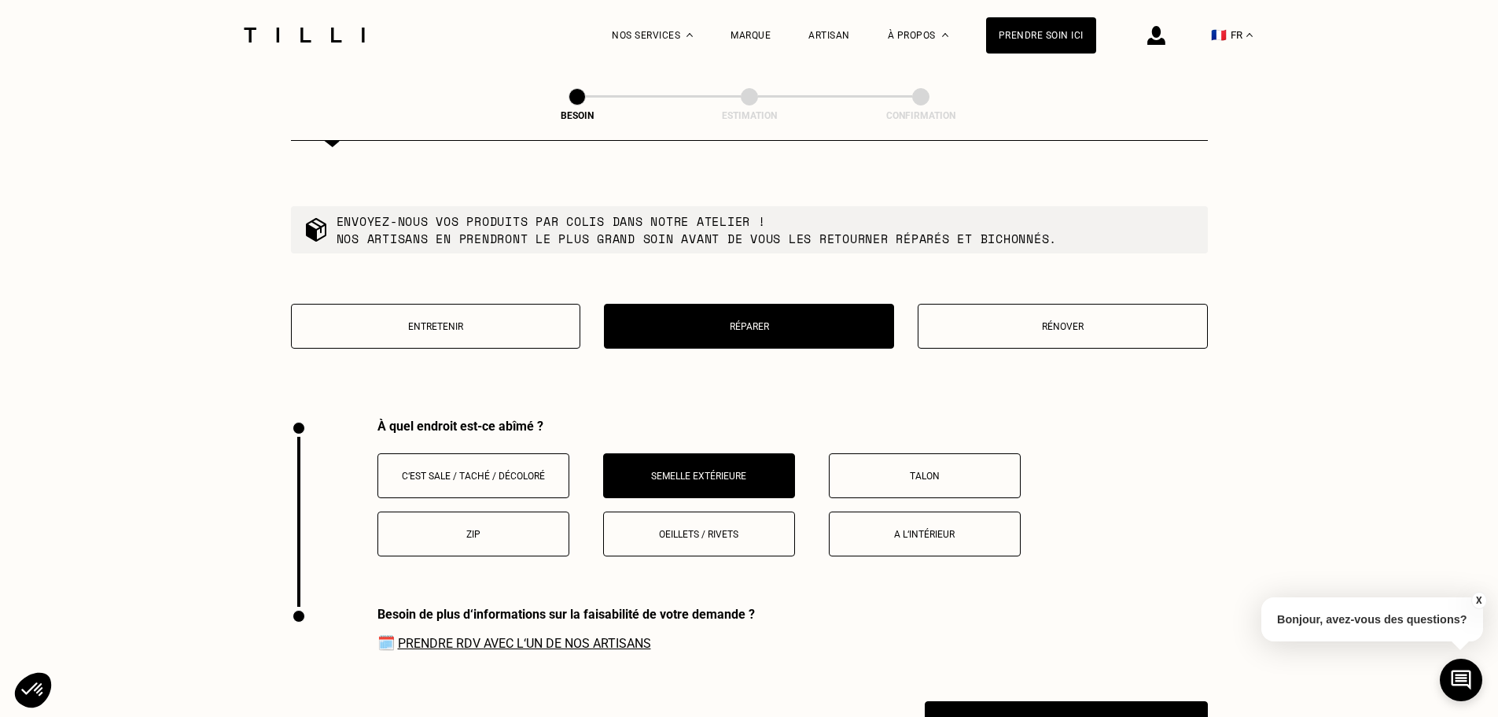
scroll to position [1859, 0]
click at [1037, 322] on p "Rénover" at bounding box center [1063, 327] width 273 height 11
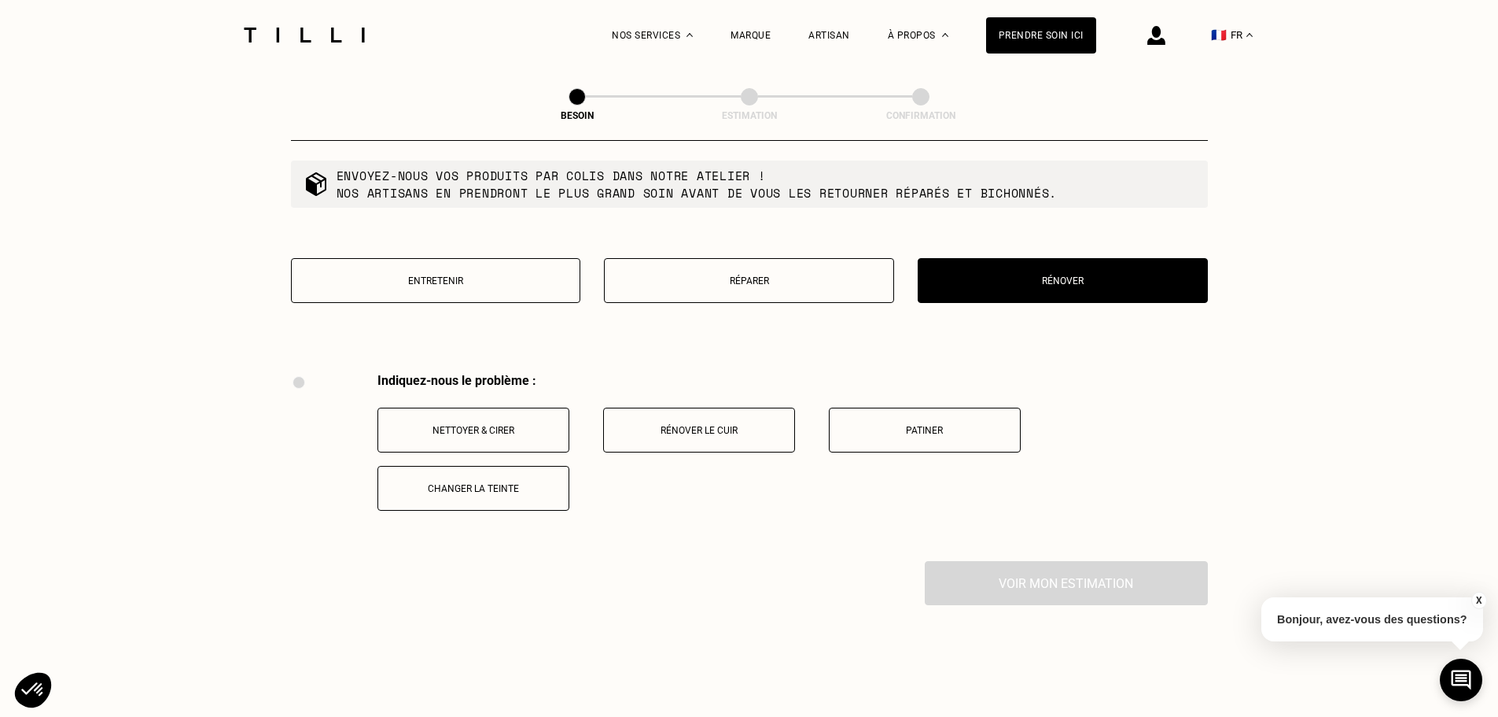
scroll to position [1904, 0]
click at [501, 260] on button "Entretenir" at bounding box center [436, 281] width 290 height 45
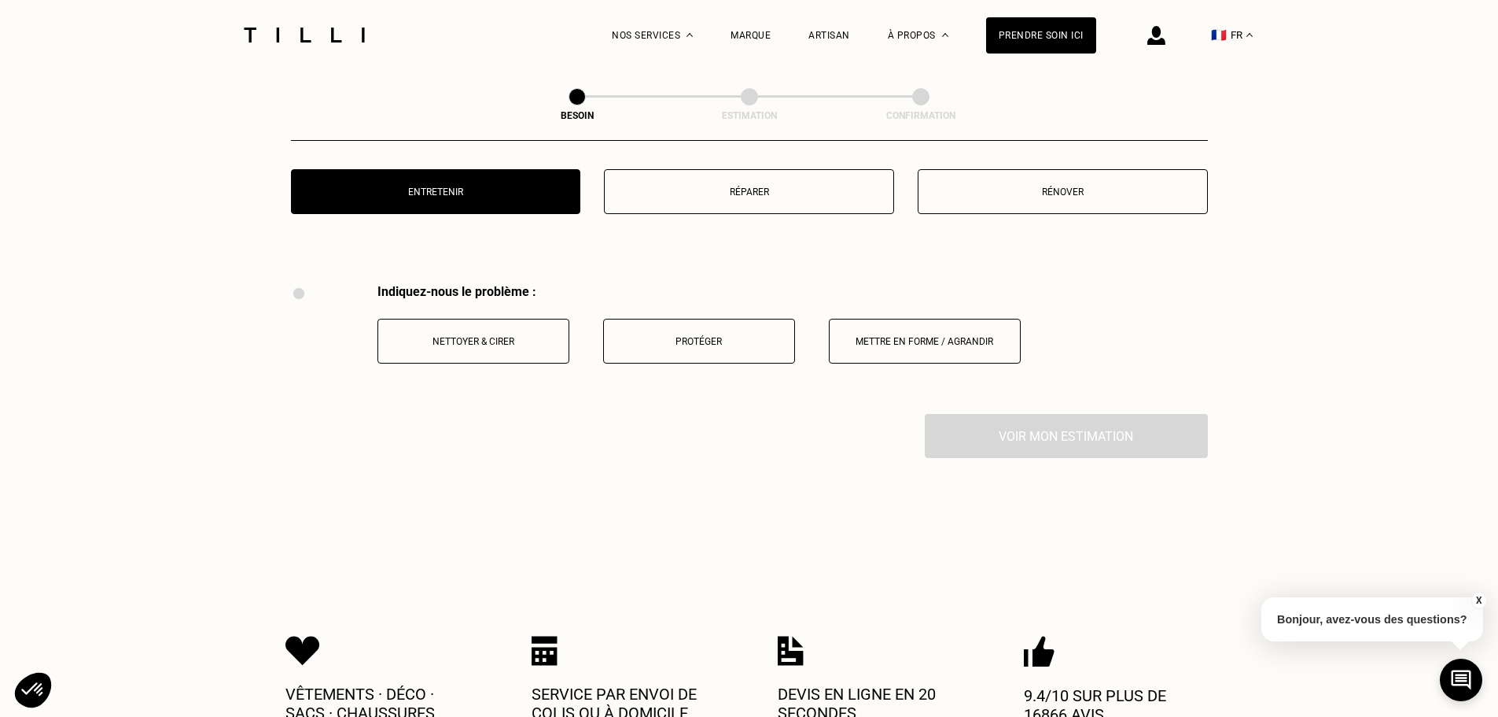
scroll to position [1992, 0]
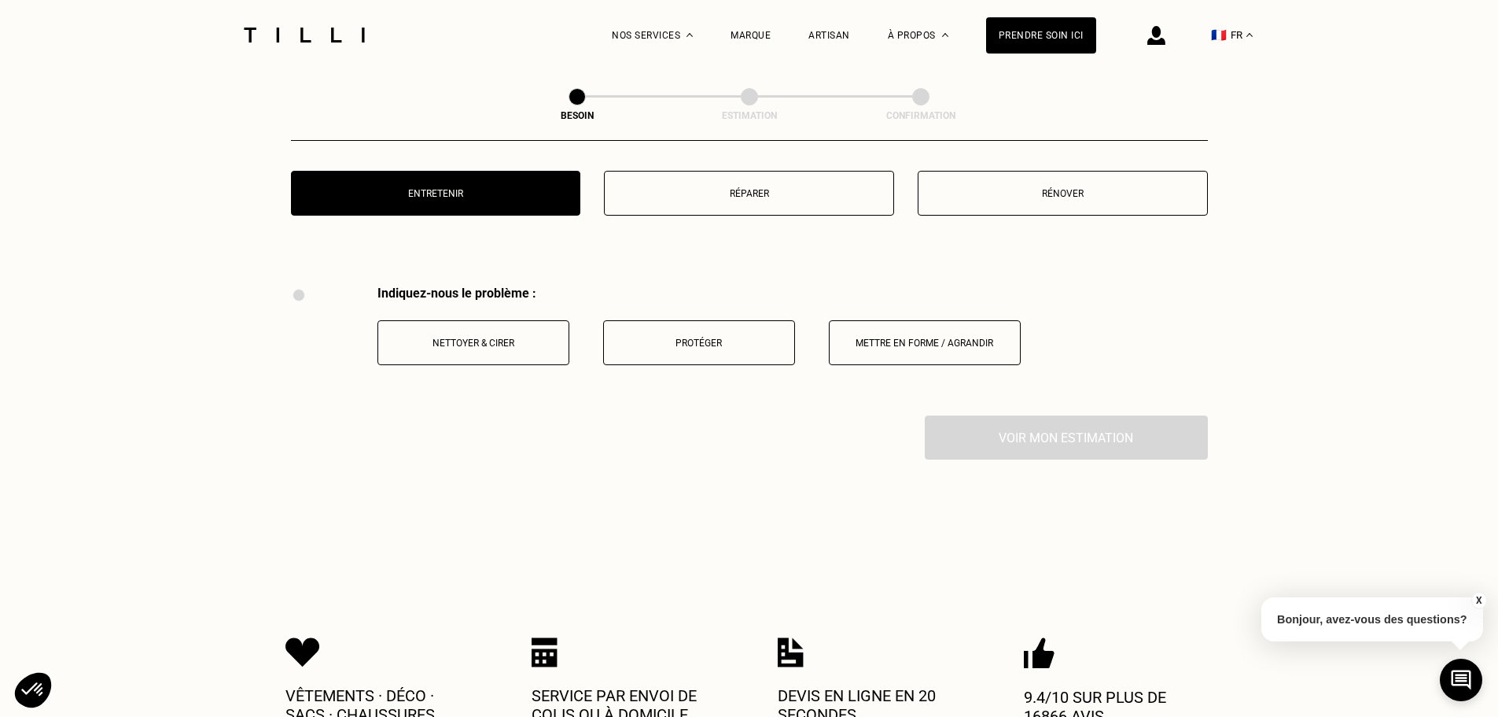
click at [704, 204] on button "Réparer" at bounding box center [749, 193] width 290 height 45
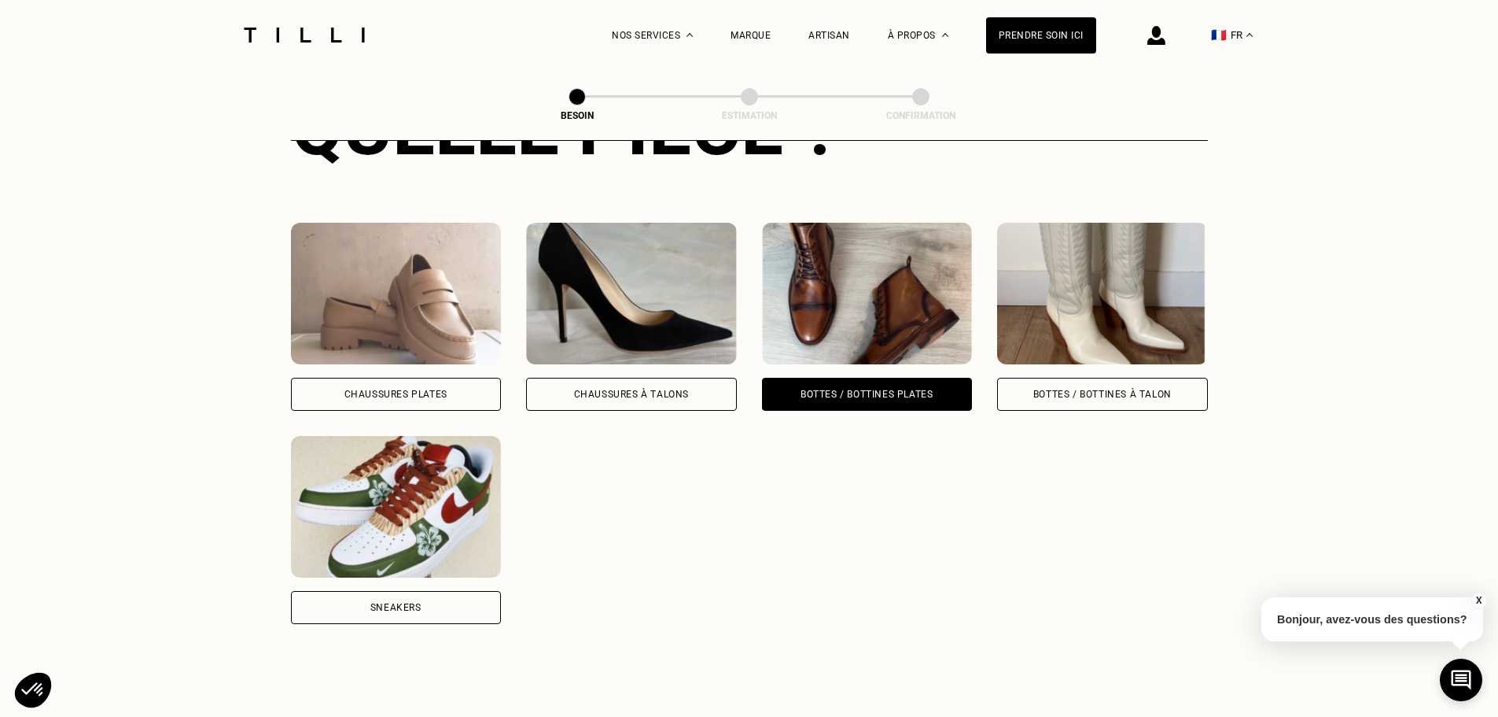
scroll to position [672, 0]
click at [1039, 390] on div "Bottes / Bottines à talon" at bounding box center [1102, 394] width 138 height 9
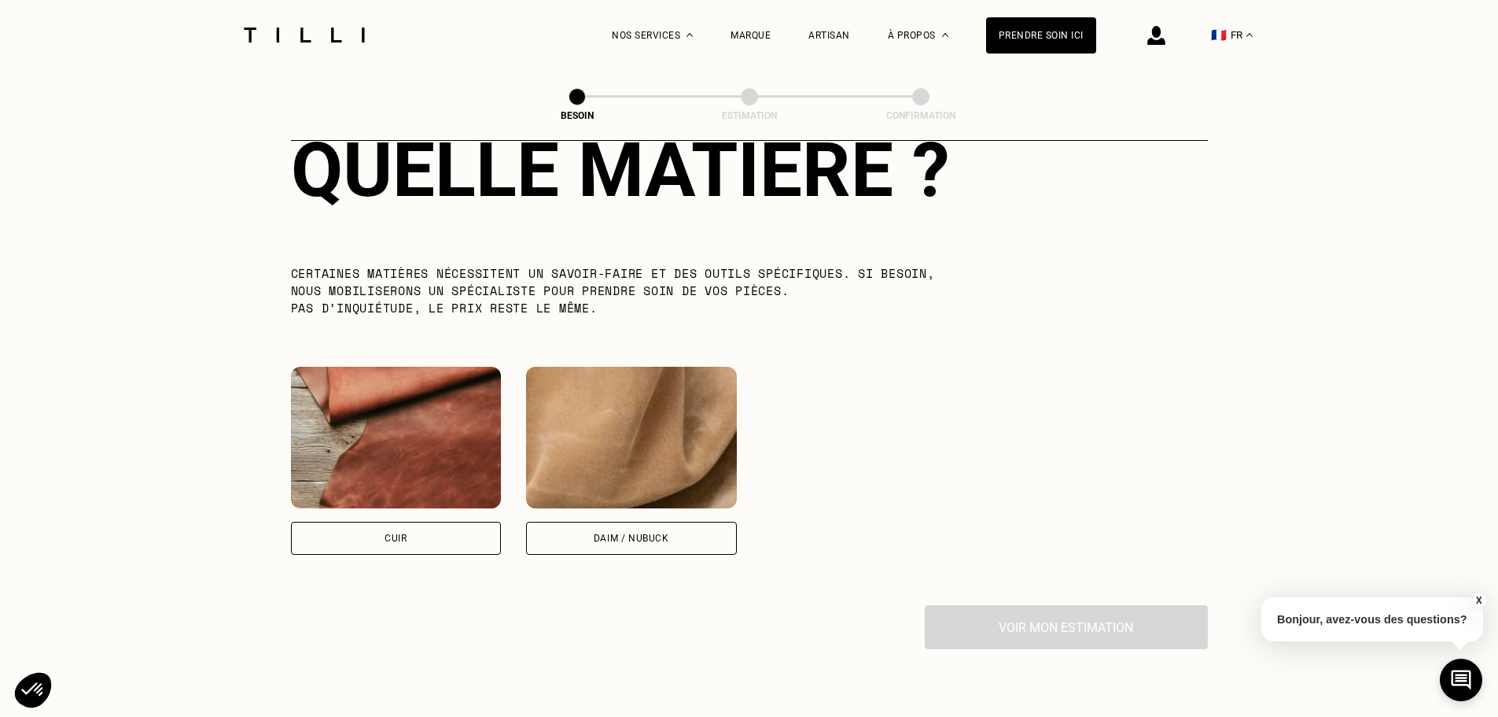
scroll to position [1273, 0]
click at [648, 532] on div "Daim / Nubuck" at bounding box center [632, 536] width 76 height 9
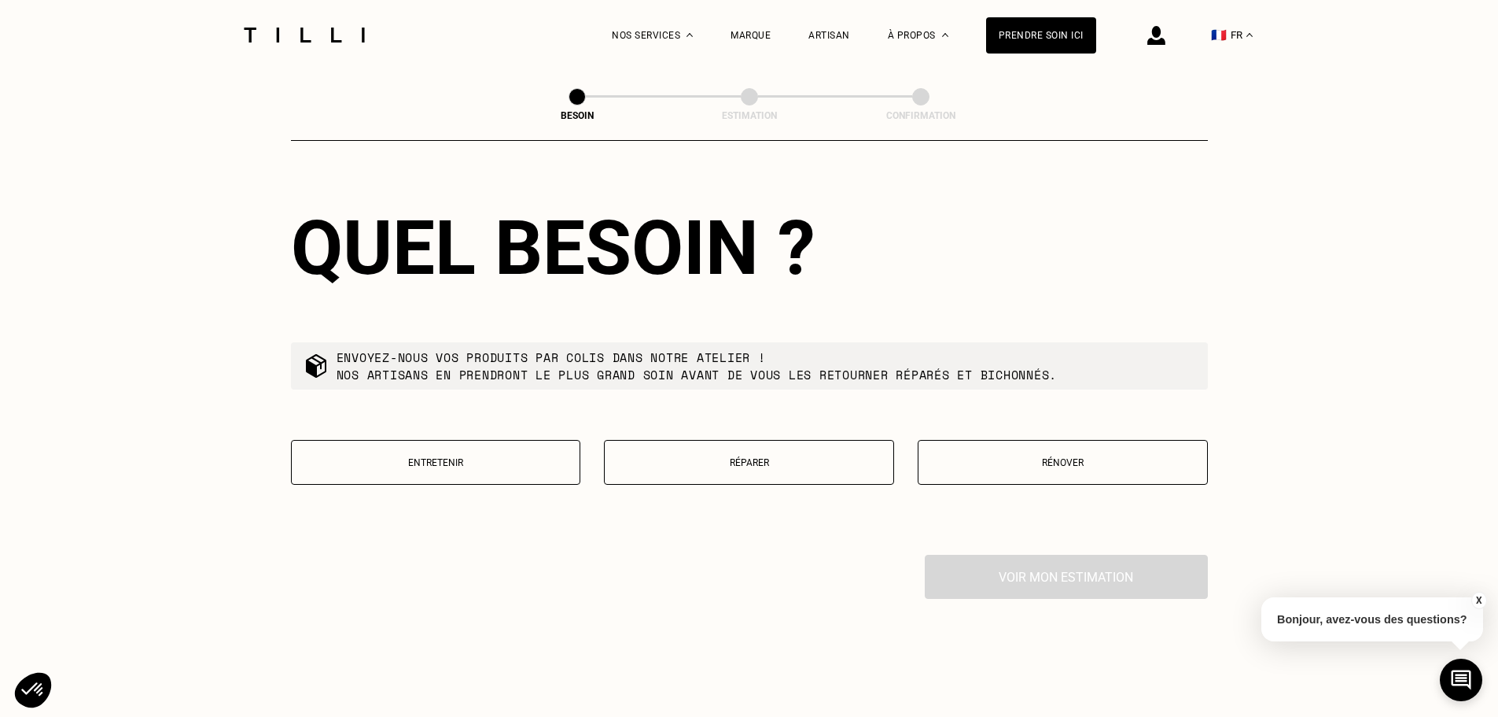
scroll to position [1724, 0]
click at [680, 495] on div "Quel besoin ? Envoyez-nous vos produits par colis dans notre atelier ! Nos arti…" at bounding box center [749, 353] width 917 height 401
click at [680, 489] on div "Entretenir Réparer Rénover" at bounding box center [749, 471] width 917 height 64
click at [682, 462] on button "Réparer" at bounding box center [749, 461] width 290 height 45
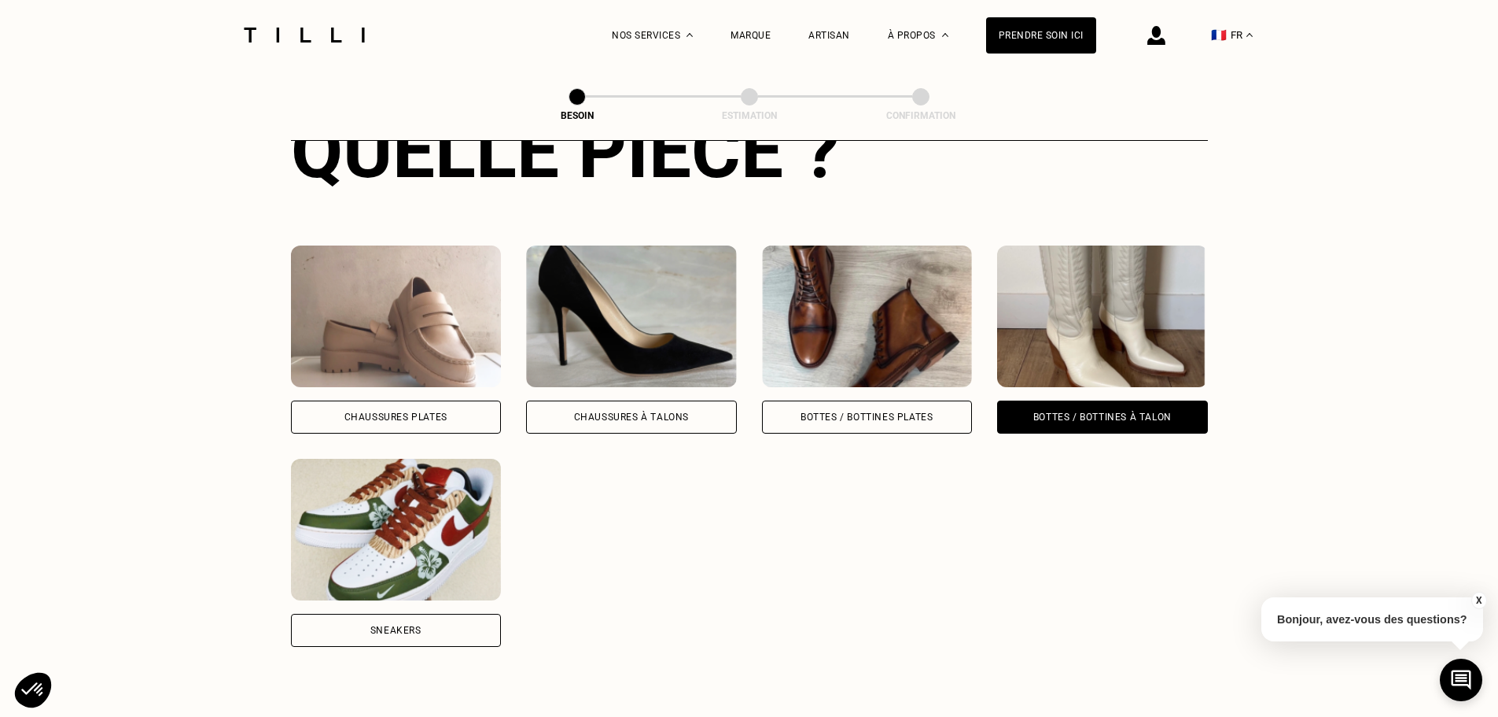
scroll to position [646, 0]
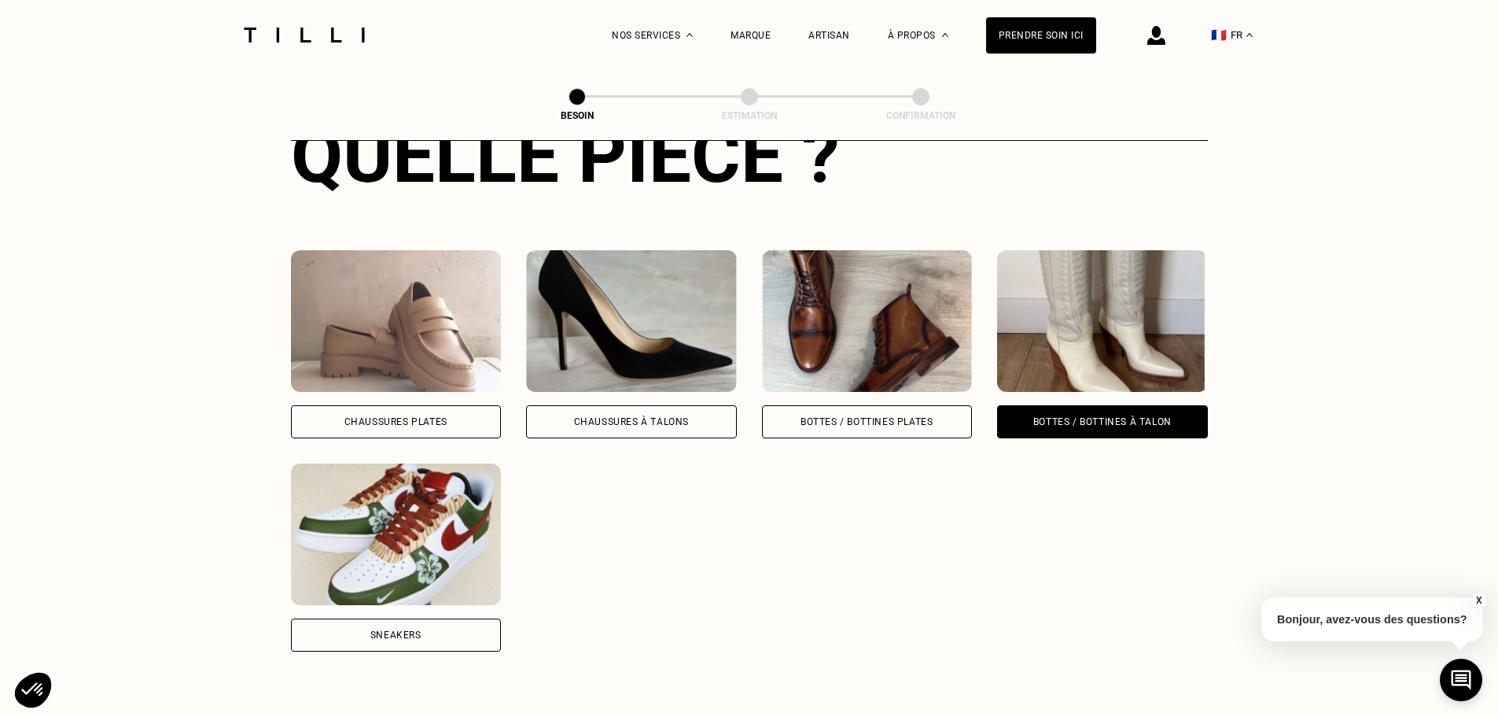
click at [805, 420] on div "Bottes / Bottines plates" at bounding box center [867, 421] width 211 height 33
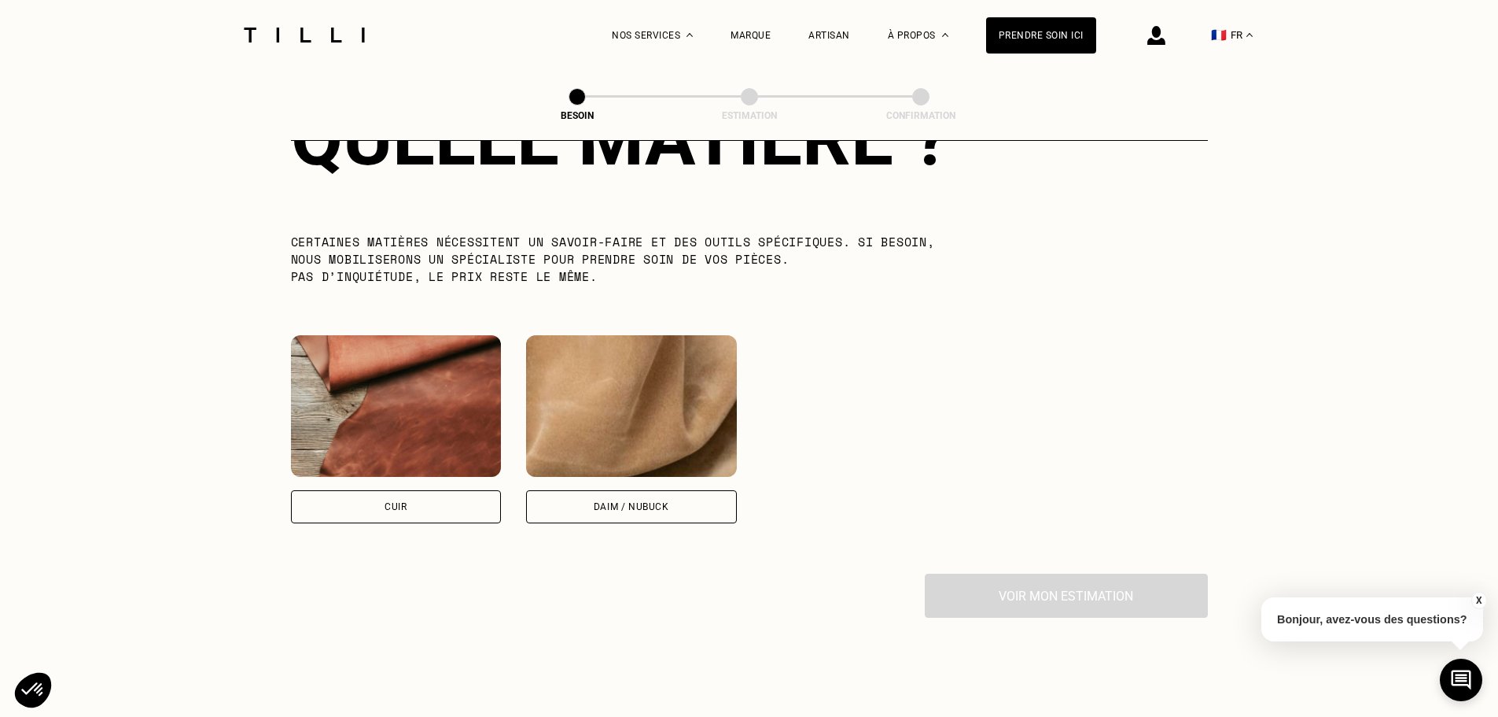
scroll to position [1305, 0]
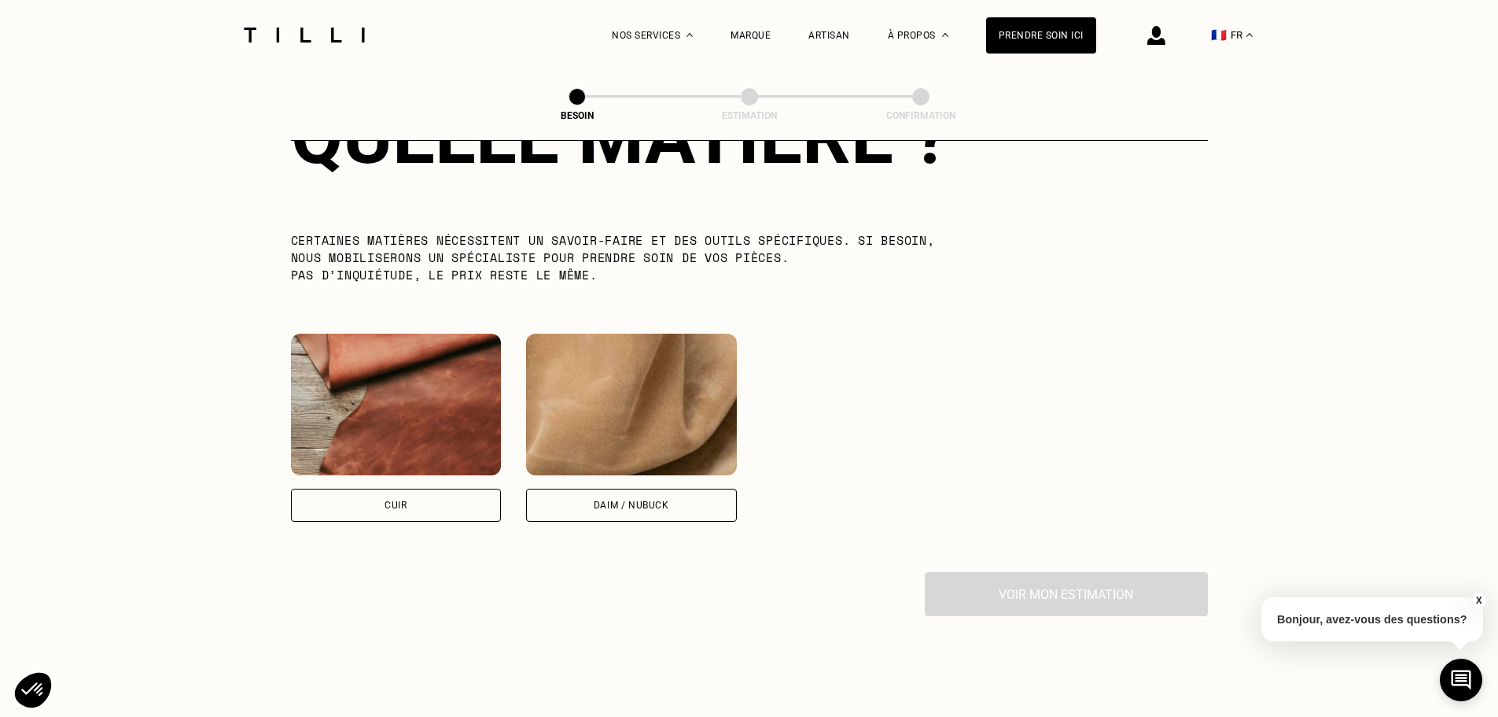
click at [593, 488] on div "Daim / Nubuck" at bounding box center [631, 504] width 211 height 33
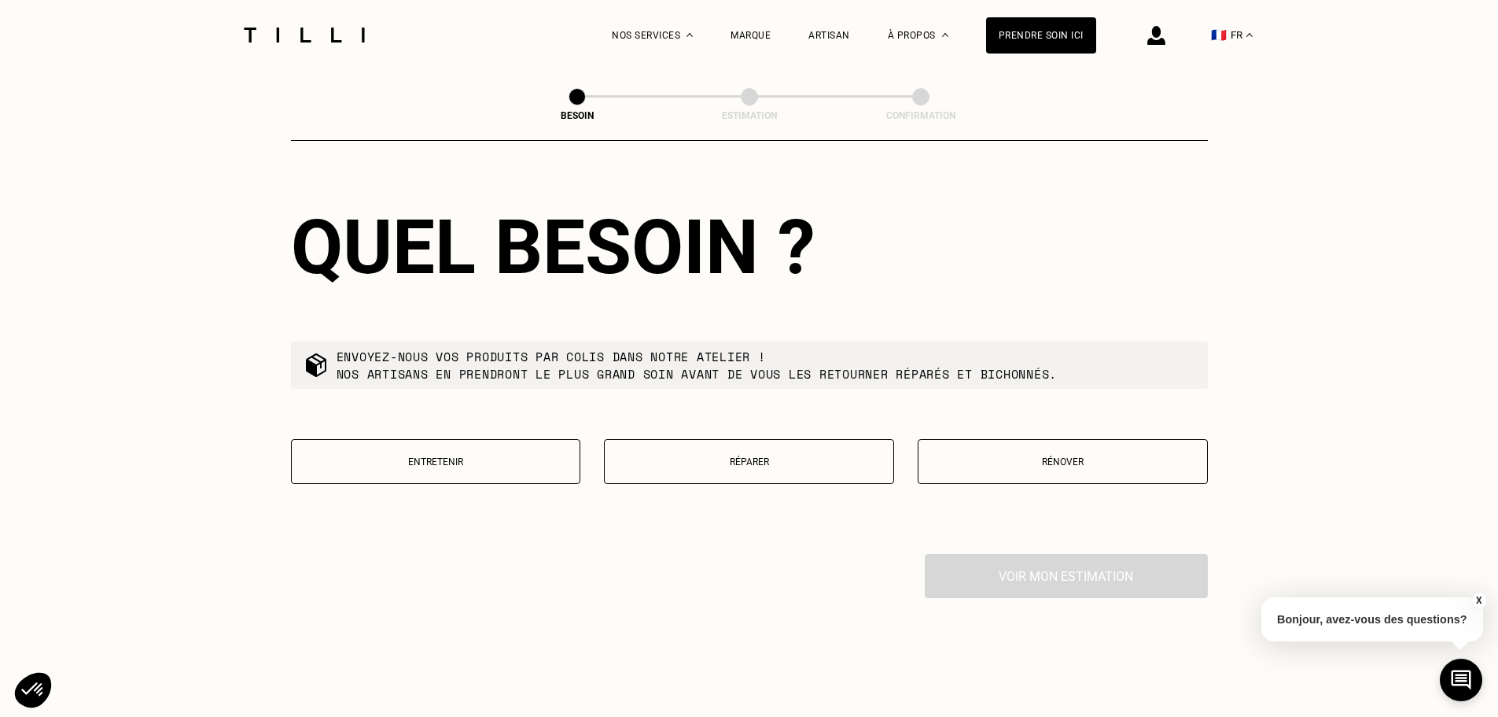
scroll to position [1725, 0]
click at [707, 475] on div "Entretenir Réparer Rénover" at bounding box center [749, 470] width 917 height 64
click at [714, 455] on p "Réparer" at bounding box center [749, 460] width 273 height 11
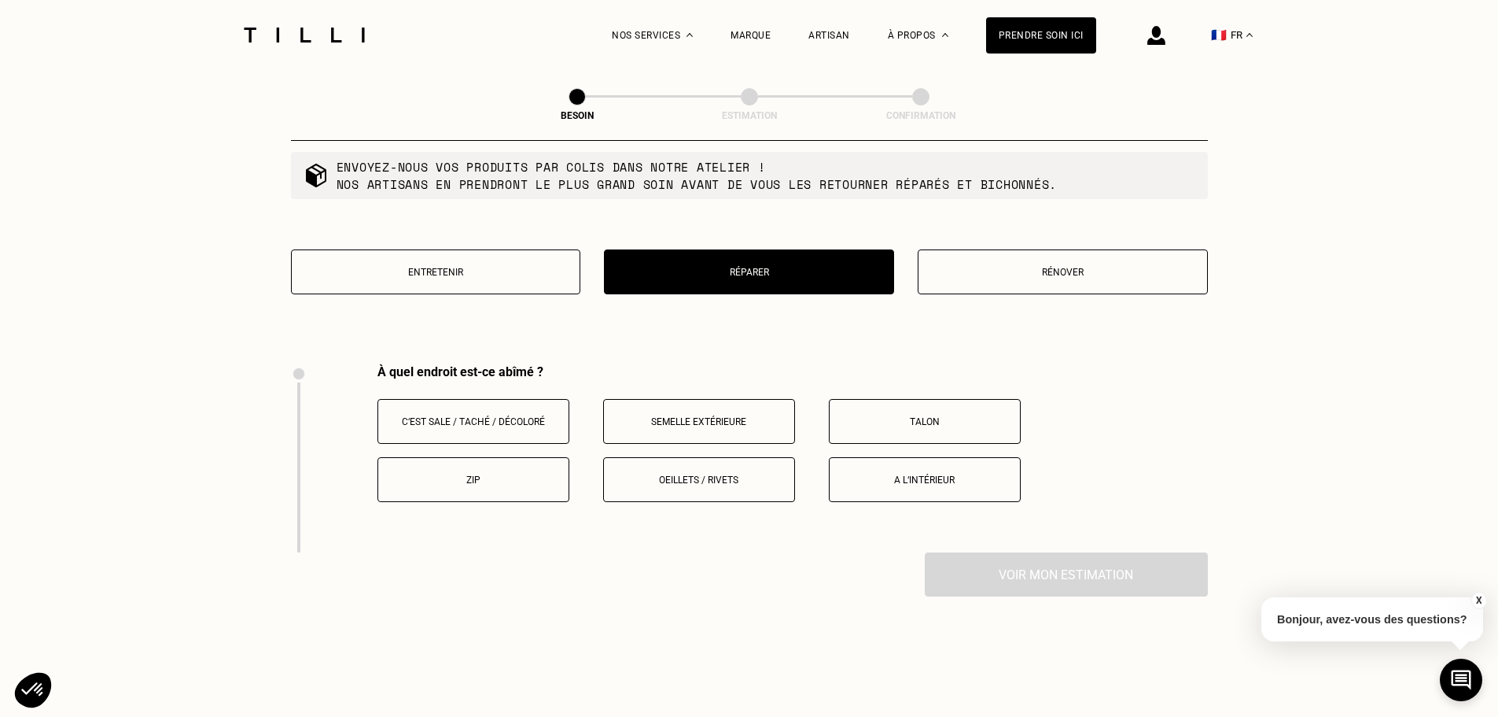
scroll to position [1912, 0]
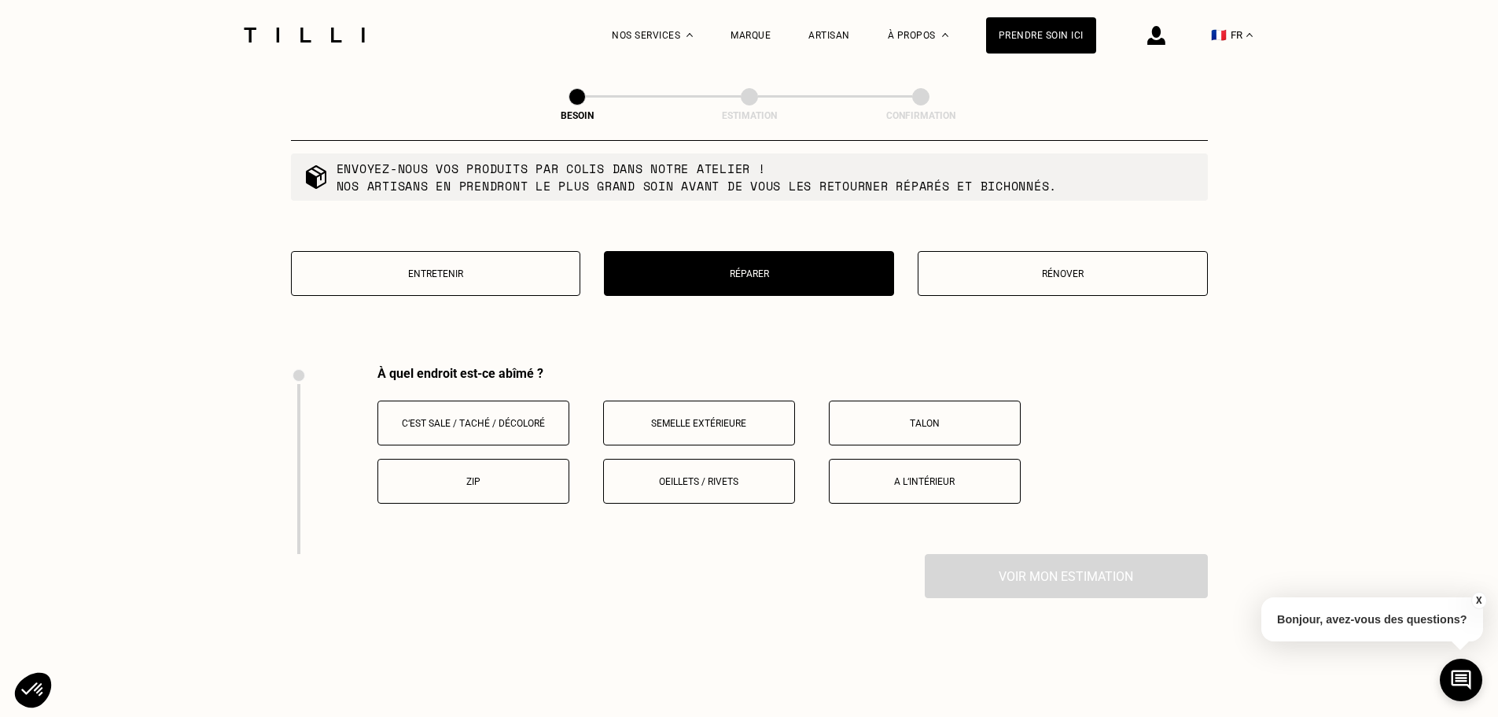
click at [907, 476] on p "A l‘intérieur" at bounding box center [925, 481] width 175 height 11
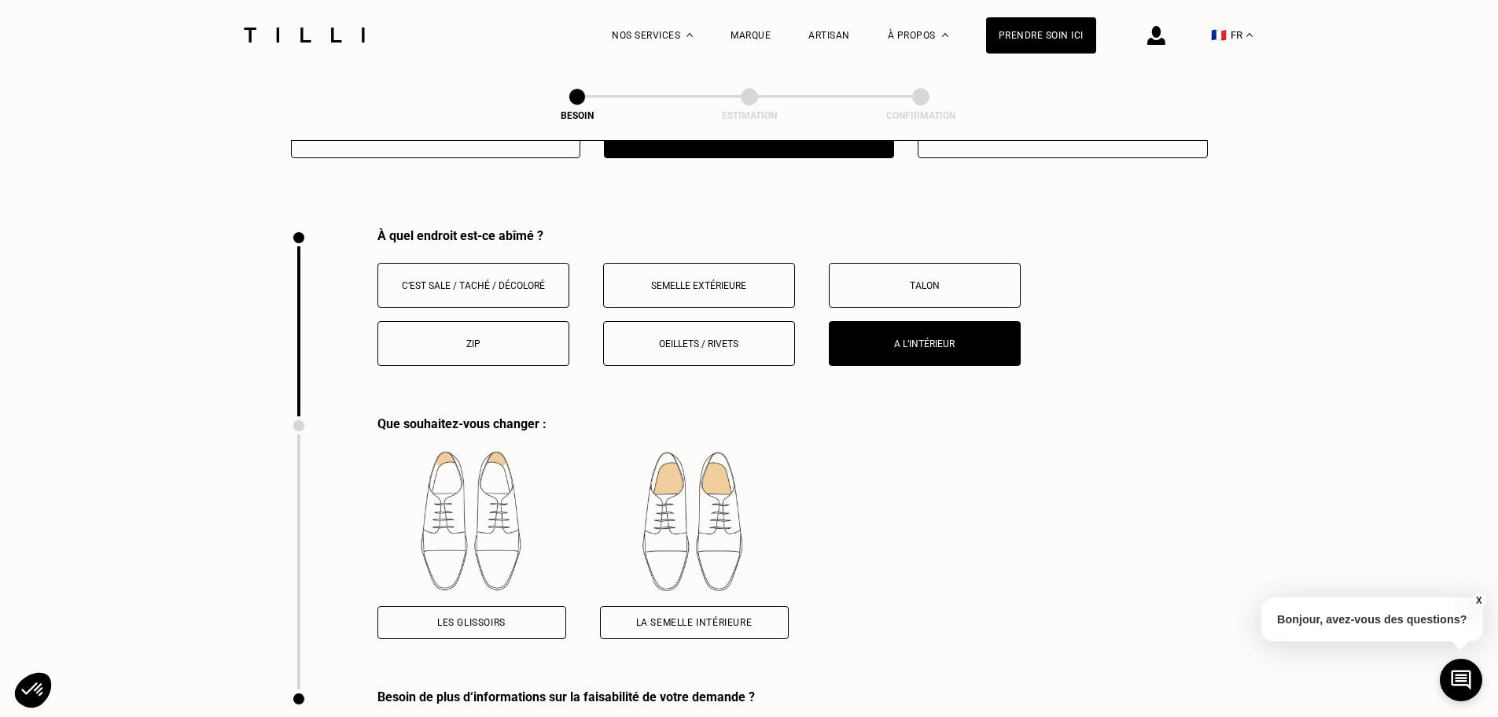
scroll to position [2048, 0]
click at [677, 340] on p "Oeillets / rivets" at bounding box center [699, 345] width 175 height 11
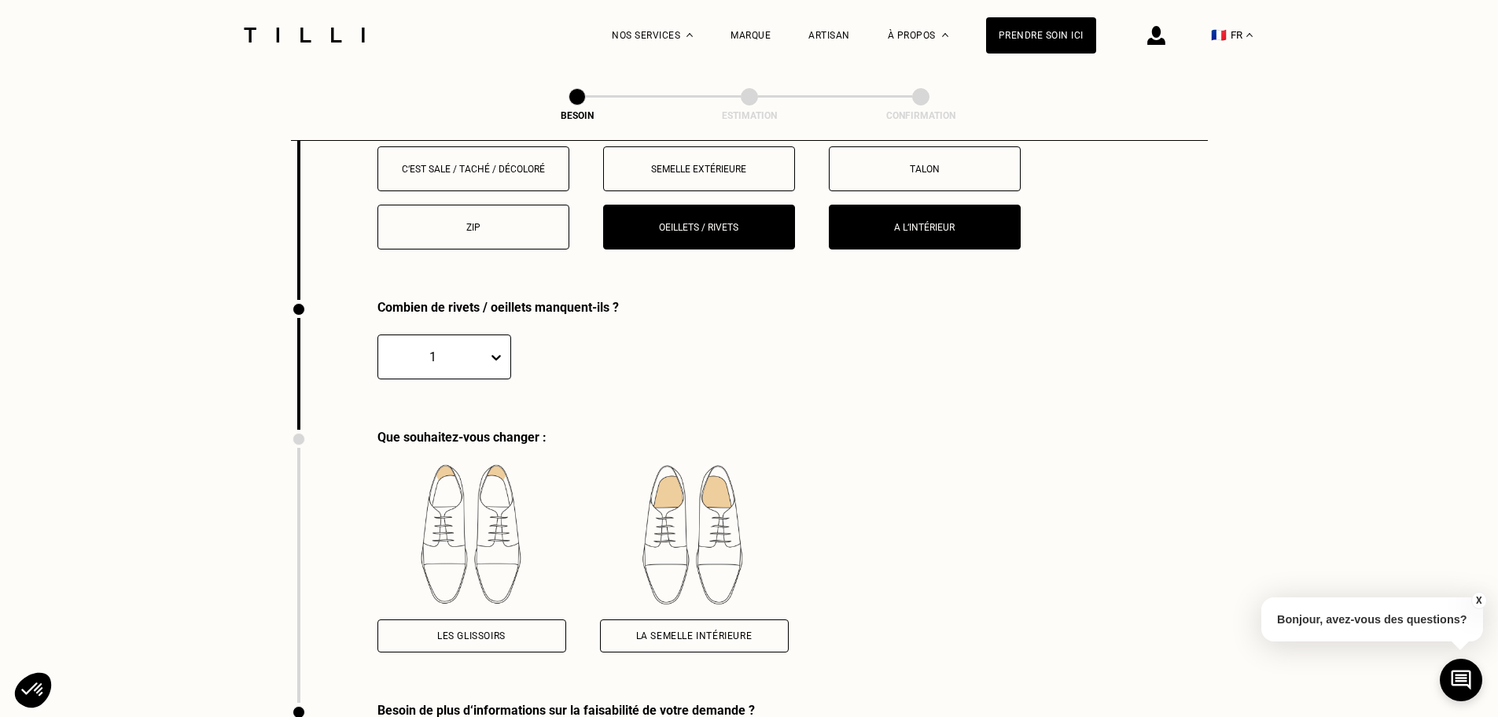
scroll to position [2164, 0]
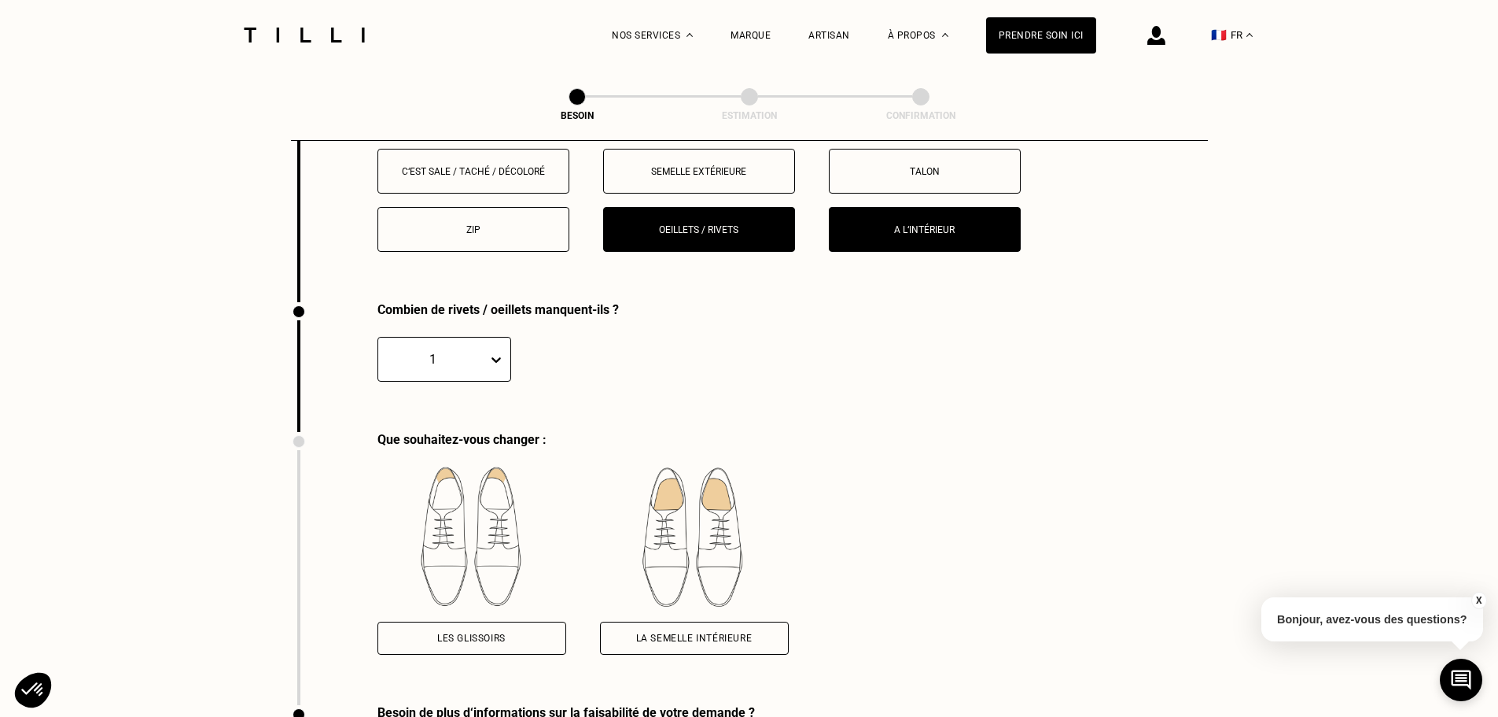
click at [934, 237] on button "A l‘intérieur" at bounding box center [925, 229] width 192 height 45
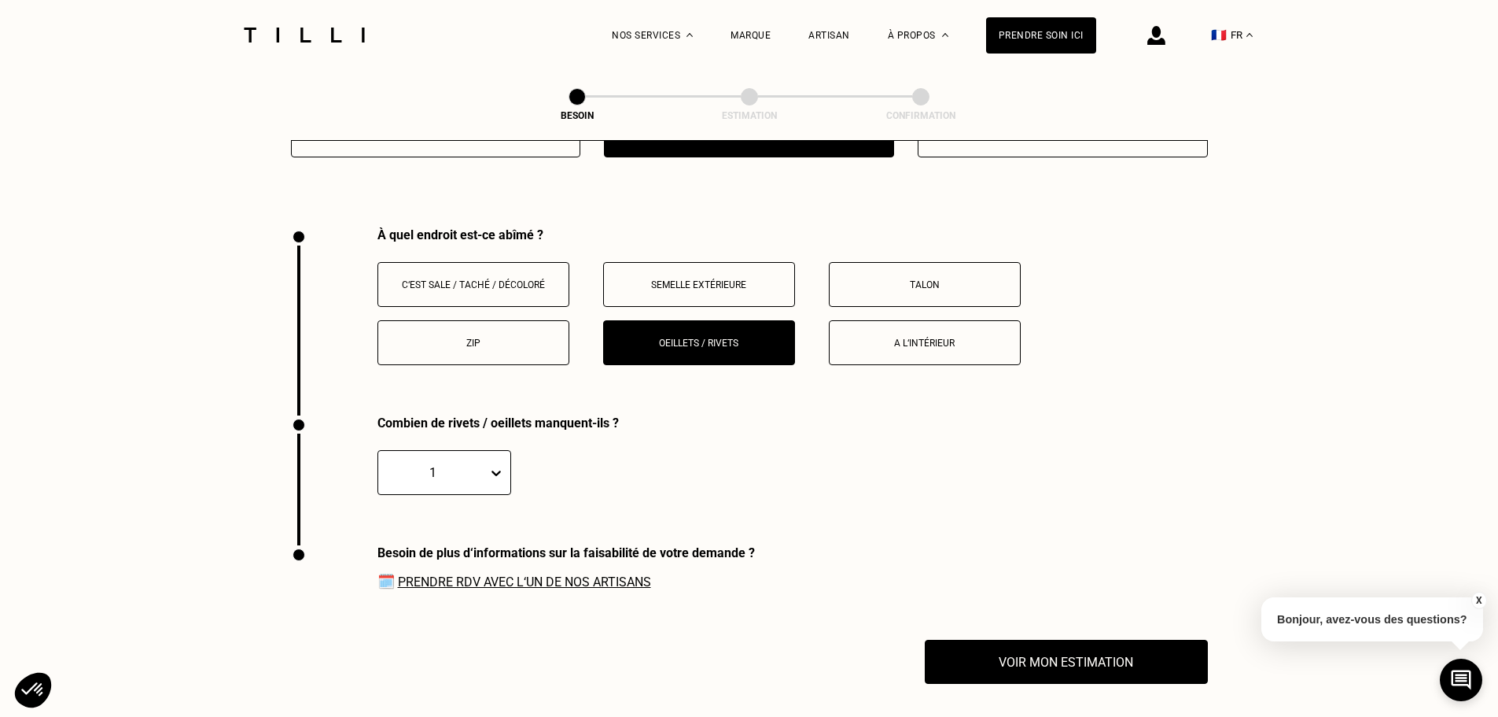
click at [759, 326] on button "Oeillets / rivets" at bounding box center [699, 342] width 192 height 45
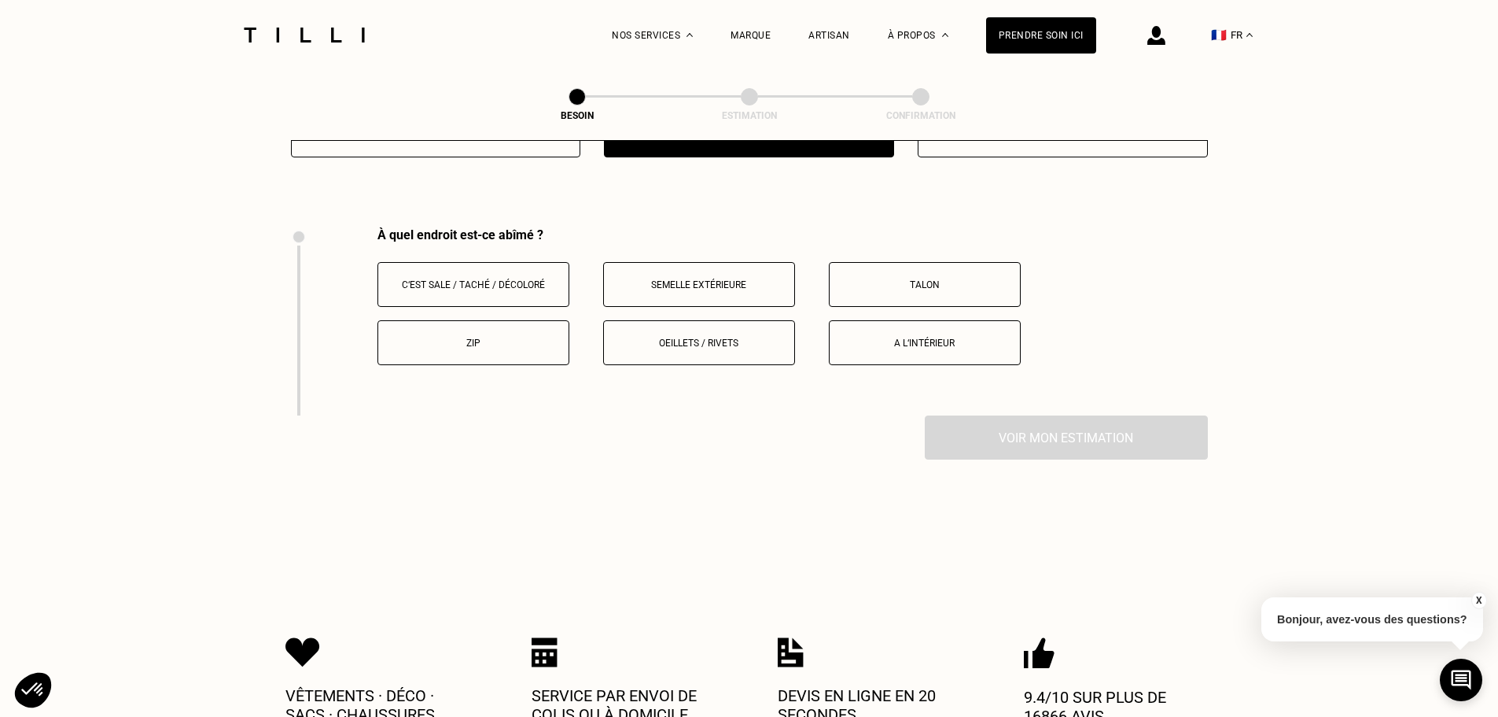
click at [731, 287] on button "Semelle extérieure" at bounding box center [699, 284] width 192 height 45
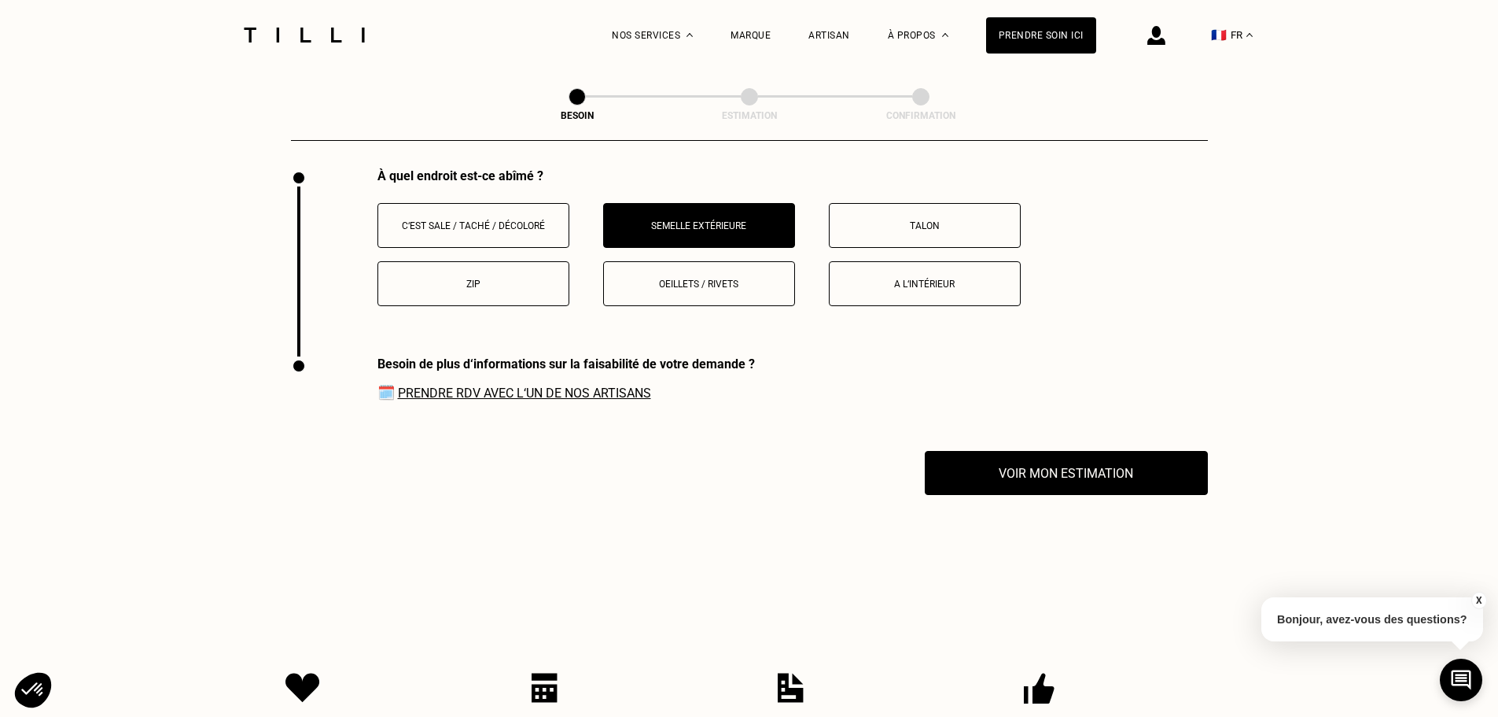
scroll to position [2107, 0]
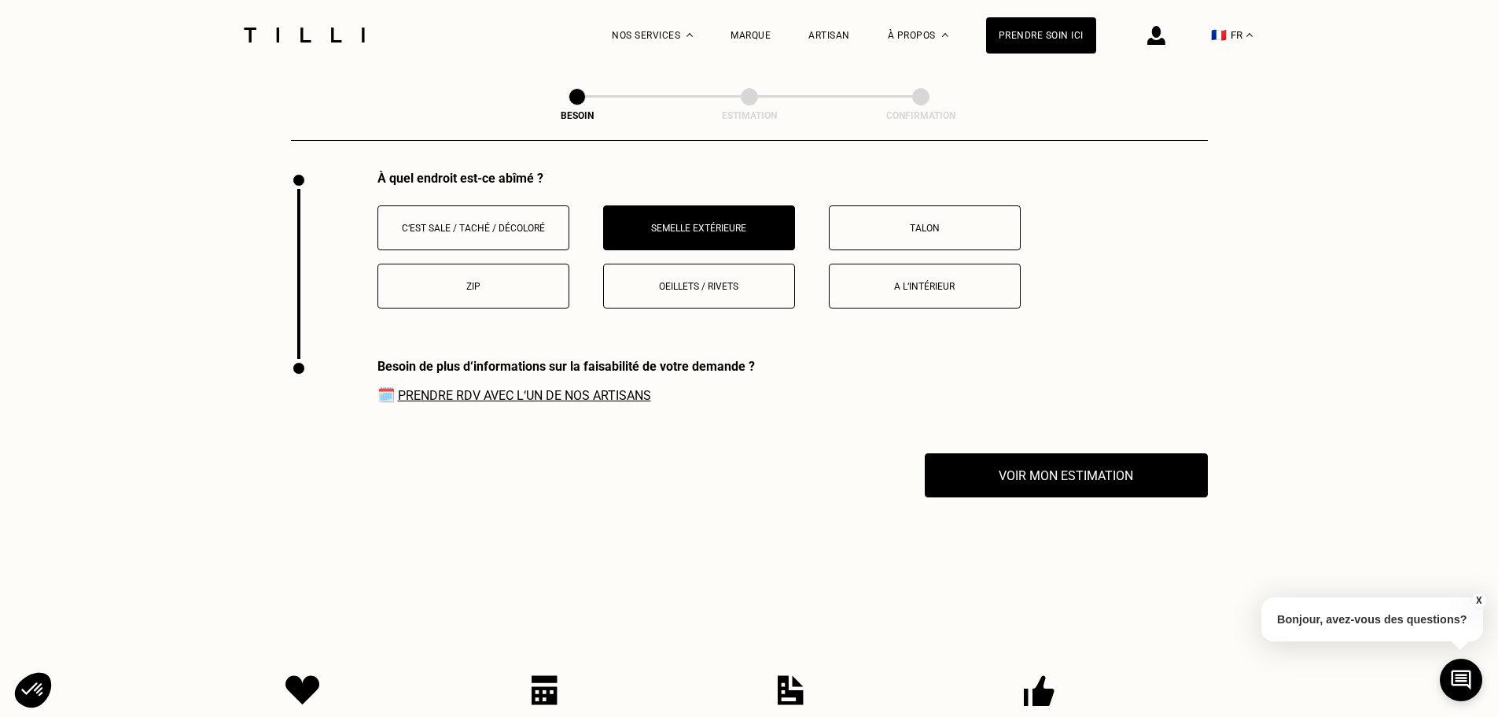
click at [913, 234] on button "Talon" at bounding box center [925, 227] width 192 height 45
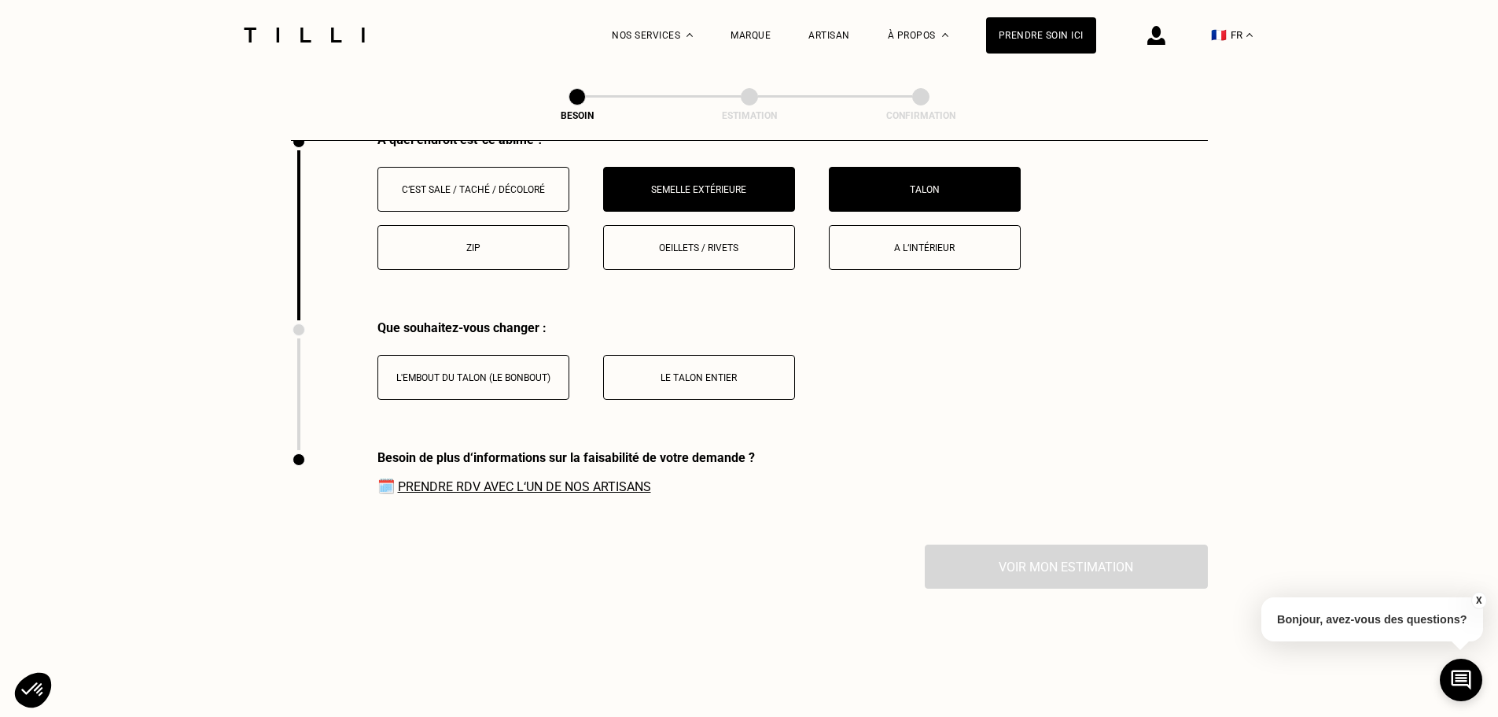
scroll to position [2145, 0]
drag, startPoint x: 538, startPoint y: 364, endPoint x: 640, endPoint y: 303, distance: 119.2
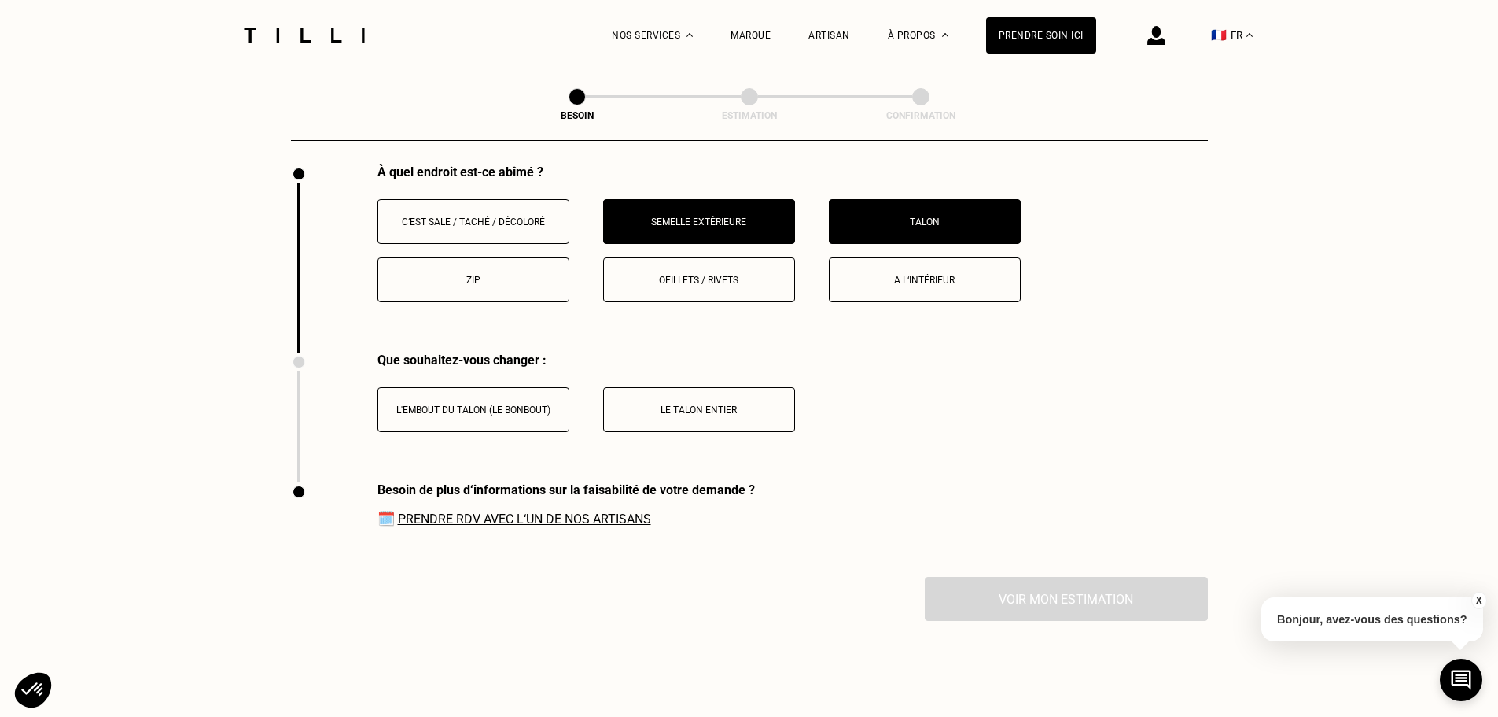
scroll to position [2113, 0]
click at [521, 217] on p "C‘est sale / taché / décoloré" at bounding box center [473, 222] width 175 height 11
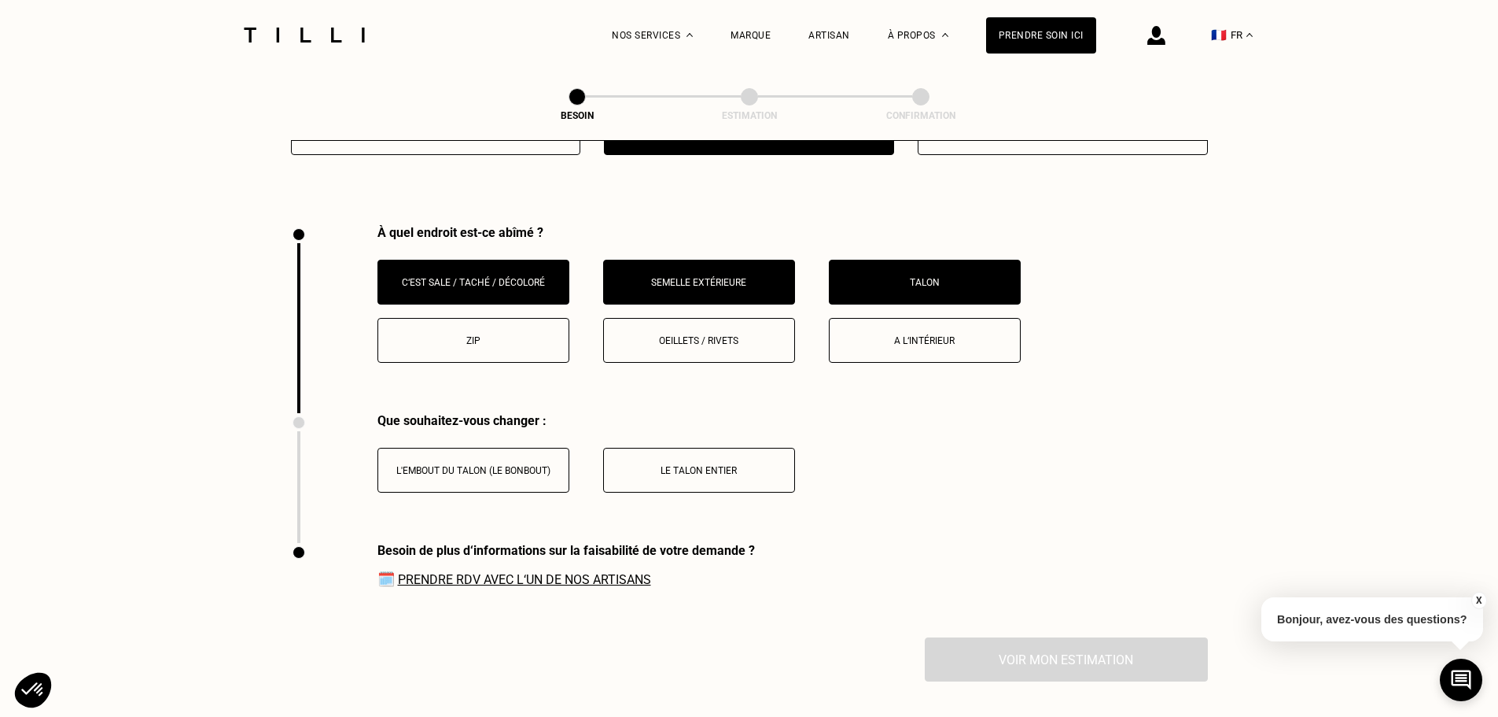
click at [869, 277] on p "Talon" at bounding box center [925, 282] width 175 height 11
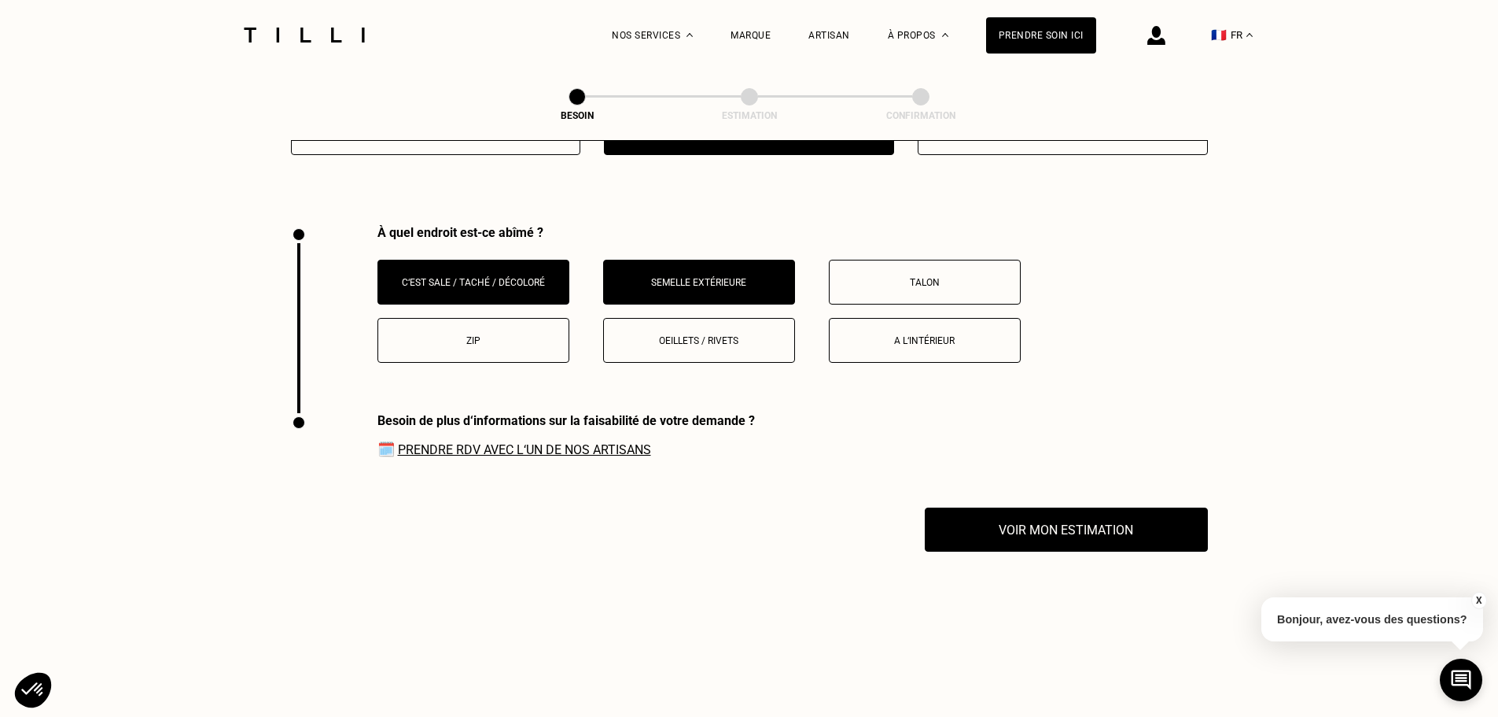
click at [702, 271] on div "C‘est sale / taché / décoloré Semelle extérieure Talon Zip Oeillets / rivets A …" at bounding box center [793, 311] width 831 height 103
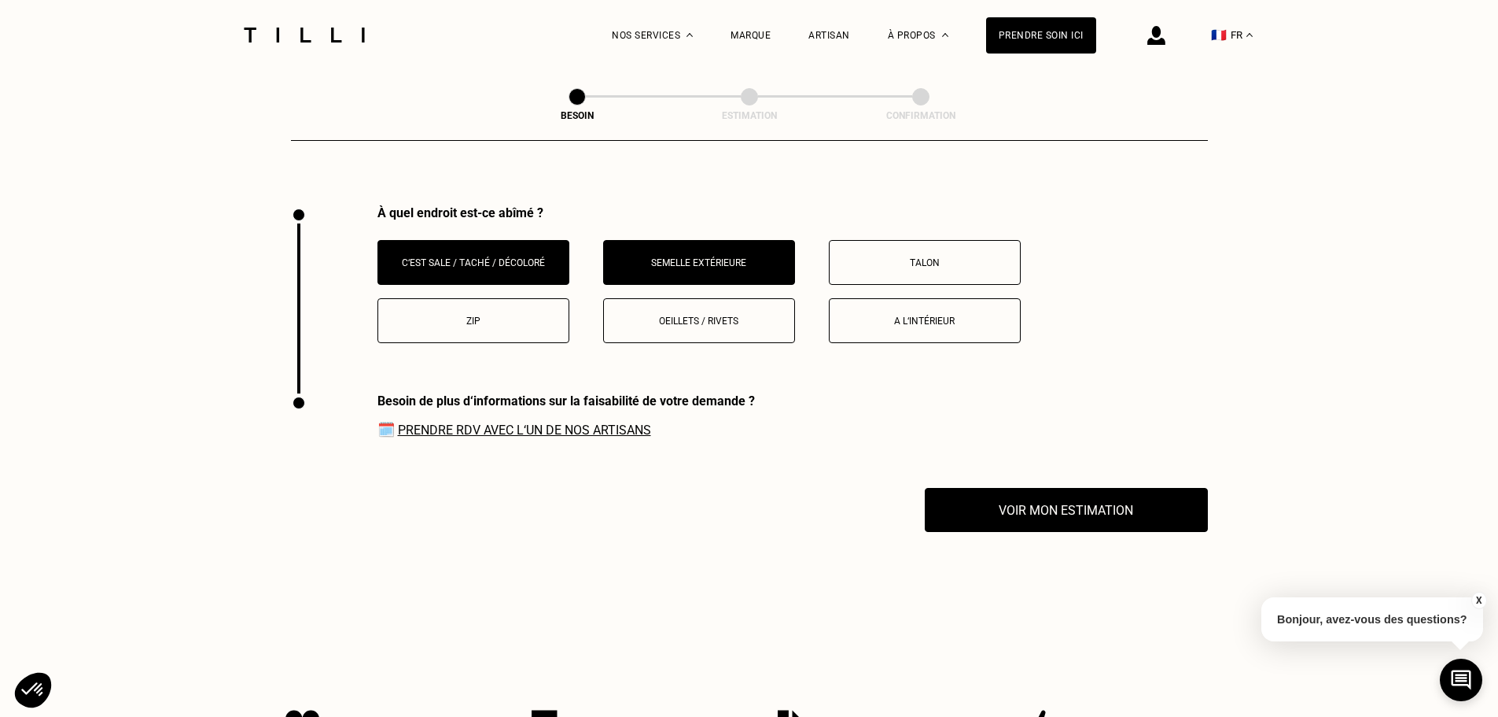
click at [698, 267] on button "Semelle extérieure" at bounding box center [699, 262] width 192 height 45
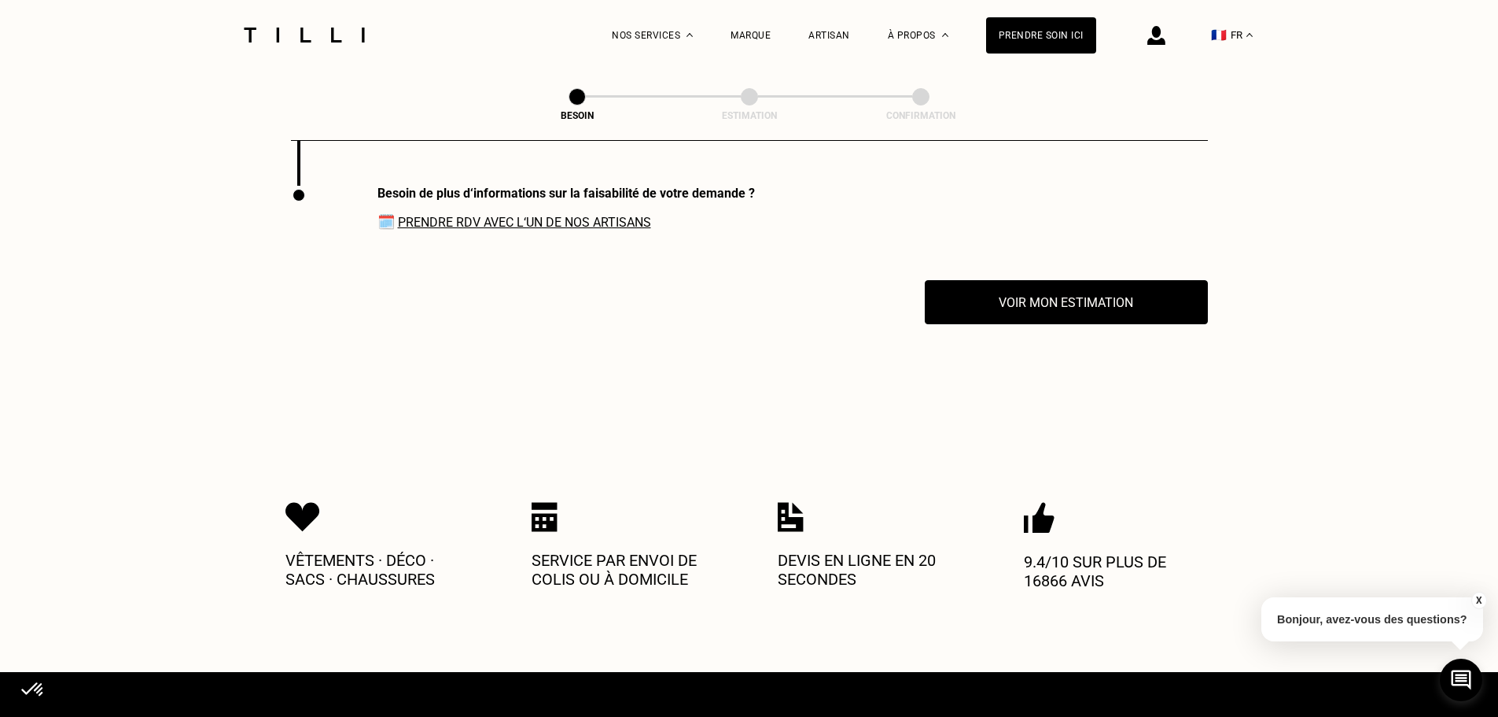
scroll to position [2085, 0]
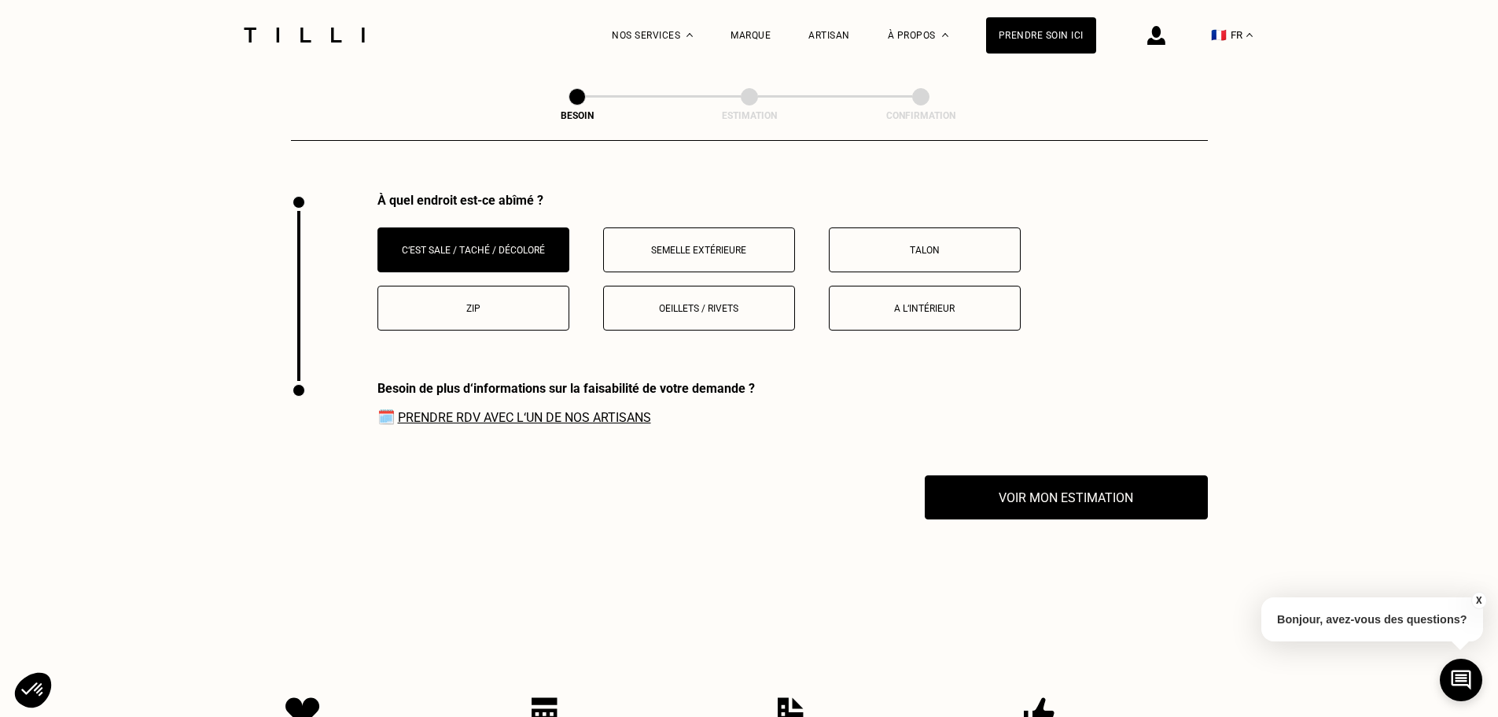
click at [523, 291] on button "Zip" at bounding box center [474, 308] width 192 height 45
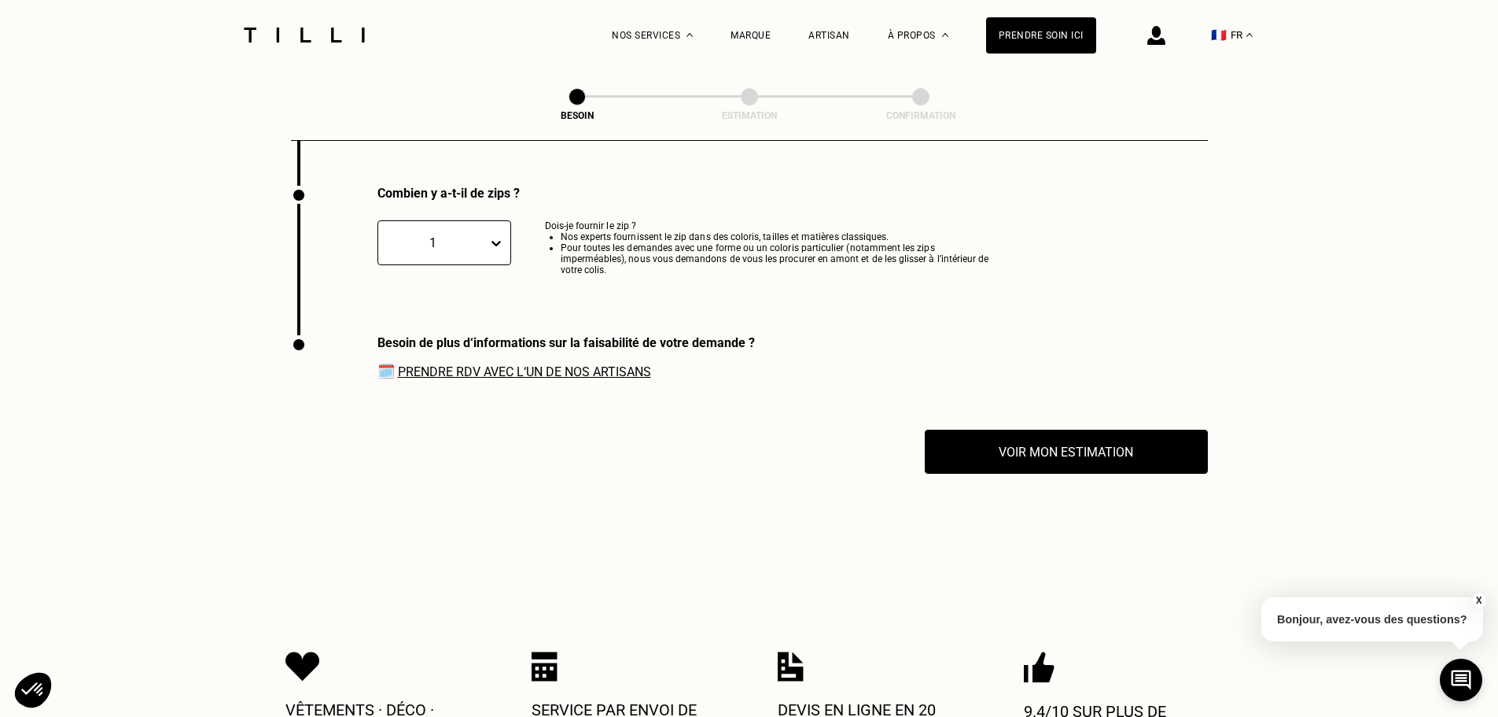
click at [495, 223] on div at bounding box center [499, 242] width 23 height 43
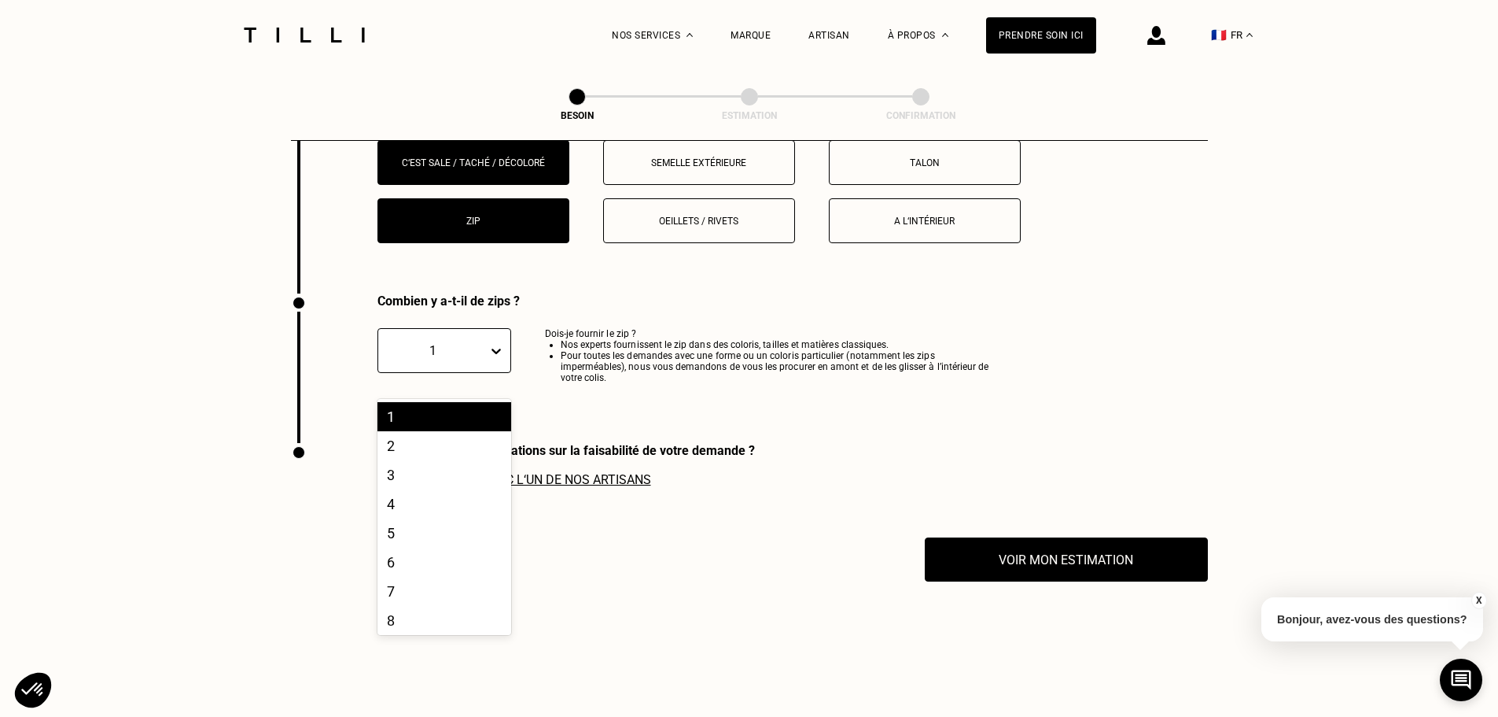
click at [513, 227] on button "Zip" at bounding box center [474, 220] width 192 height 45
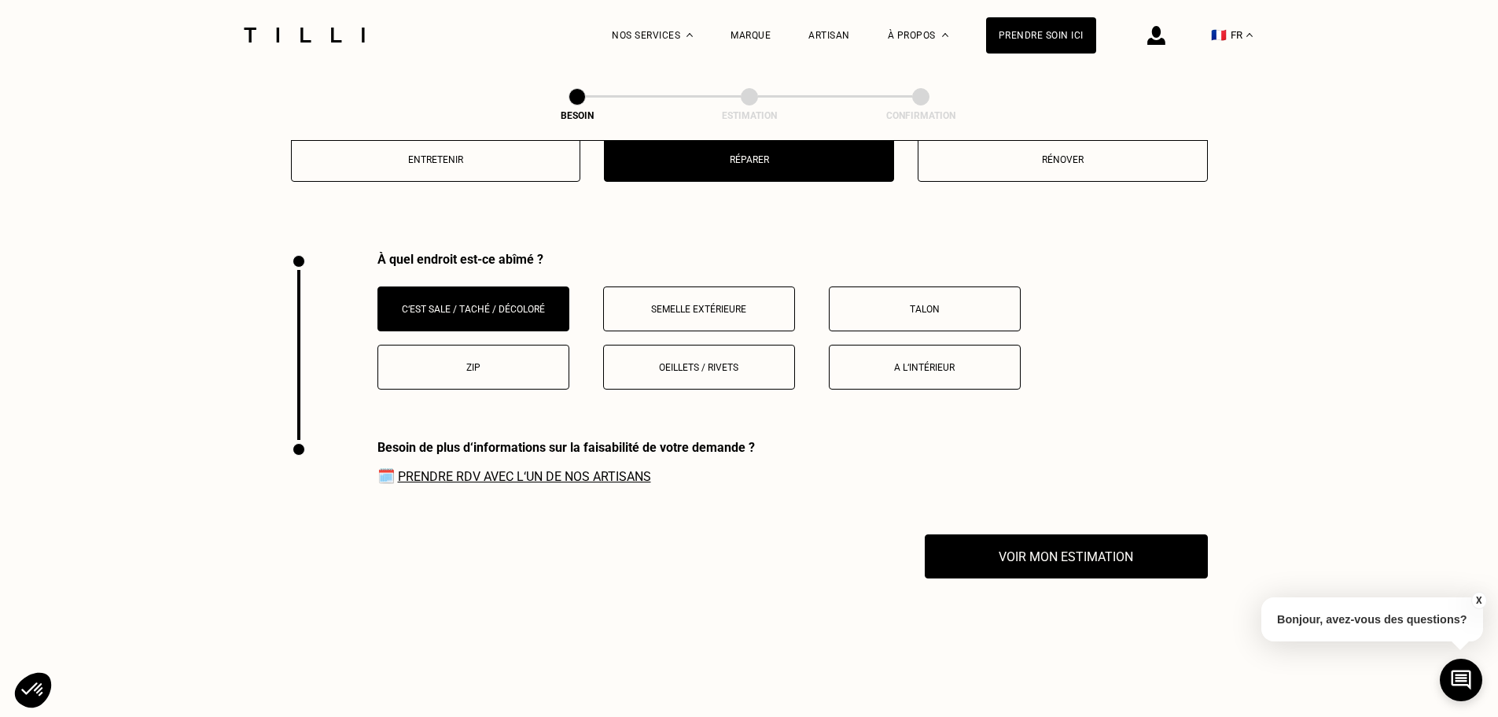
scroll to position [2017, 0]
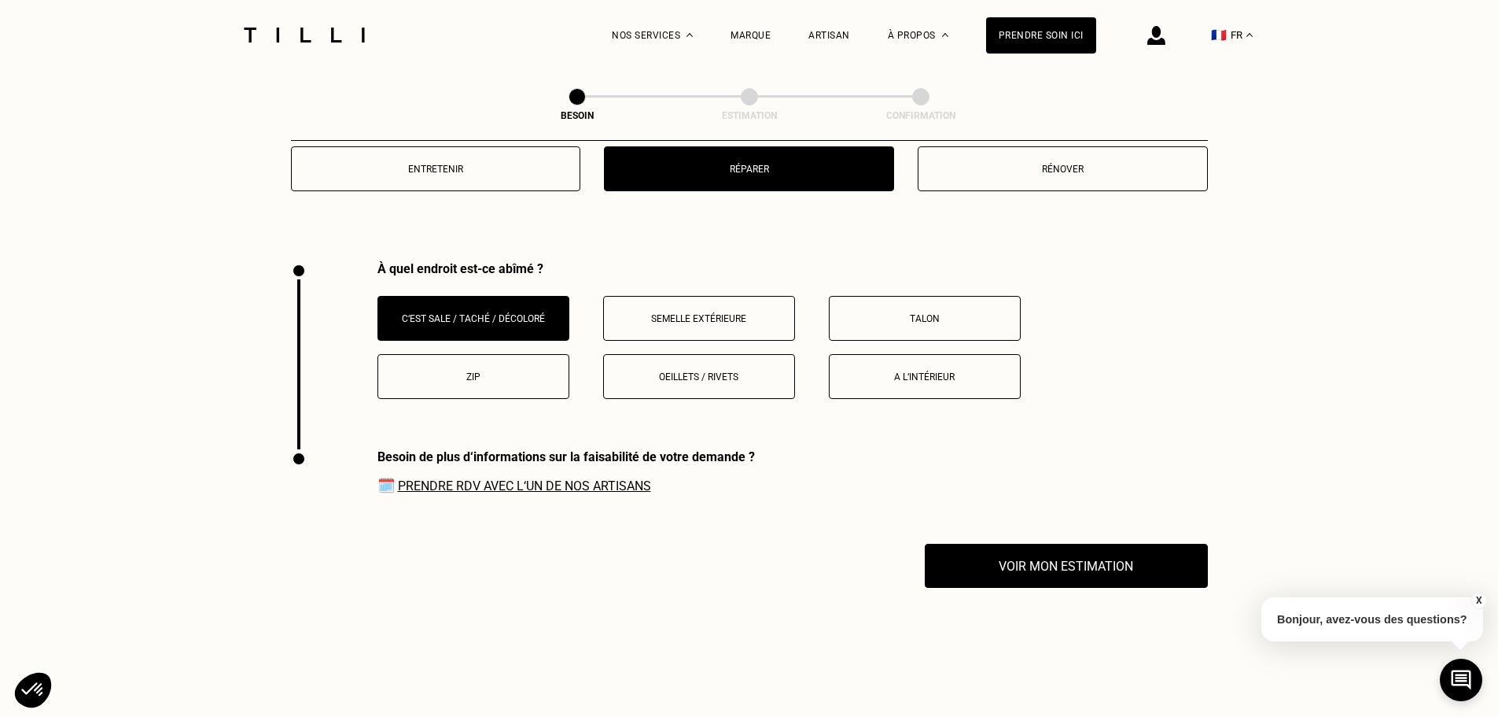
click at [639, 336] on div "C‘est sale / taché / décoloré Semelle extérieure Talon Zip Oeillets / rivets A …" at bounding box center [793, 347] width 831 height 103
click at [525, 300] on button "C‘est sale / taché / décoloré" at bounding box center [474, 318] width 192 height 45
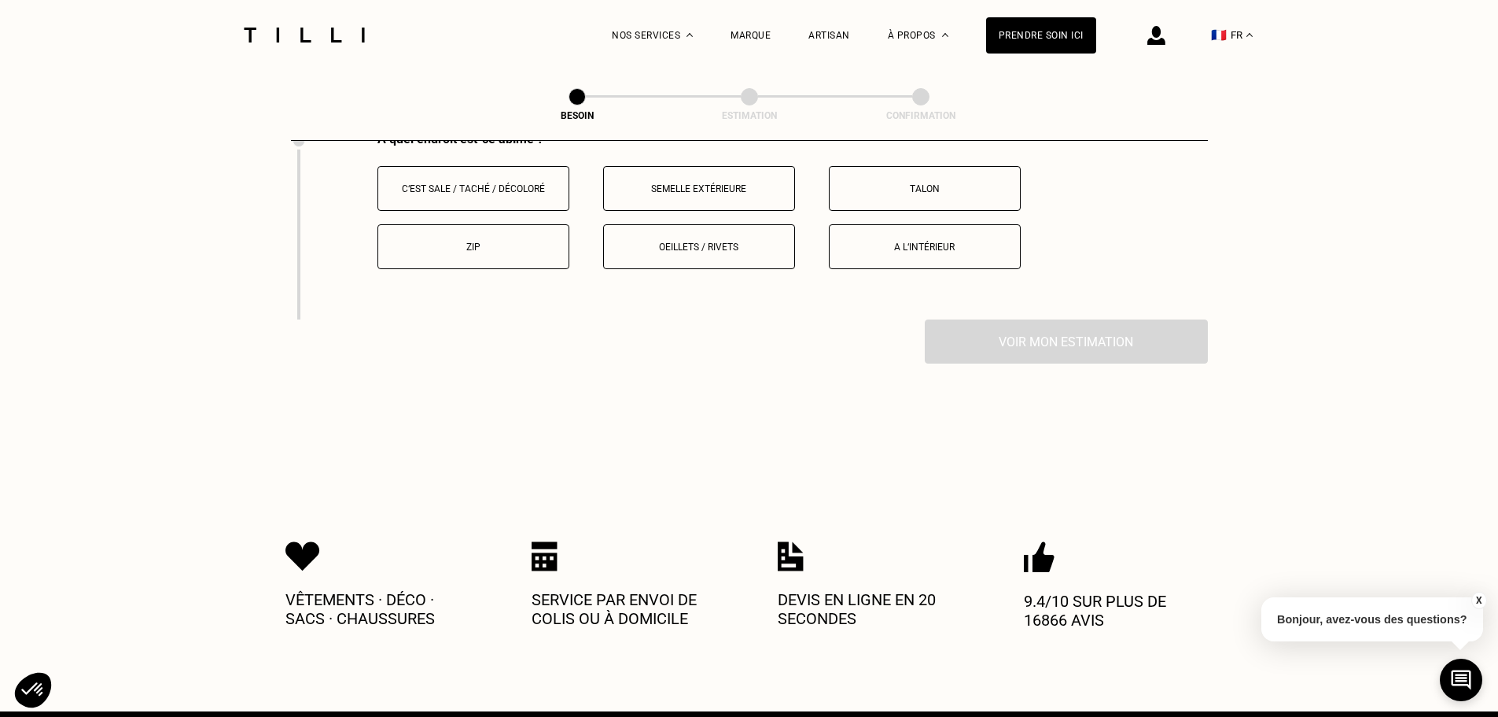
click at [703, 172] on button "Semelle extérieure" at bounding box center [699, 188] width 192 height 45
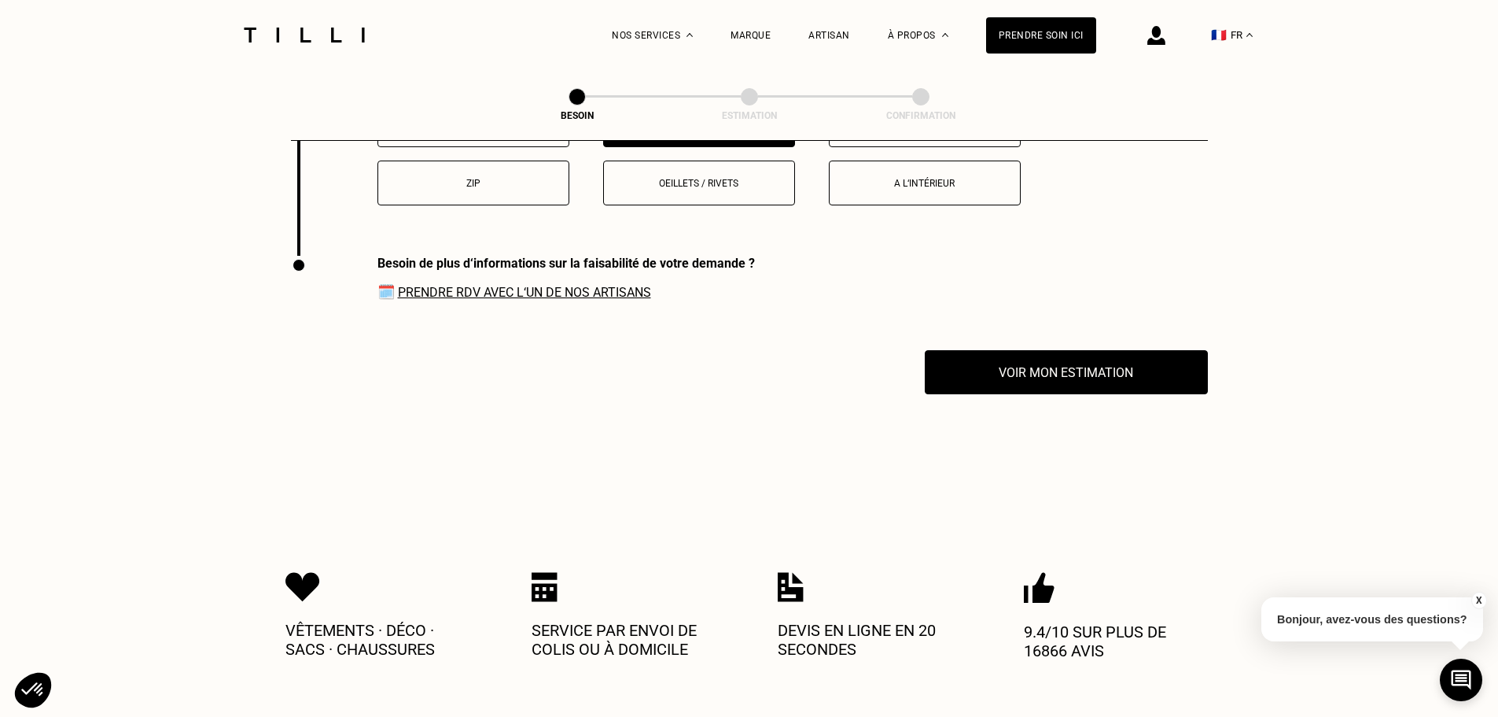
scroll to position [2206, 0]
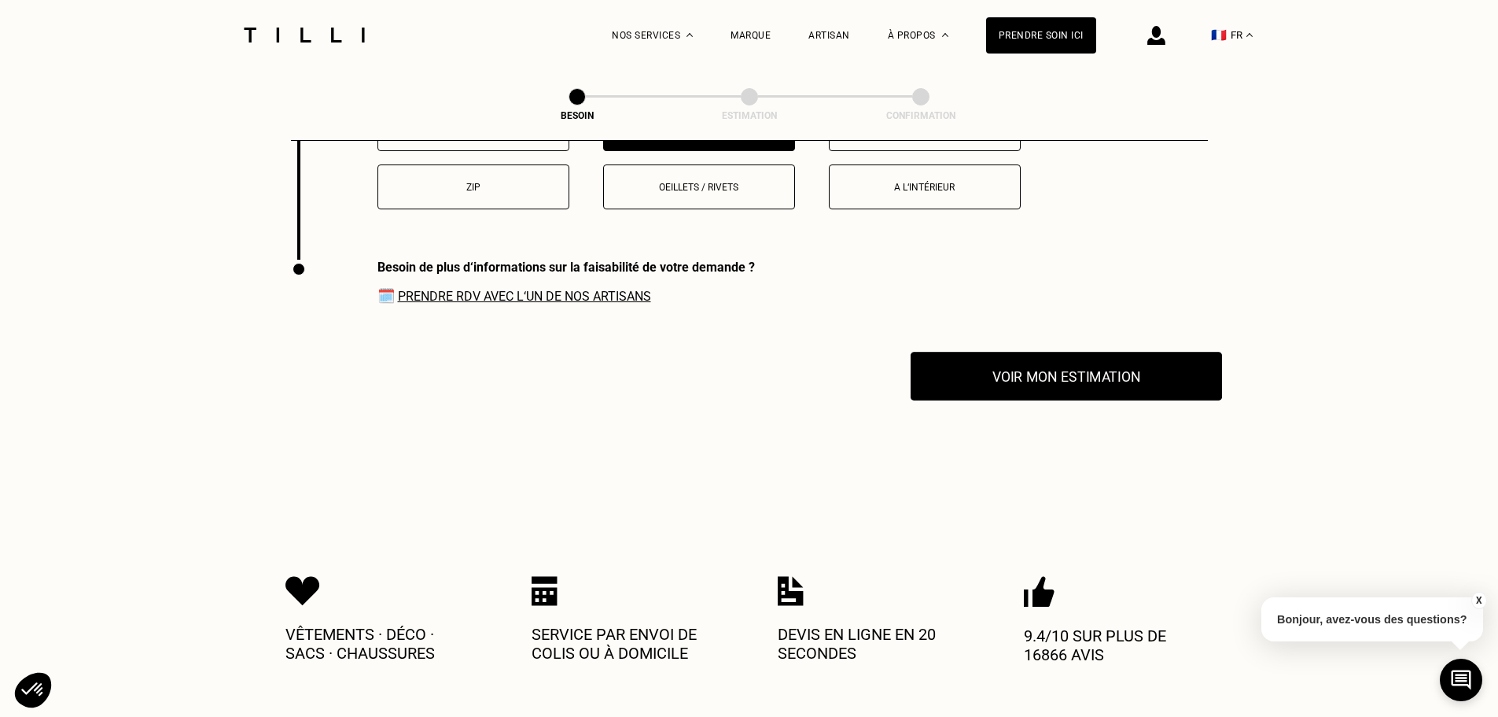
click at [1055, 378] on button "Voir mon estimation" at bounding box center [1066, 376] width 311 height 49
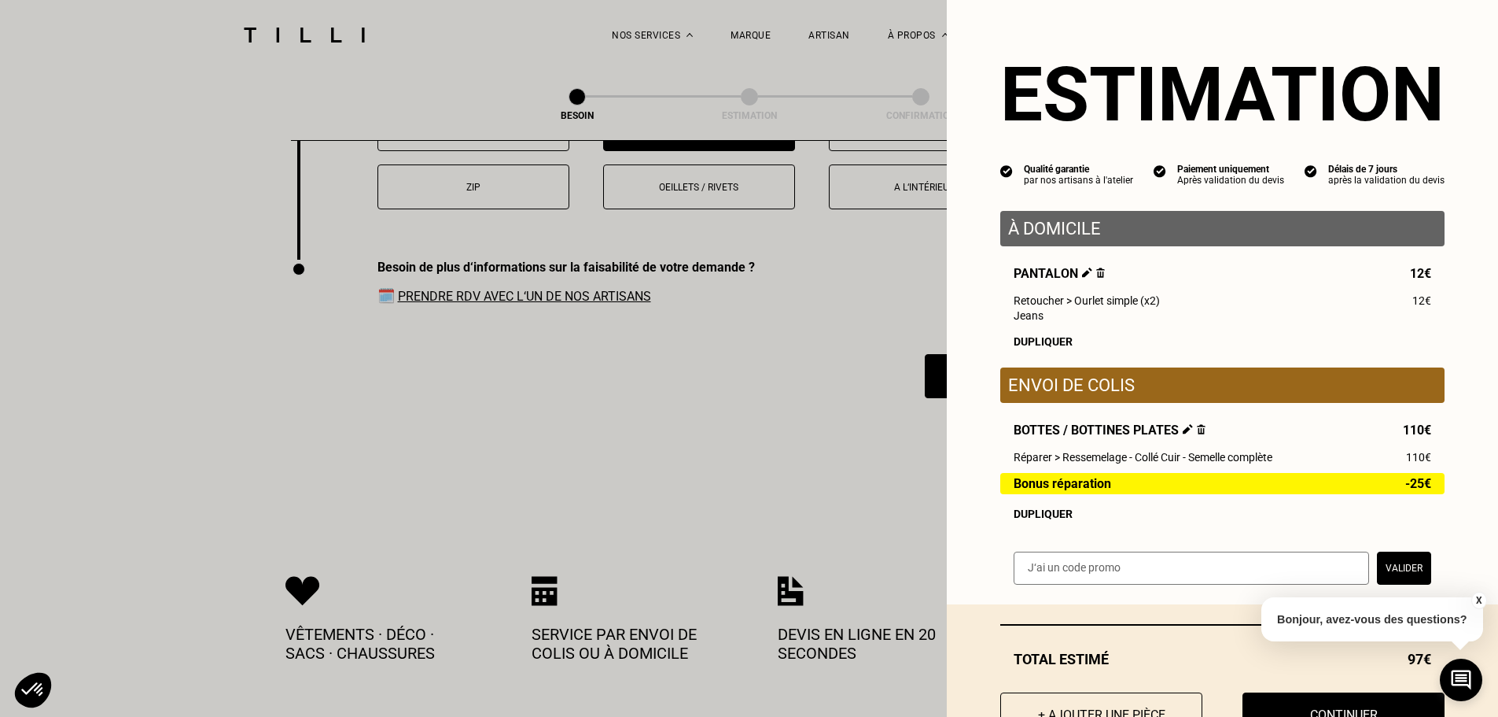
click at [1479, 599] on button "X" at bounding box center [1479, 599] width 16 height 17
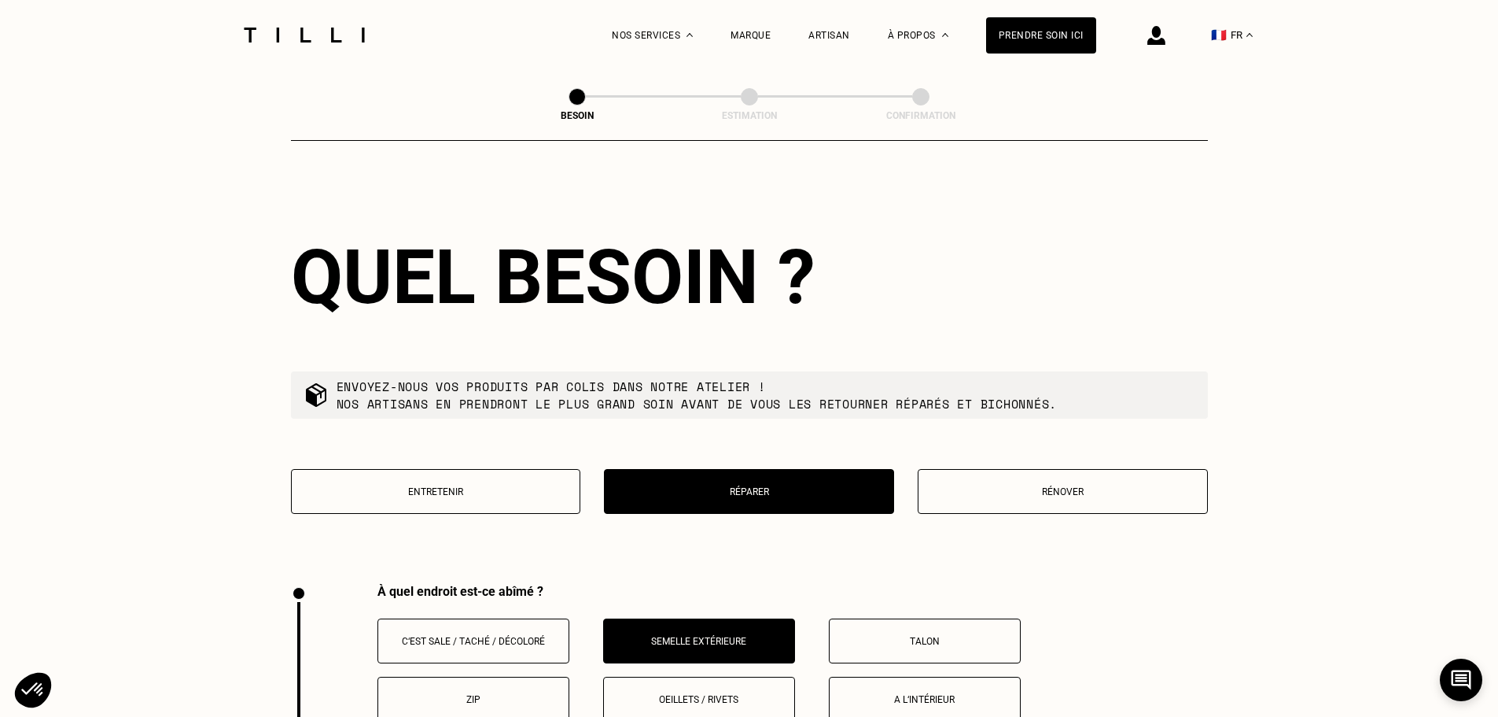
scroll to position [1693, 0]
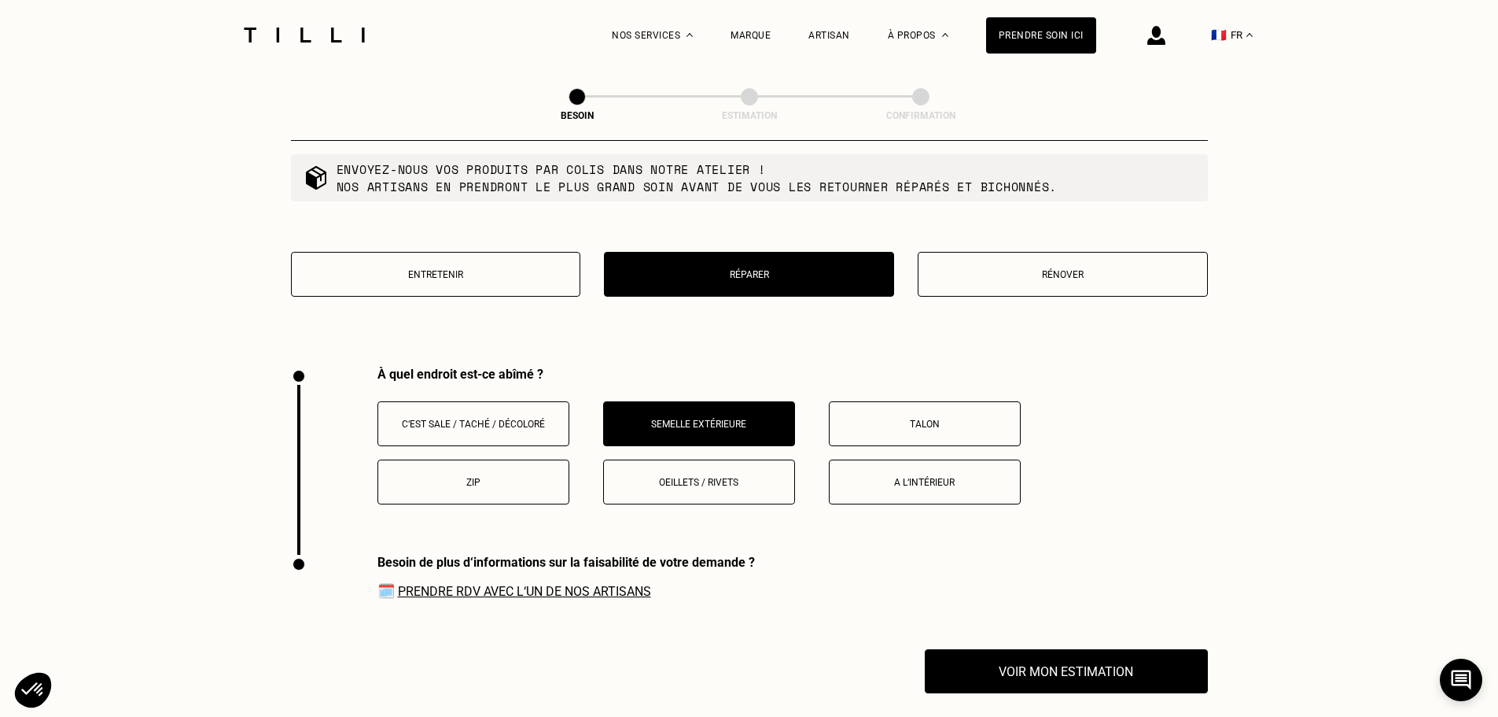
click at [681, 405] on button "Semelle extérieure" at bounding box center [699, 423] width 192 height 45
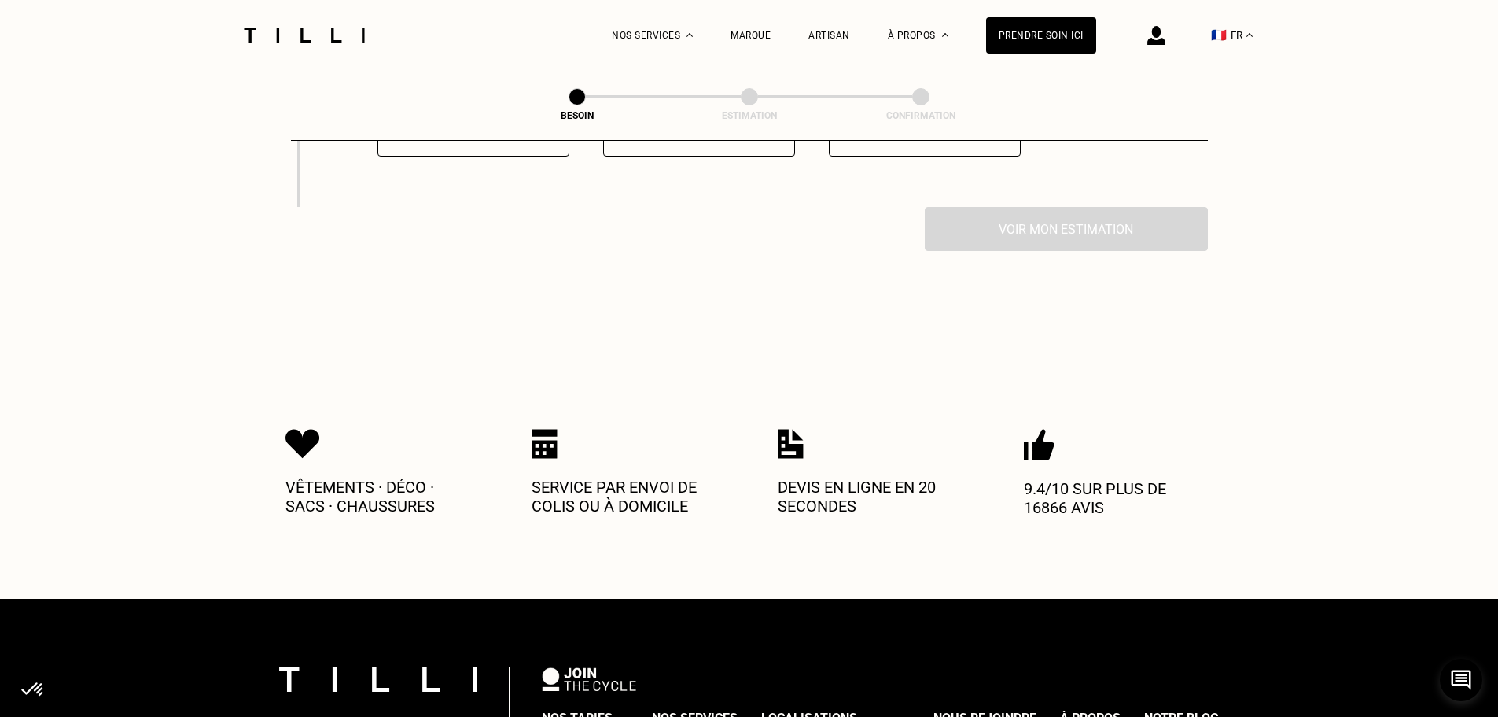
scroll to position [2280, 0]
